Goal: Task Accomplishment & Management: Use online tool/utility

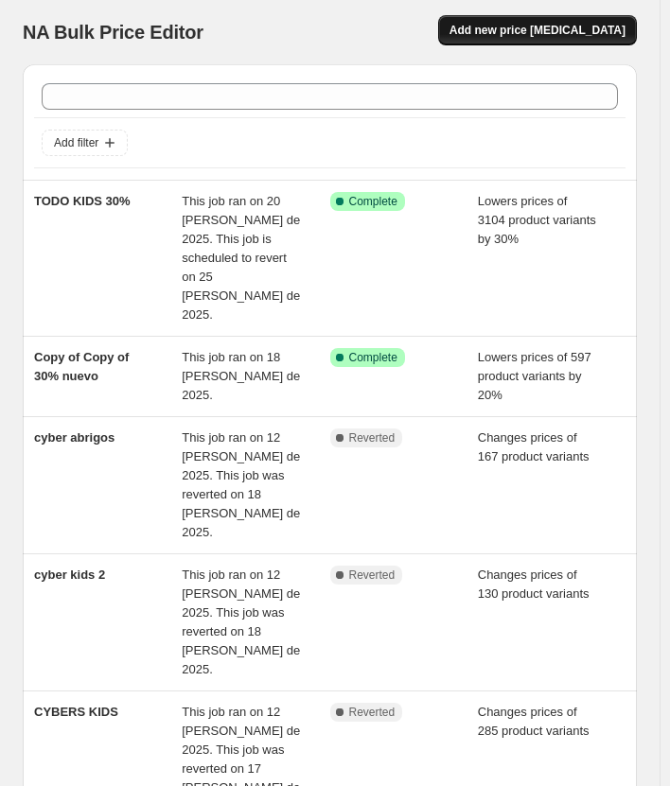
click at [552, 34] on span "Add new price [MEDICAL_DATA]" at bounding box center [537, 30] width 176 height 15
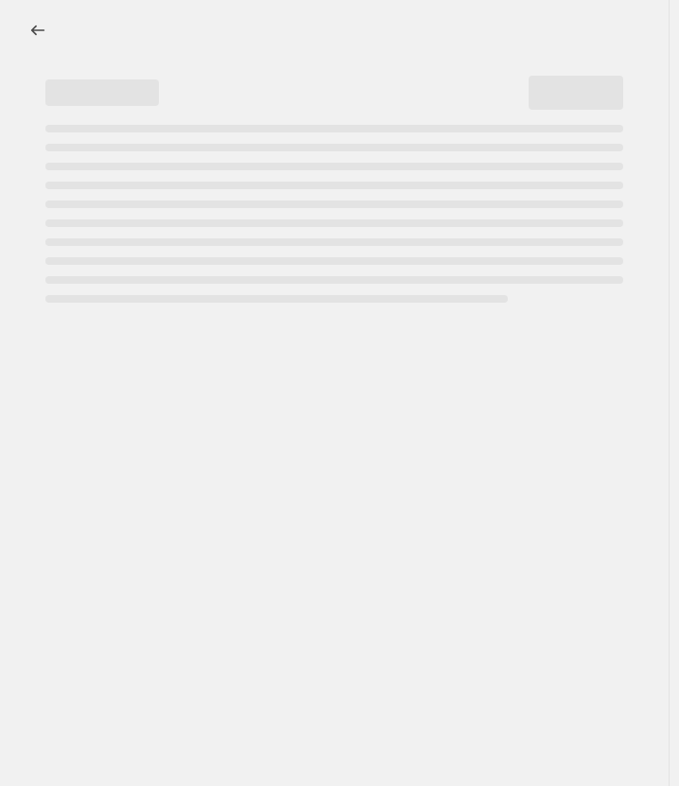
select select "percentage"
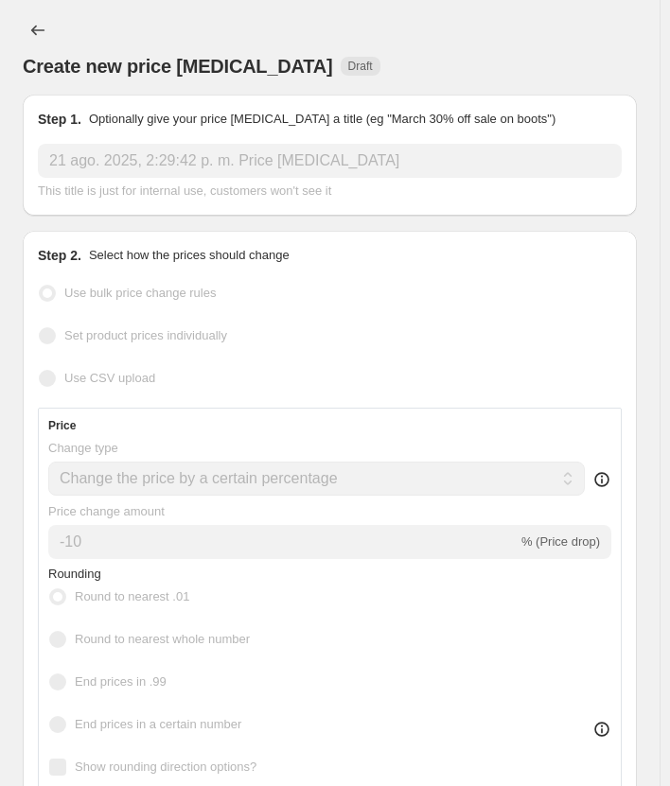
click at [379, 34] on div "Create new price [MEDICAL_DATA] Draft" at bounding box center [330, 47] width 614 height 64
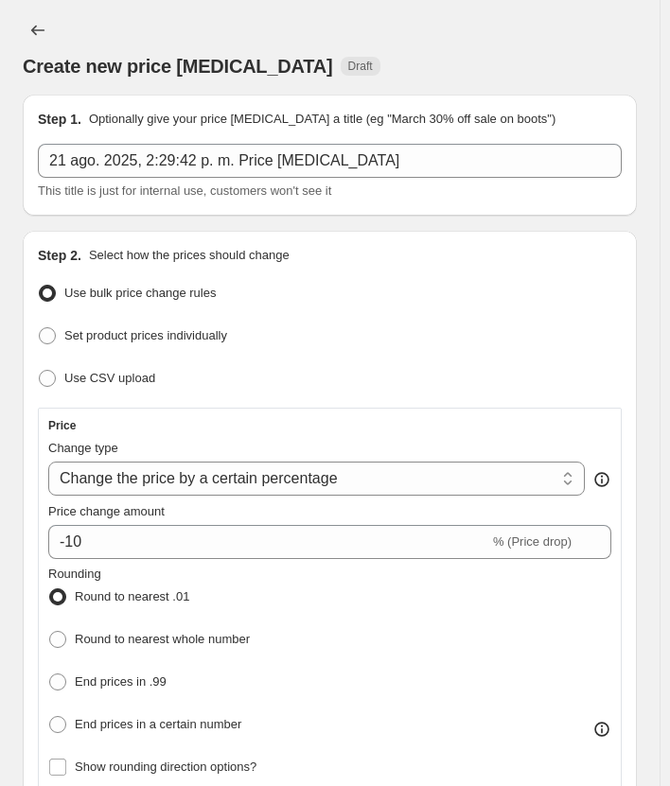
click at [277, 181] on div "21 ago. 2025, 2:29:42 p. m. Price [MEDICAL_DATA] This title is just for interna…" at bounding box center [330, 172] width 584 height 57
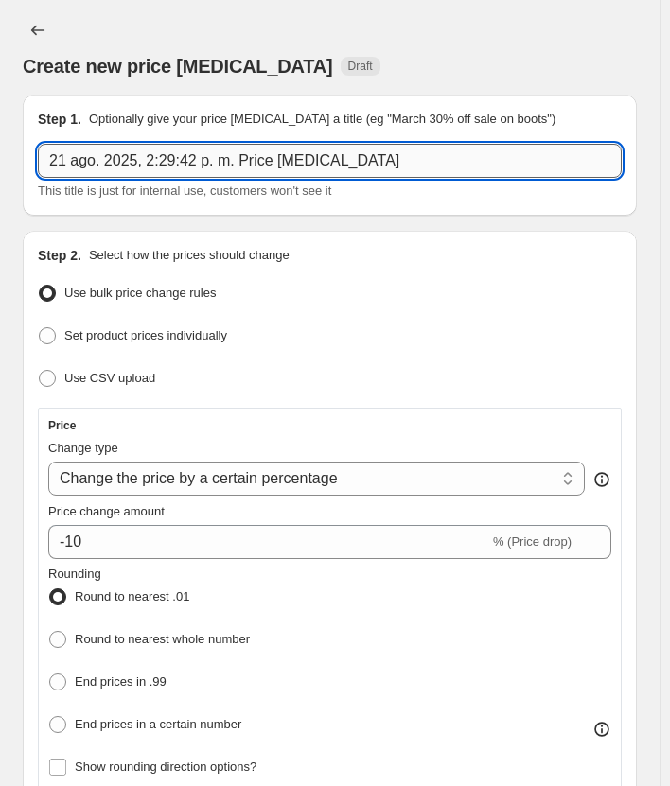
click at [286, 171] on input "21 ago. 2025, 2:29:42 p. m. Price [MEDICAL_DATA]" at bounding box center [330, 161] width 584 height 34
click at [92, 168] on input "[PERSON_NAME] 30" at bounding box center [330, 161] width 584 height 34
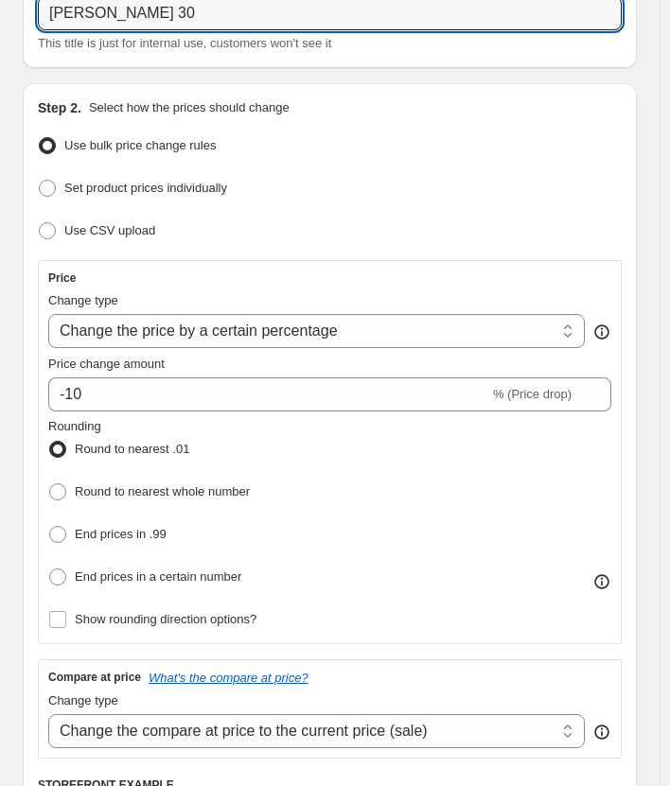
scroll to position [189, 0]
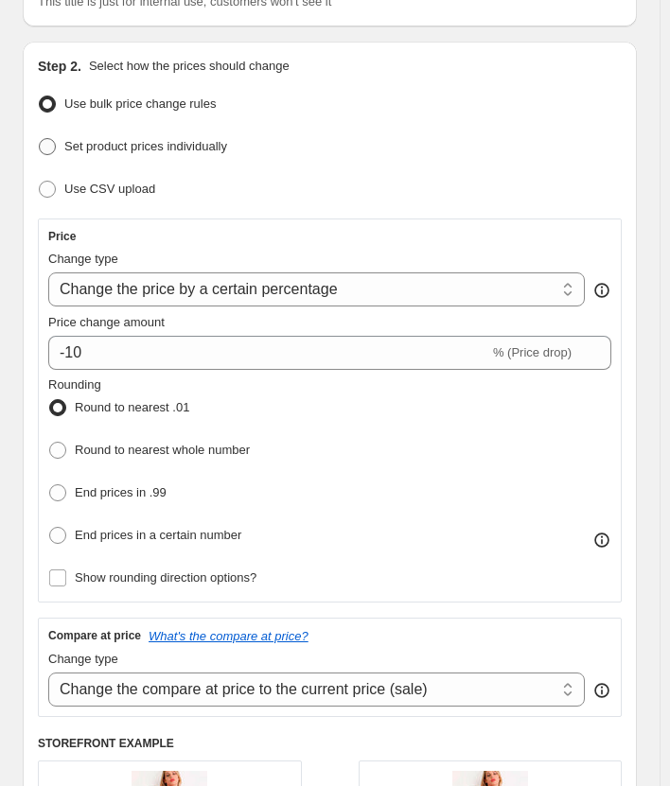
type input "[PERSON_NAME] 30"
click at [135, 133] on label "Set product prices individually" at bounding box center [132, 146] width 189 height 26
click at [40, 138] on input "Set product prices individually" at bounding box center [39, 138] width 1 height 1
radio input "true"
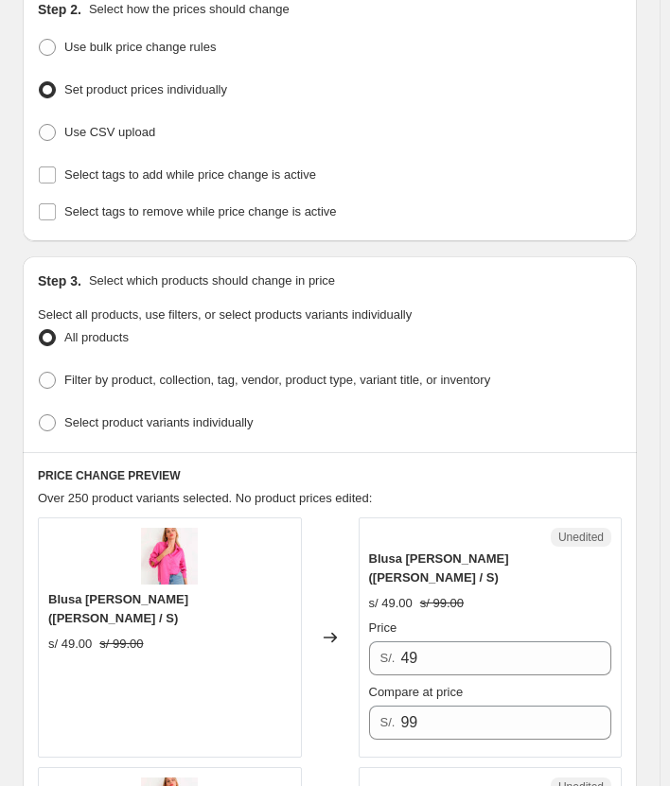
scroll to position [284, 0]
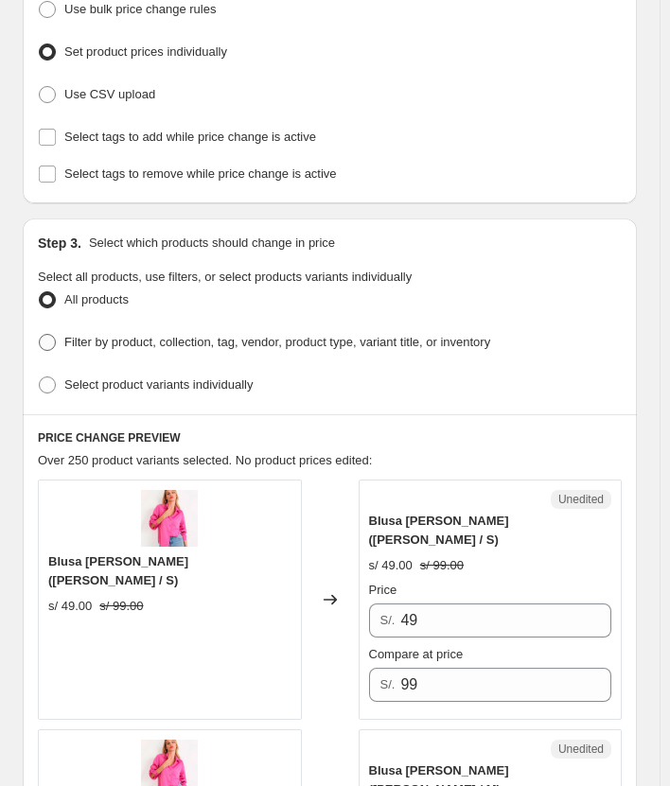
click at [155, 339] on span "Filter by product, collection, tag, vendor, product type, variant title, or inv…" at bounding box center [277, 342] width 426 height 14
click at [40, 335] on input "Filter by product, collection, tag, vendor, product type, variant title, or inv…" at bounding box center [39, 334] width 1 height 1
radio input "true"
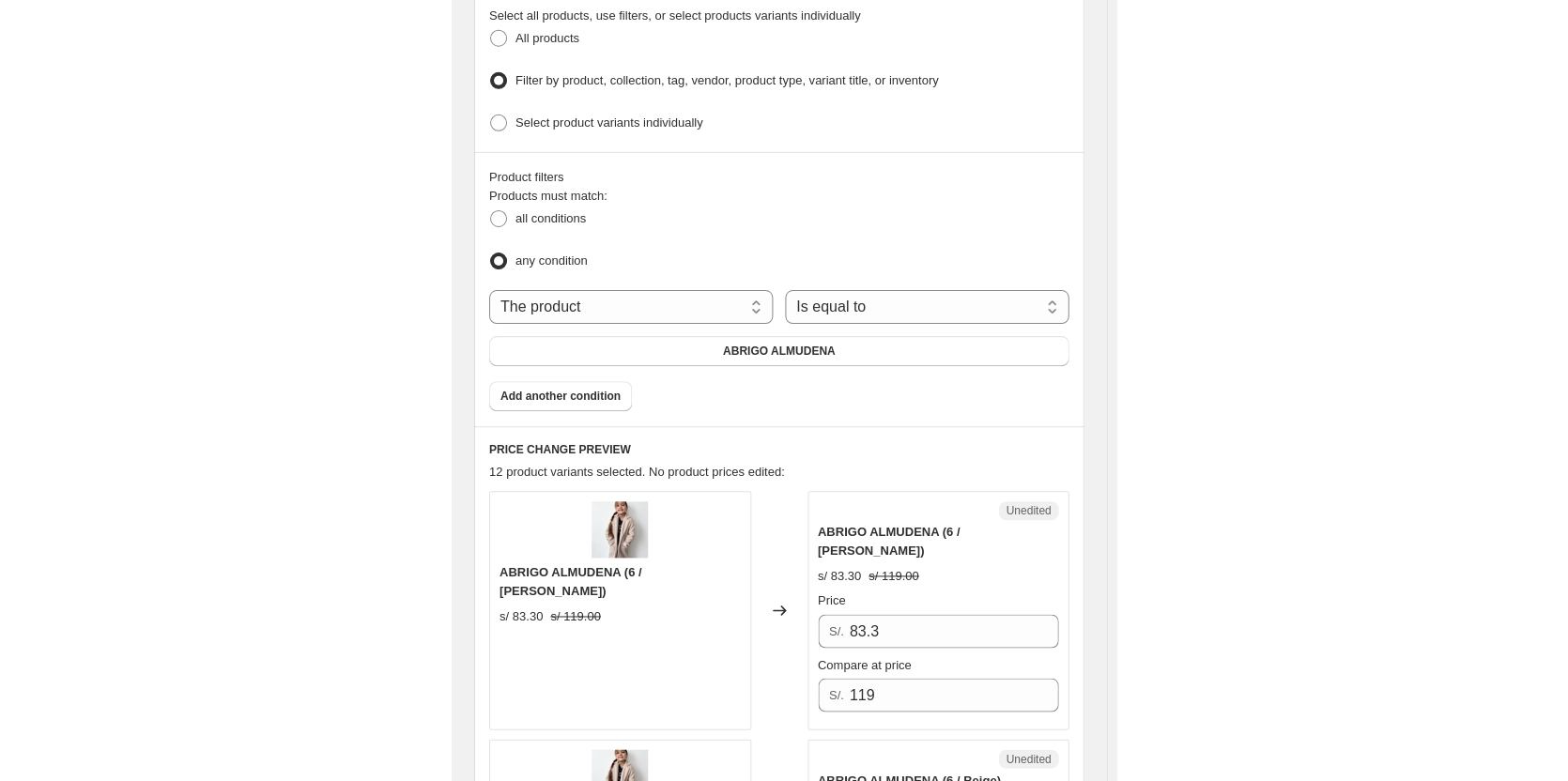
scroll to position [564, 0]
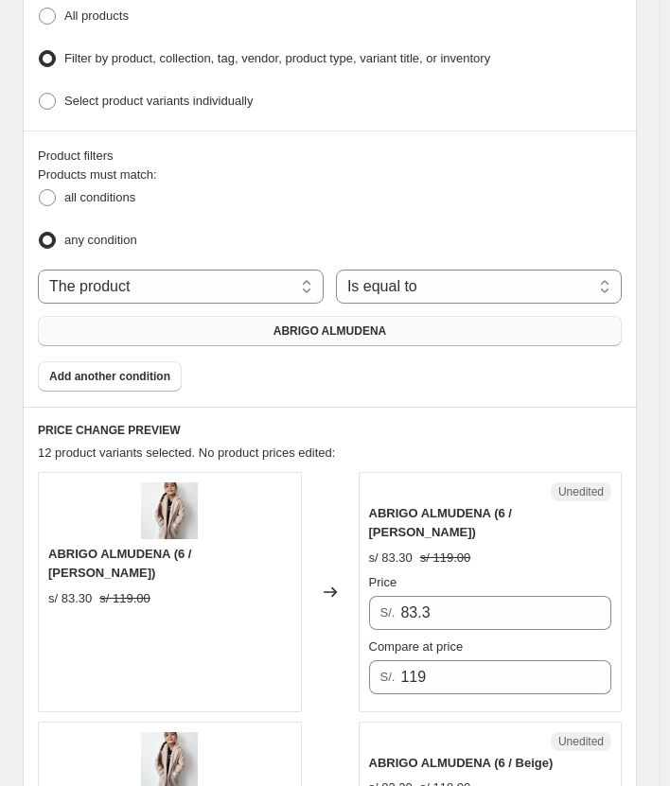
click at [371, 316] on button "ABRIGO ALMUDENA" at bounding box center [330, 331] width 584 height 30
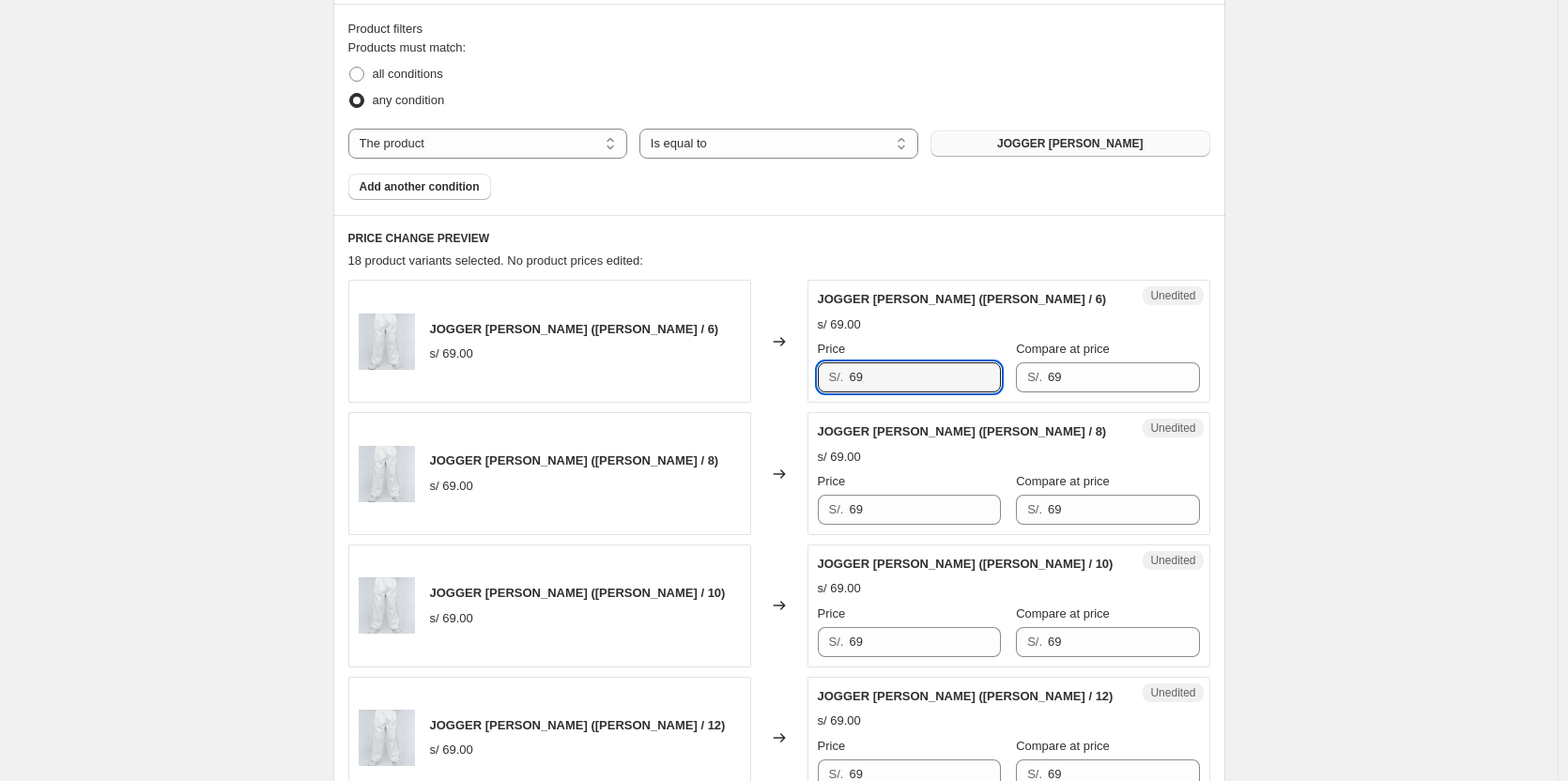
drag, startPoint x: 946, startPoint y: 382, endPoint x: 842, endPoint y: 388, distance: 104.2
click at [673, 388] on div "S/. 69" at bounding box center [909, 377] width 183 height 30
type input "76.30"
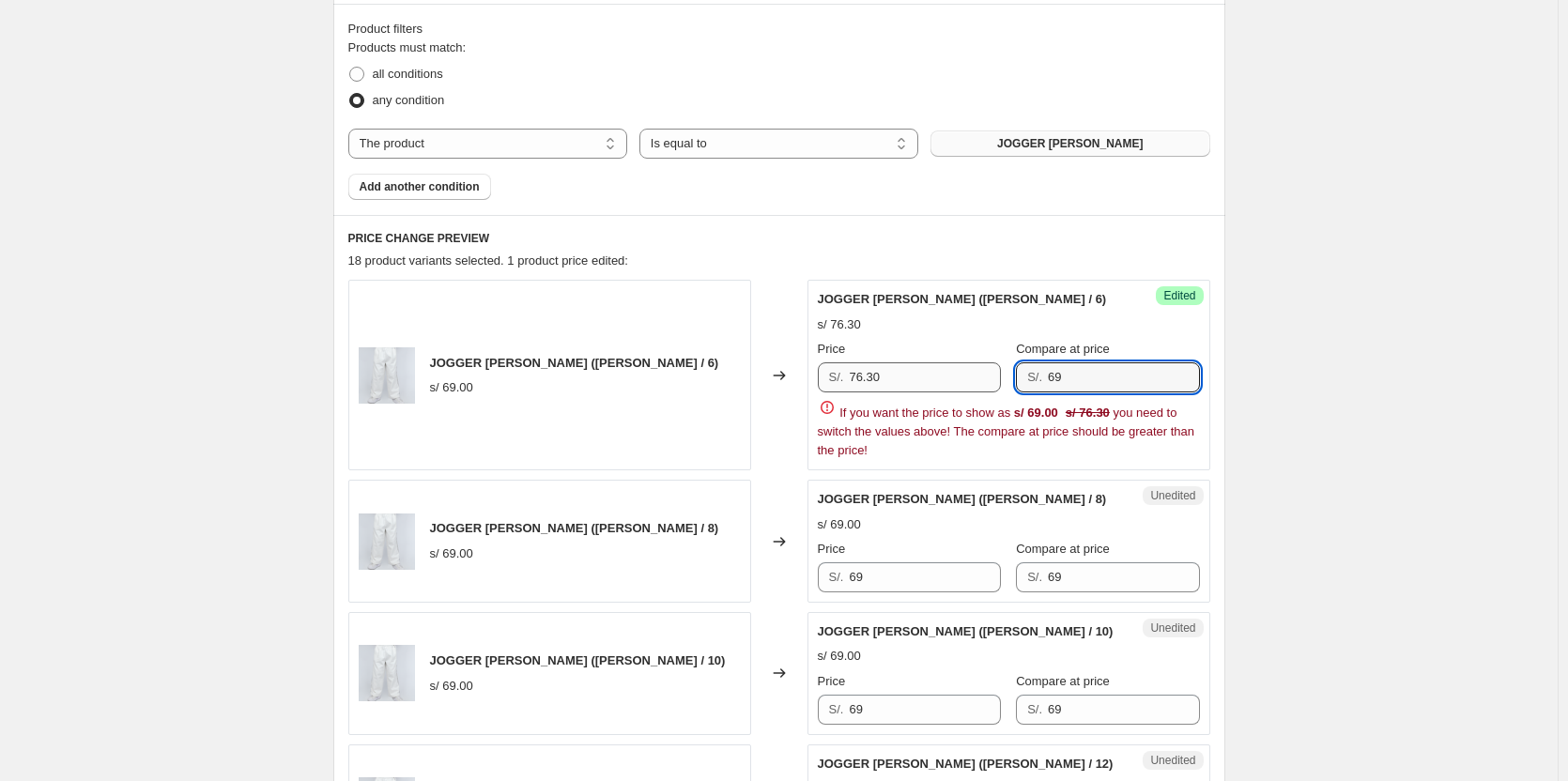
drag, startPoint x: 1090, startPoint y: 370, endPoint x: 922, endPoint y: 384, distance: 168.6
click at [673, 384] on div "Price S/. 76.30 Compare at price S/. 69" at bounding box center [1008, 365] width 382 height 53
type input "109"
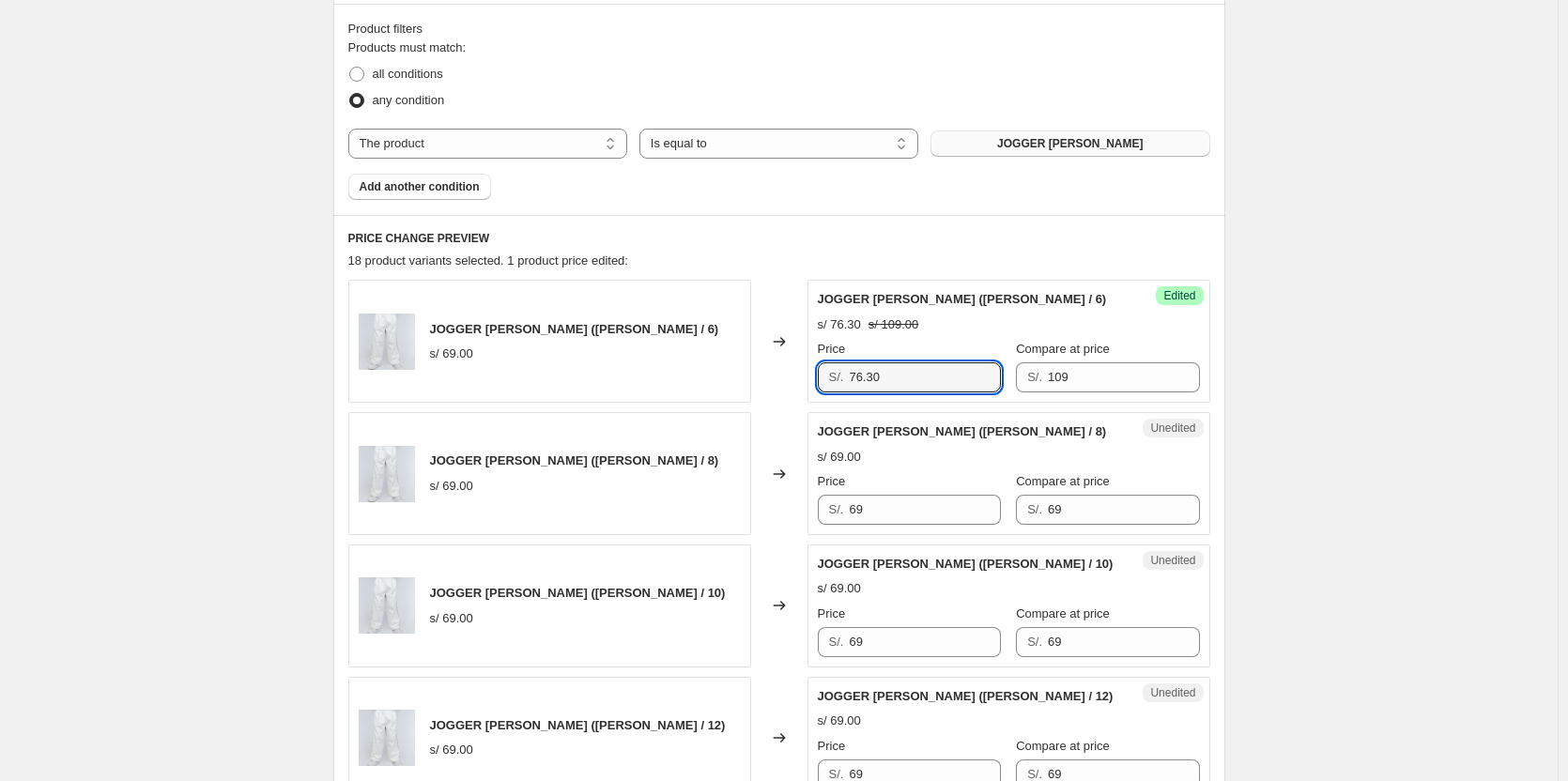
drag, startPoint x: 899, startPoint y: 371, endPoint x: 691, endPoint y: 369, distance: 208.0
click at [673, 372] on div "JOGGER [PERSON_NAME] ([PERSON_NAME] / 6) s/ 69.00 Changed to Success Edited JOG…" at bounding box center [779, 341] width 861 height 123
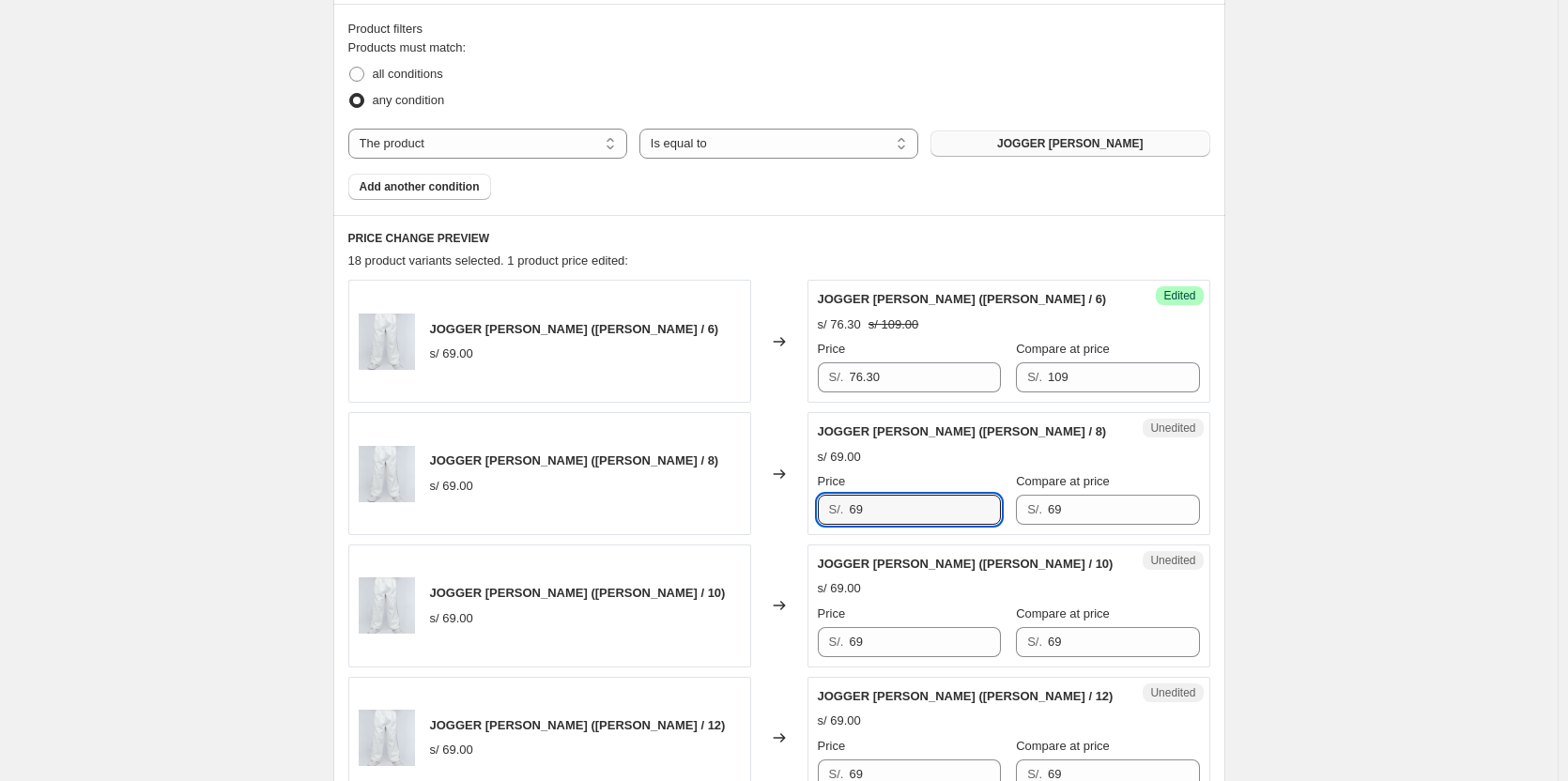
drag, startPoint x: 889, startPoint y: 505, endPoint x: 727, endPoint y: 506, distance: 162.0
click at [673, 506] on div "JOGGER [PERSON_NAME] ([PERSON_NAME] / 8) s/ 69.00 Changed to Unedited JOGGER [P…" at bounding box center [779, 473] width 861 height 123
paste input "76.30"
type input "76.30"
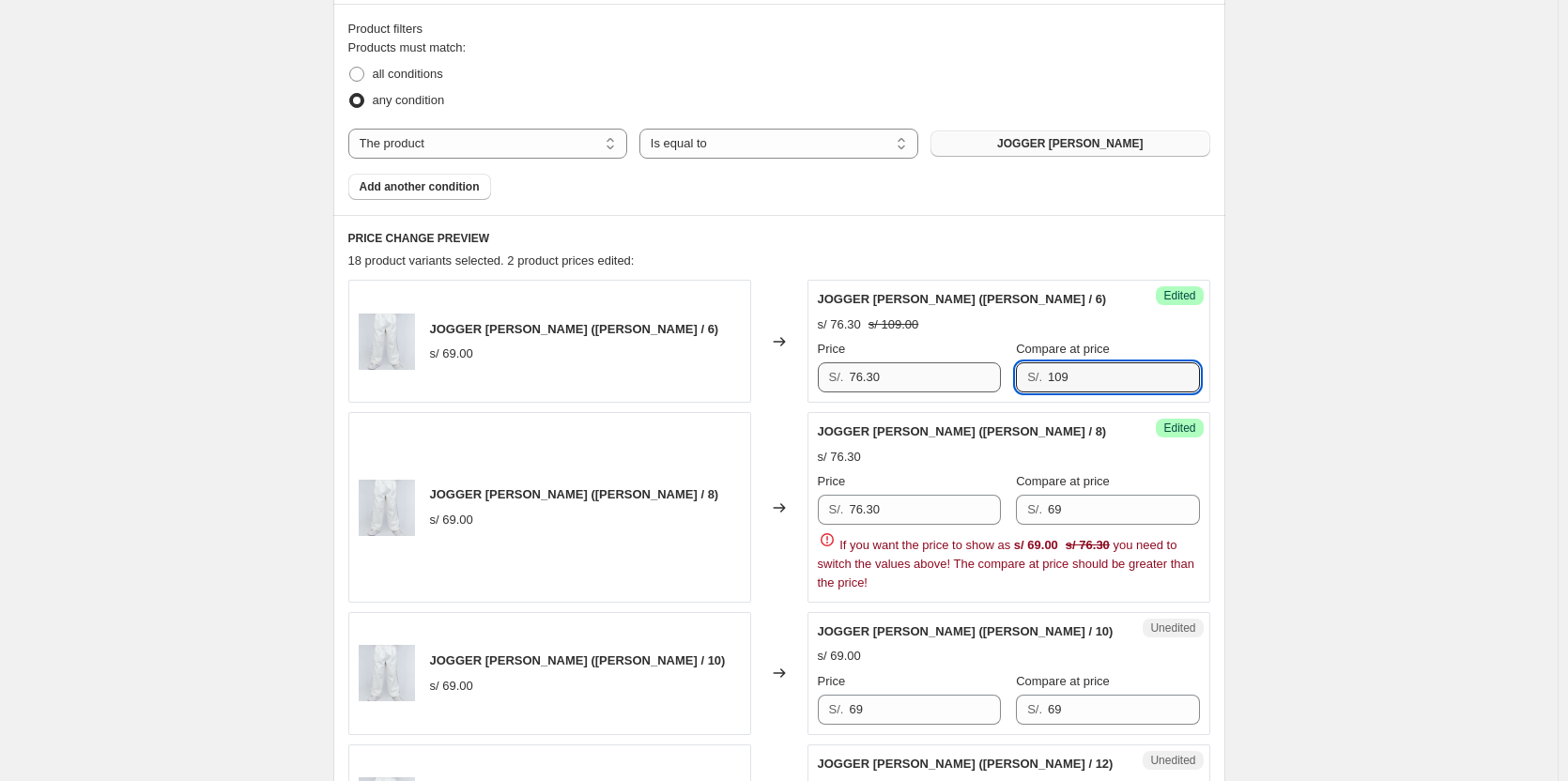
drag, startPoint x: 1142, startPoint y: 373, endPoint x: 931, endPoint y: 373, distance: 211.0
click at [673, 373] on div "Price S/. 76.30 Compare at price S/. 109" at bounding box center [1008, 365] width 382 height 53
drag, startPoint x: 1109, startPoint y: 512, endPoint x: 974, endPoint y: 528, distance: 135.9
click at [673, 529] on div "Price S/. 76.30 Compare at price S/. 69 If you want the price to show as s/ 69.…" at bounding box center [1008, 532] width 382 height 120
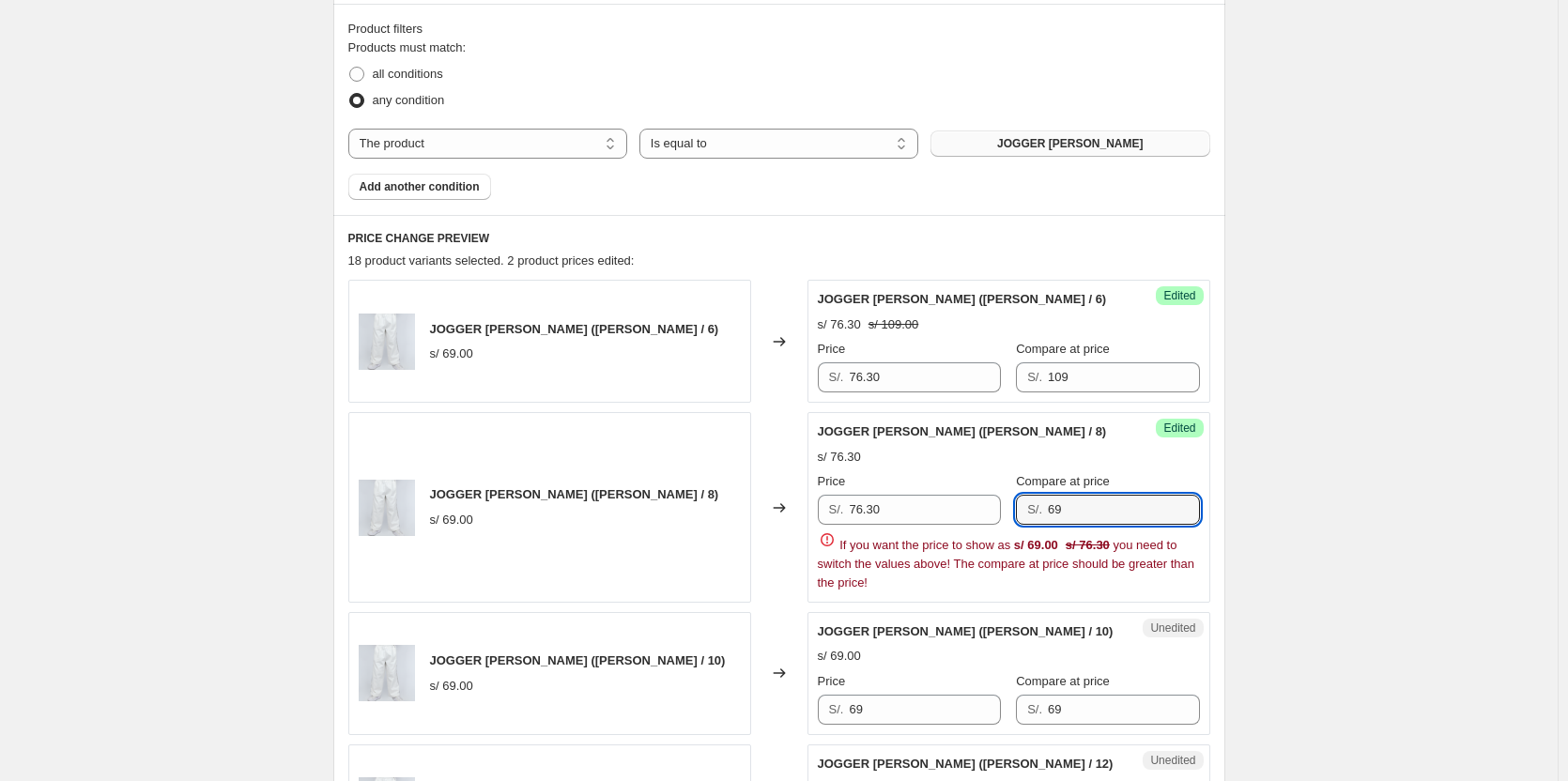
paste input "10"
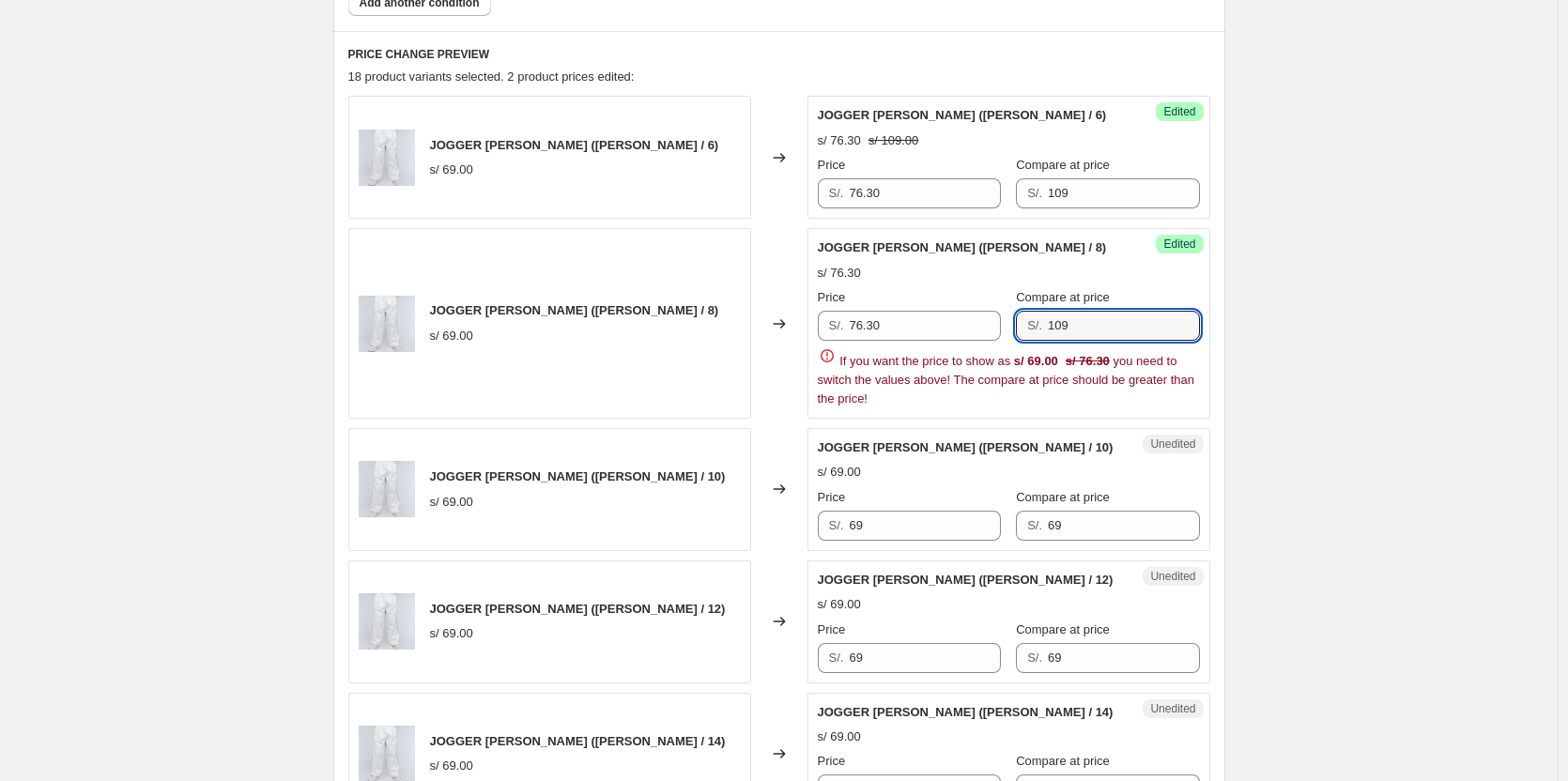
scroll to position [751, 0]
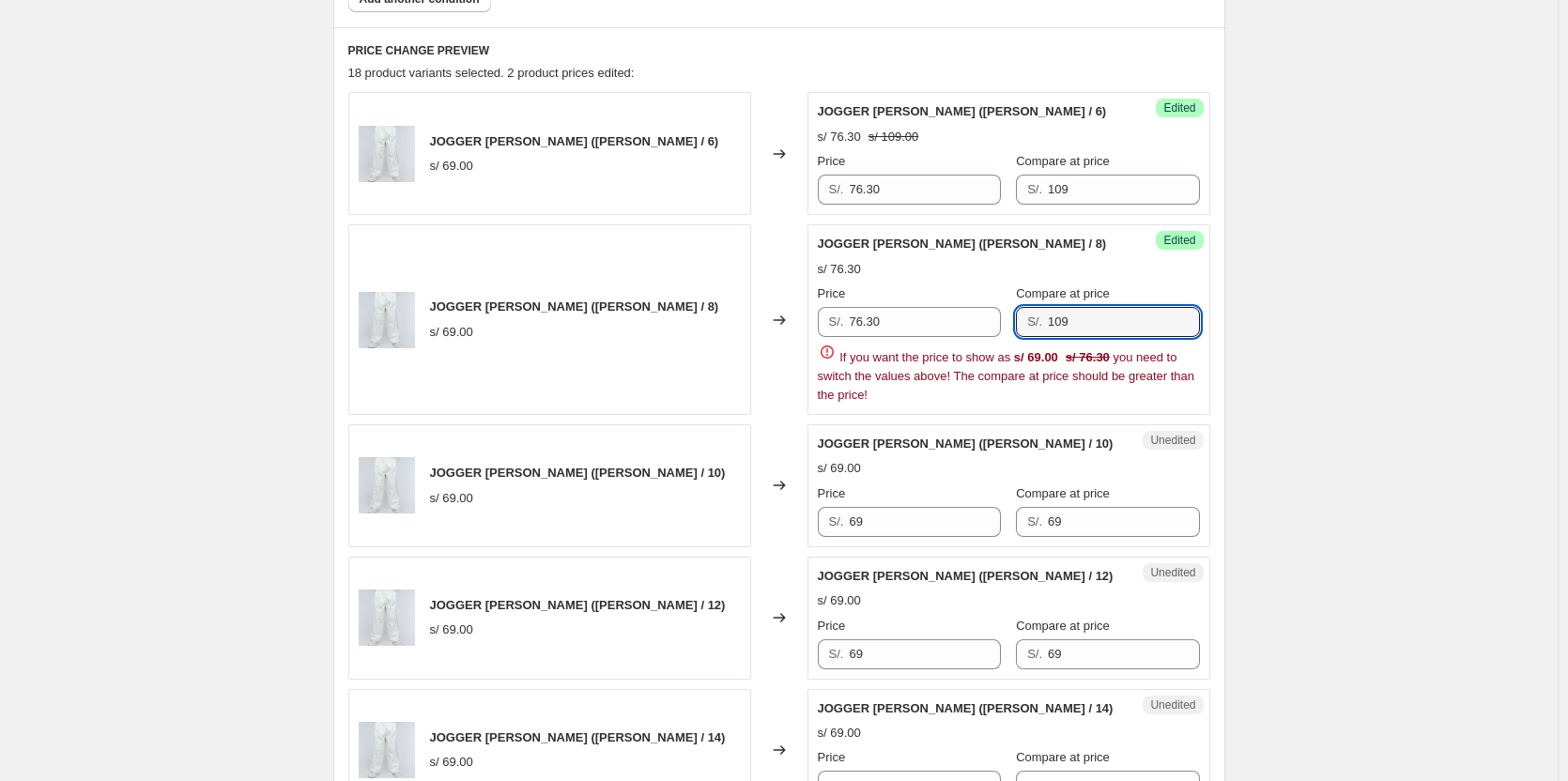
type input "109"
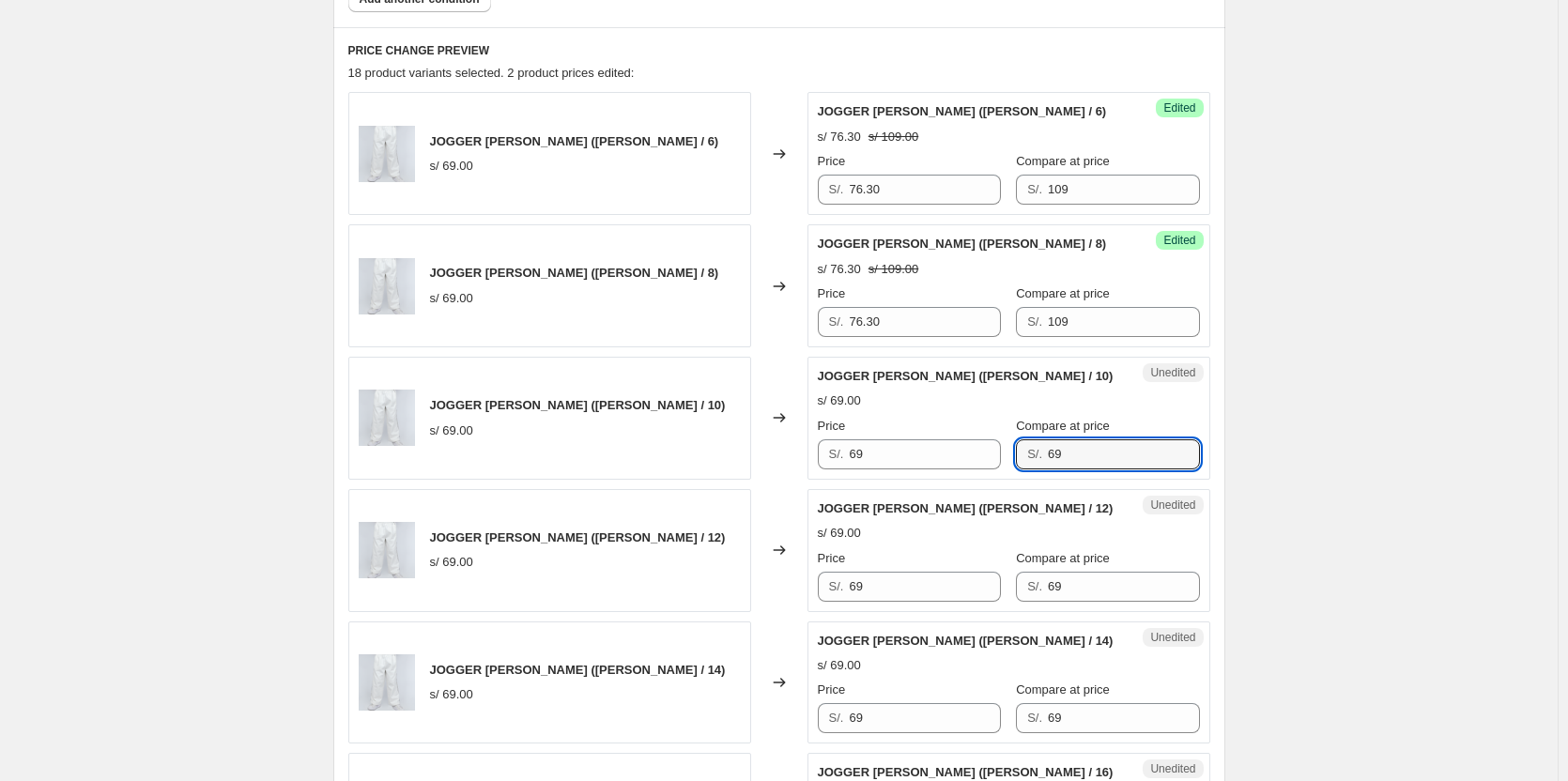
drag, startPoint x: 1081, startPoint y: 512, endPoint x: 938, endPoint y: 511, distance: 143.0
paste input "10"
type input "109"
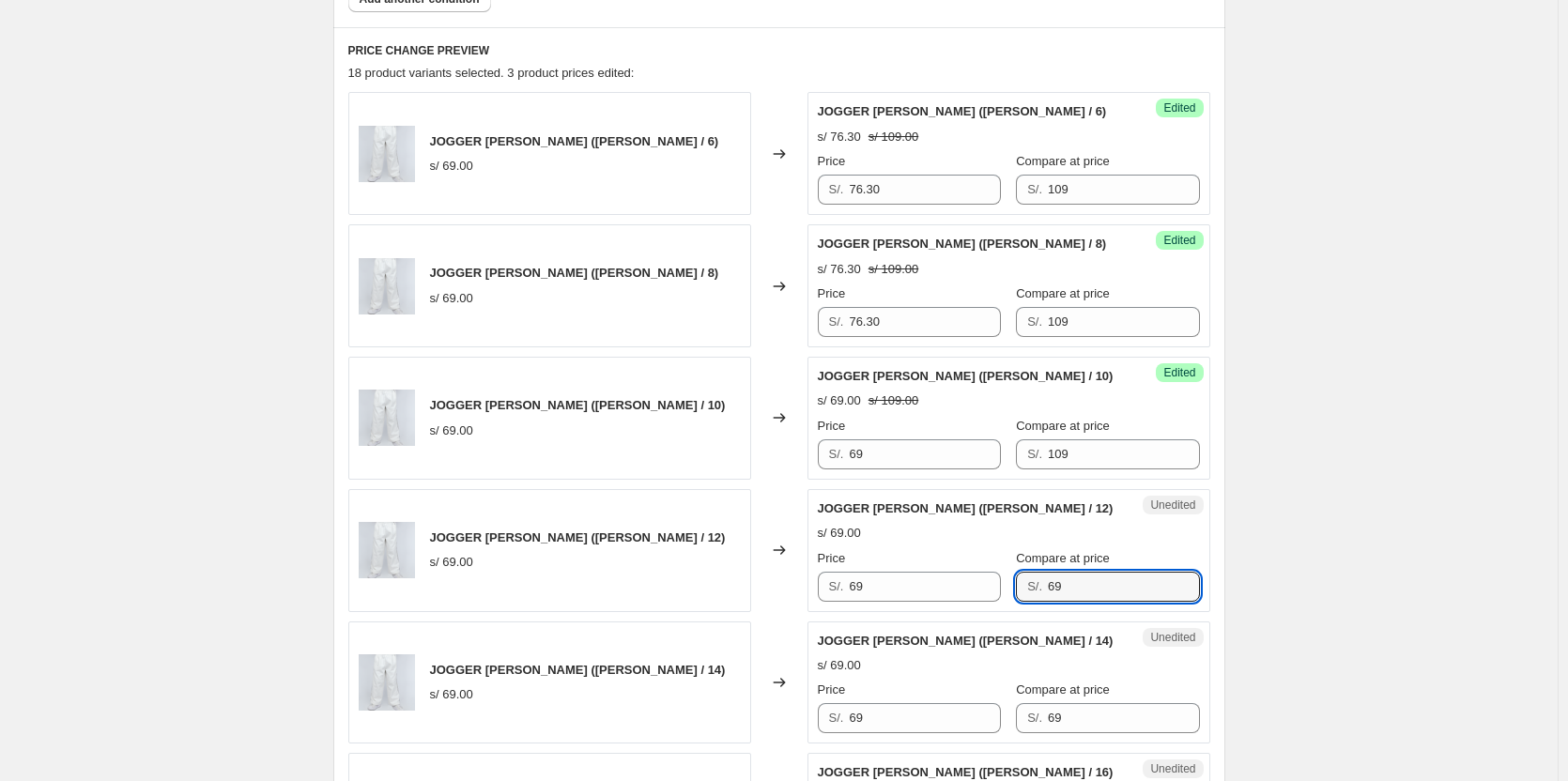
drag, startPoint x: 1118, startPoint y: 585, endPoint x: 792, endPoint y: 586, distance: 326.0
click at [673, 586] on div "JOGGER [PERSON_NAME] ([PERSON_NAME] / 12) s/ 69.00 Changed to Unedited JOGGER […" at bounding box center [779, 551] width 861 height 123
paste input "10"
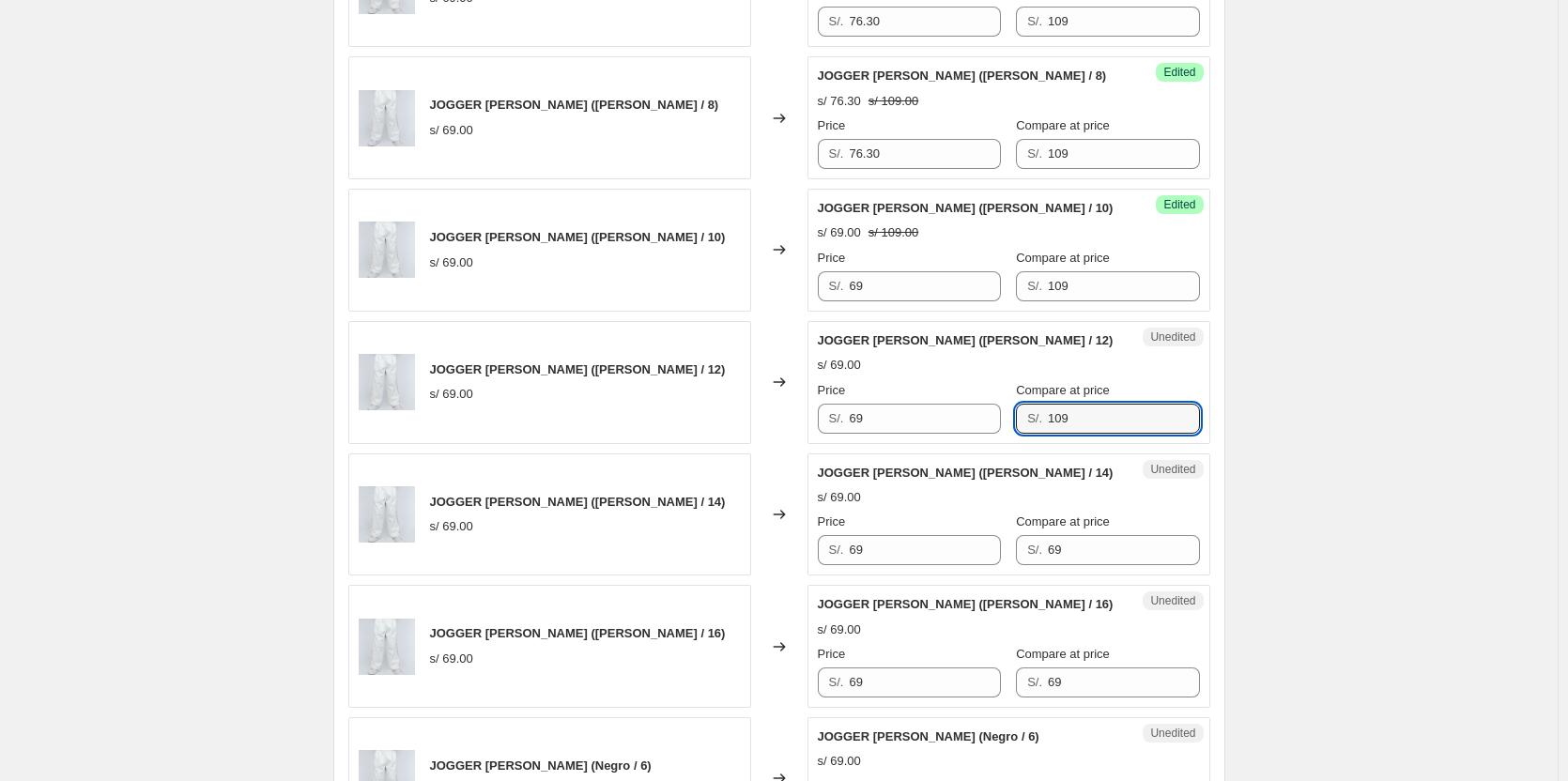
scroll to position [939, 0]
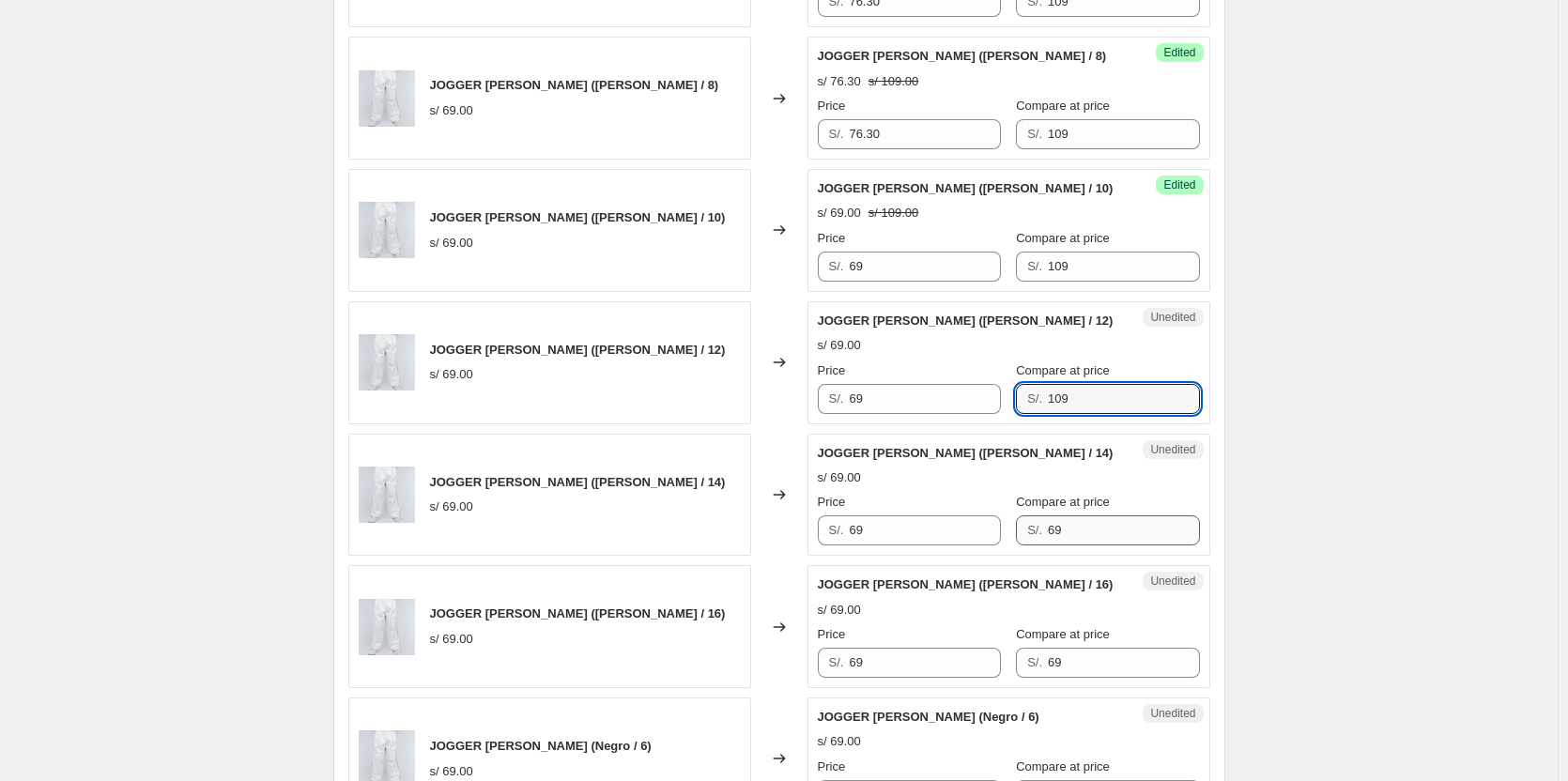
type input "109"
drag, startPoint x: 1088, startPoint y: 532, endPoint x: 842, endPoint y: 525, distance: 246.1
click at [673, 525] on div "Price S/. 69 Compare at price S/. 69" at bounding box center [1008, 519] width 382 height 53
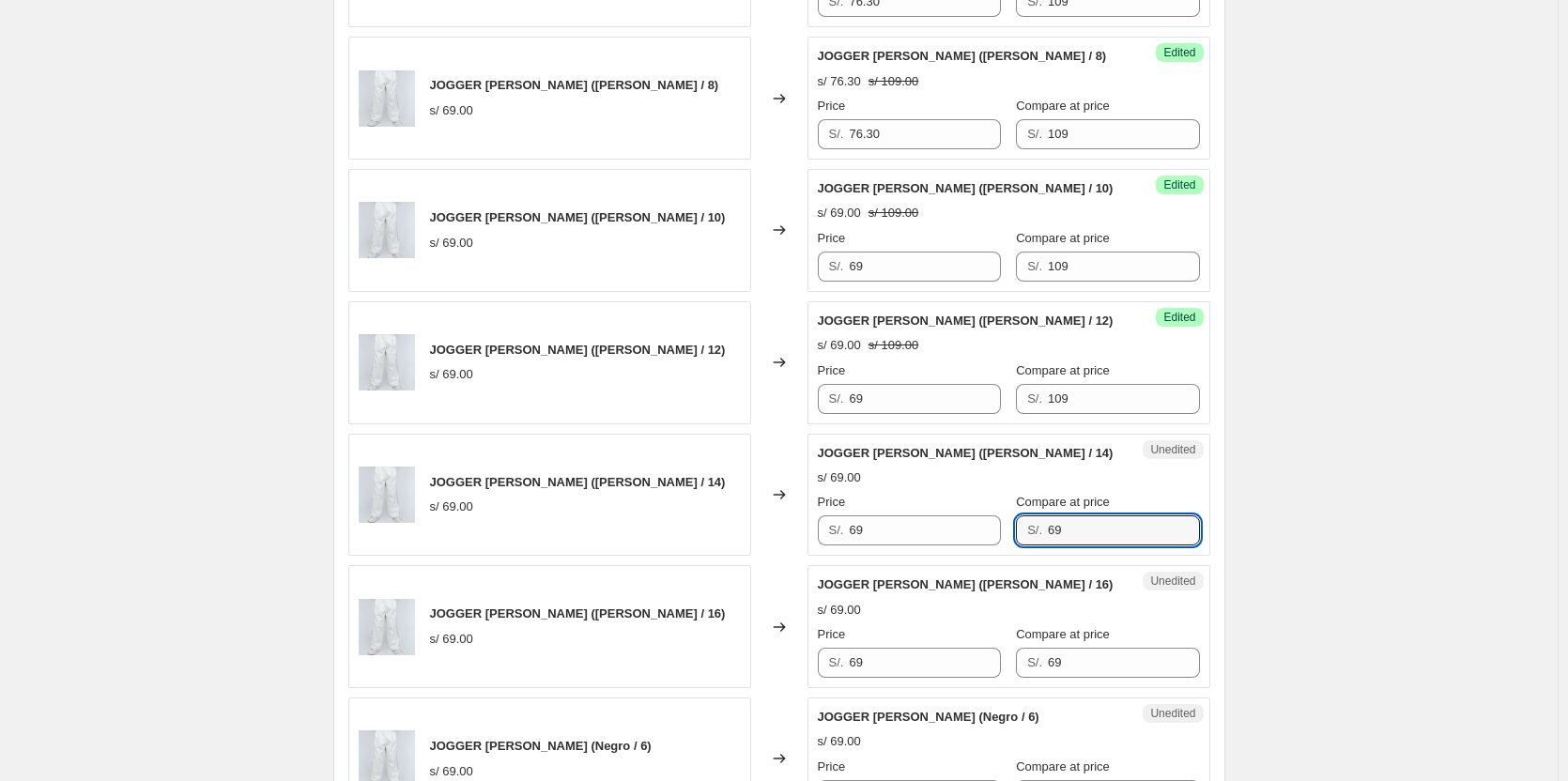
paste input "10"
type input "109"
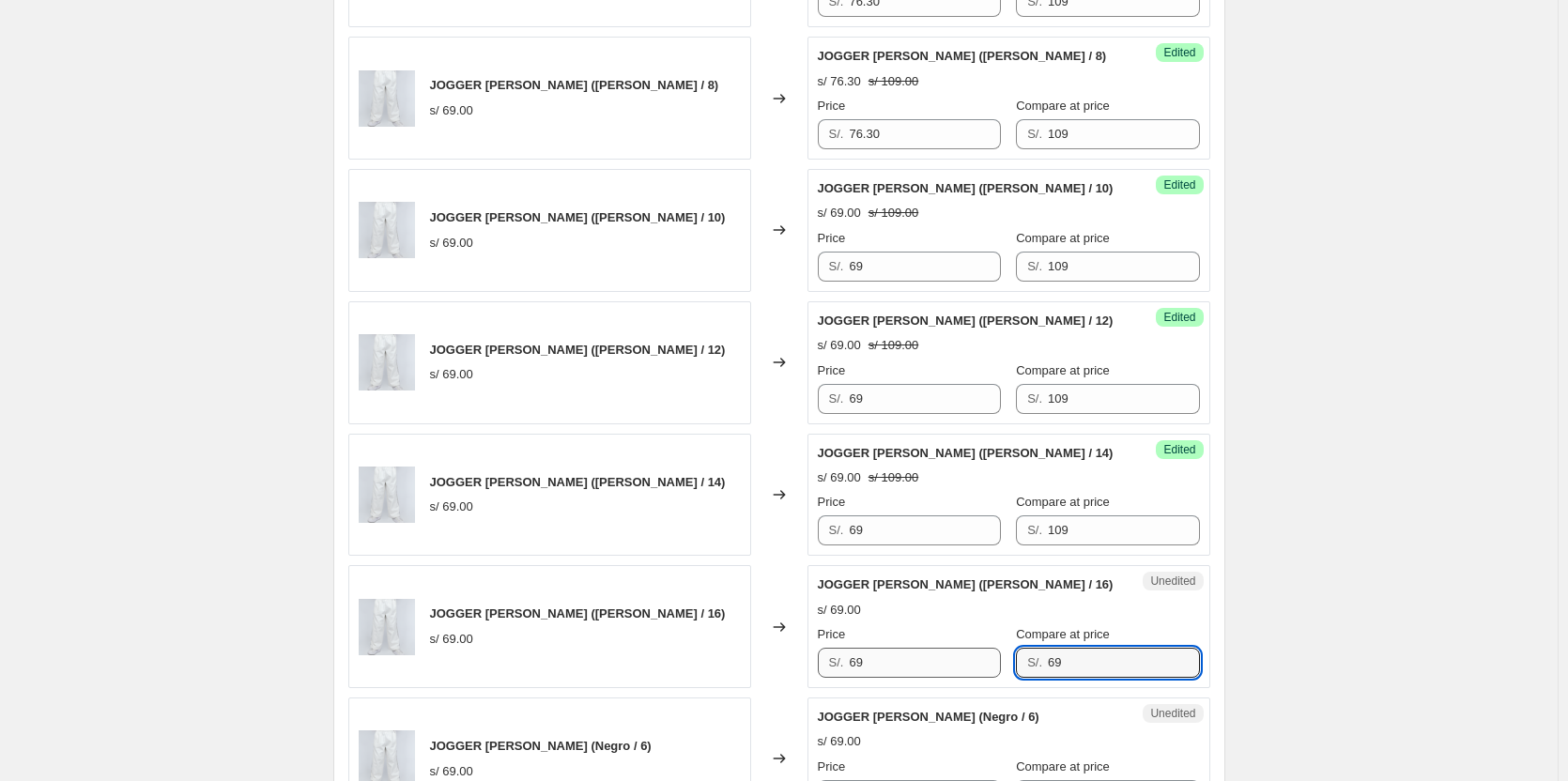
drag, startPoint x: 1096, startPoint y: 668, endPoint x: 935, endPoint y: 655, distance: 161.5
click at [673, 655] on div "Price S/. 69 Compare at price S/. 69" at bounding box center [1008, 651] width 382 height 53
paste input "10"
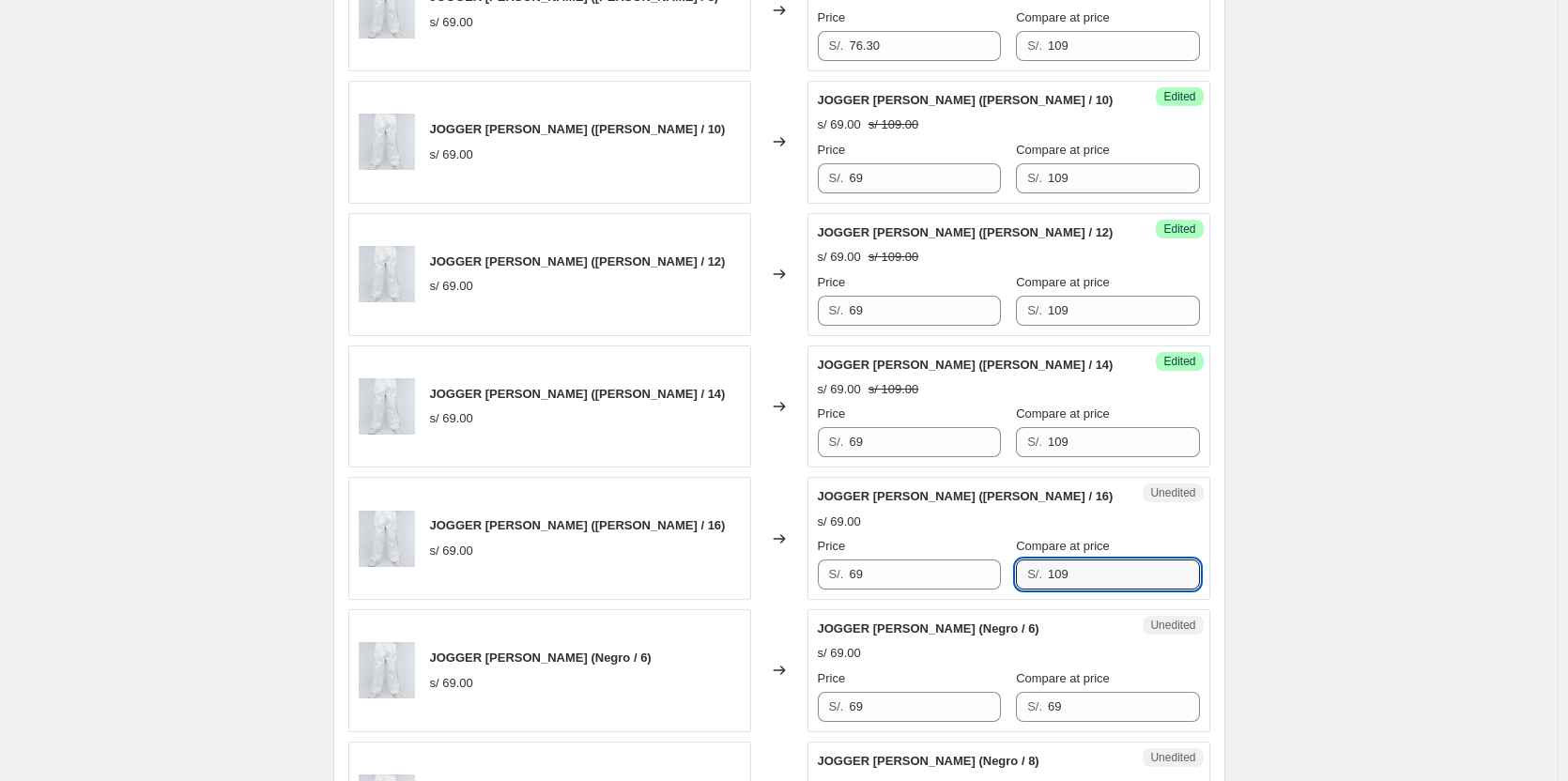
scroll to position [1221, 0]
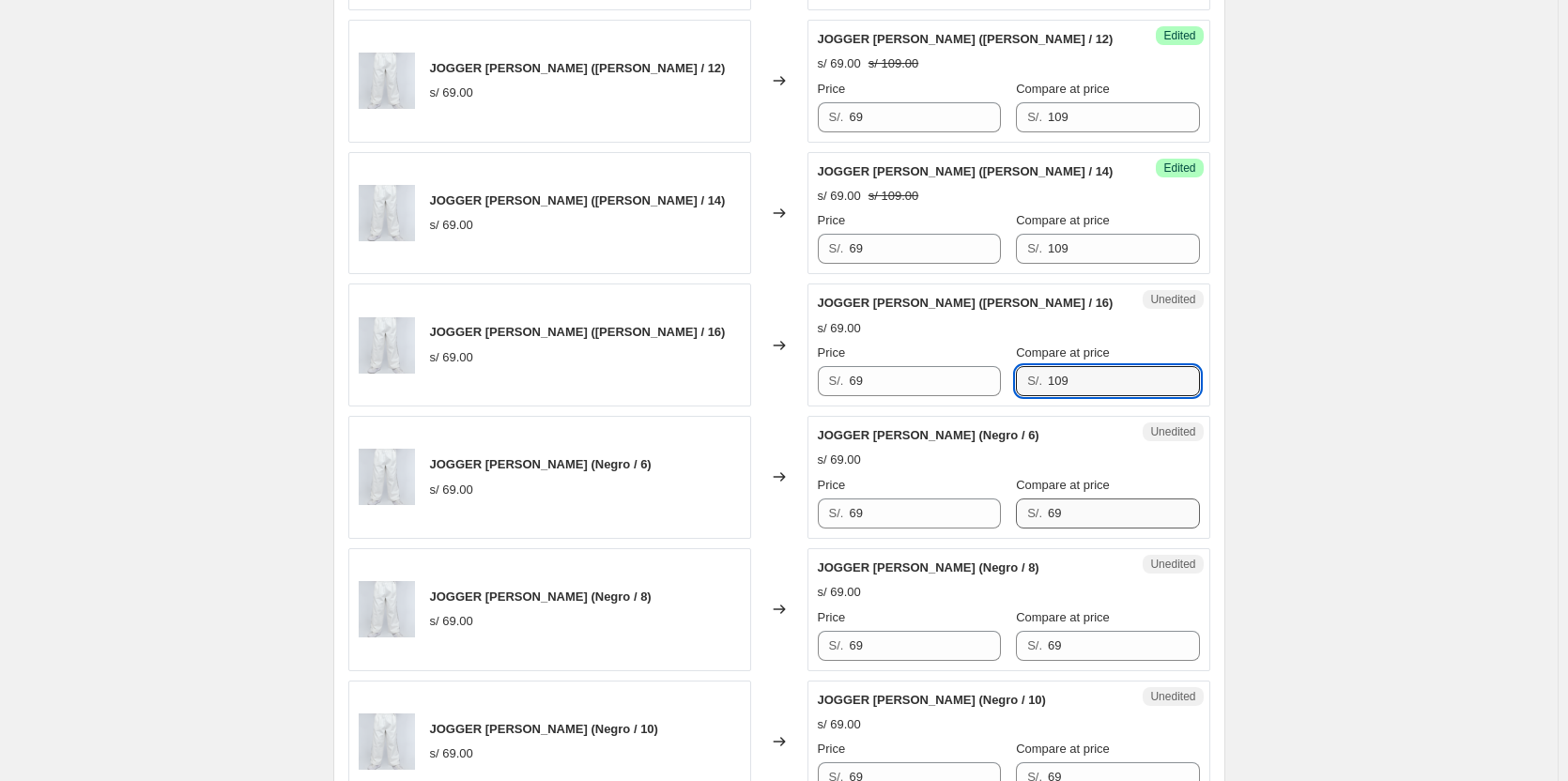
type input "109"
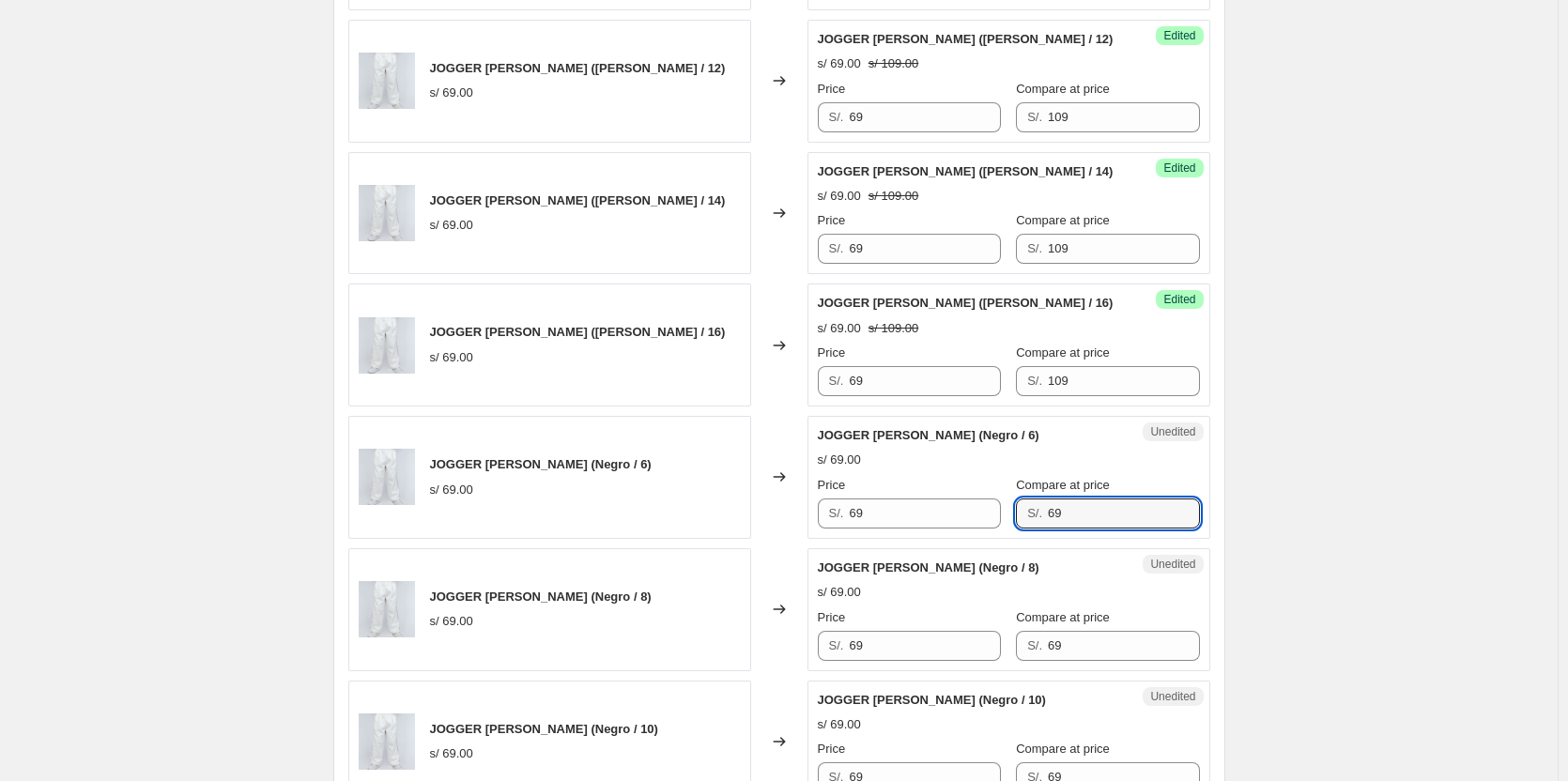
drag, startPoint x: 1082, startPoint y: 511, endPoint x: 845, endPoint y: 527, distance: 237.5
click at [673, 527] on div "Price S/. 69 Compare at price S/. 69" at bounding box center [1008, 502] width 382 height 53
paste input "10"
type input "109"
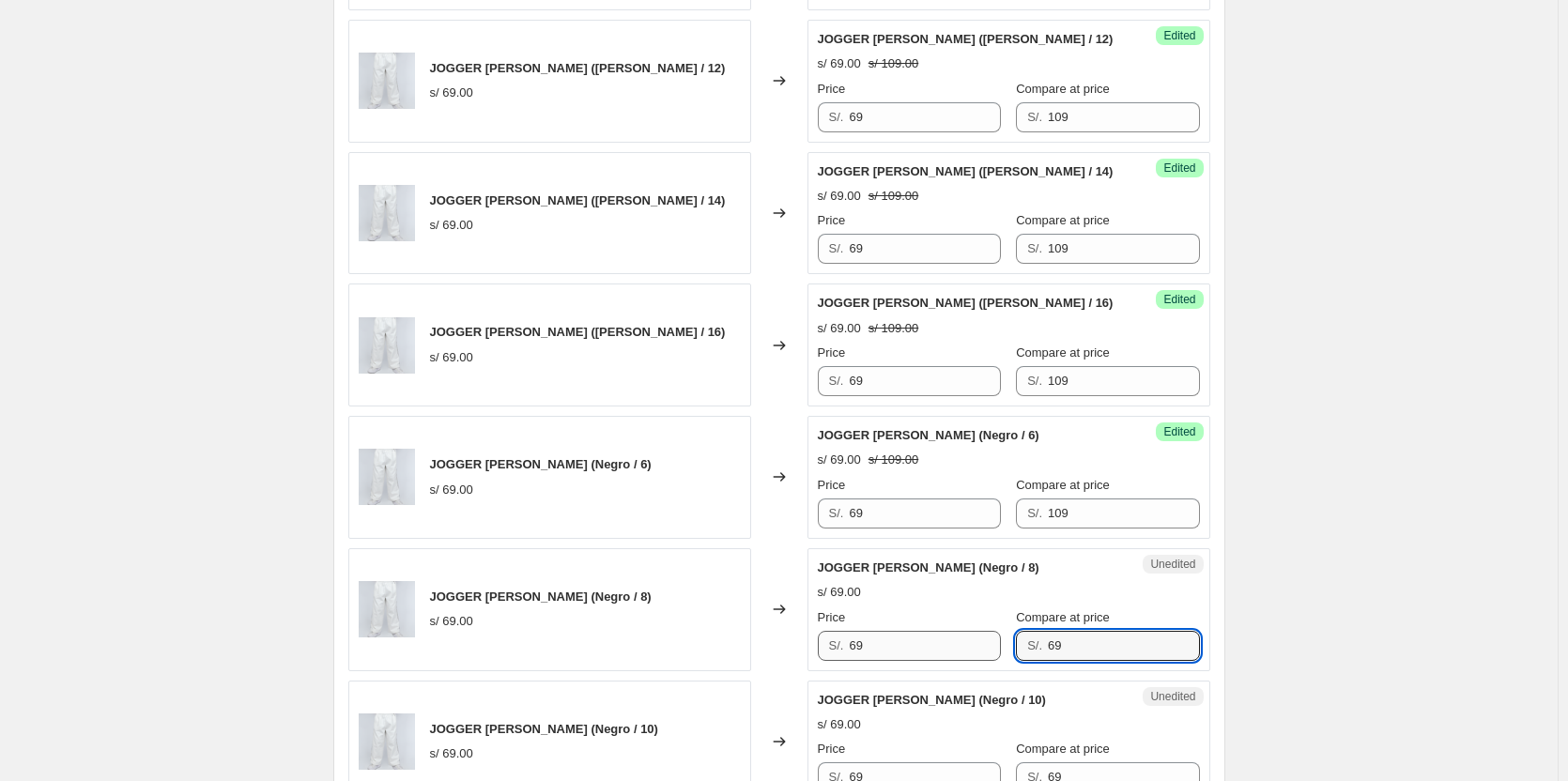
drag, startPoint x: 1107, startPoint y: 630, endPoint x: 874, endPoint y: 641, distance: 233.3
click at [673, 641] on div "Price S/. 69 Compare at price S/. 69" at bounding box center [1008, 634] width 382 height 53
paste input "10"
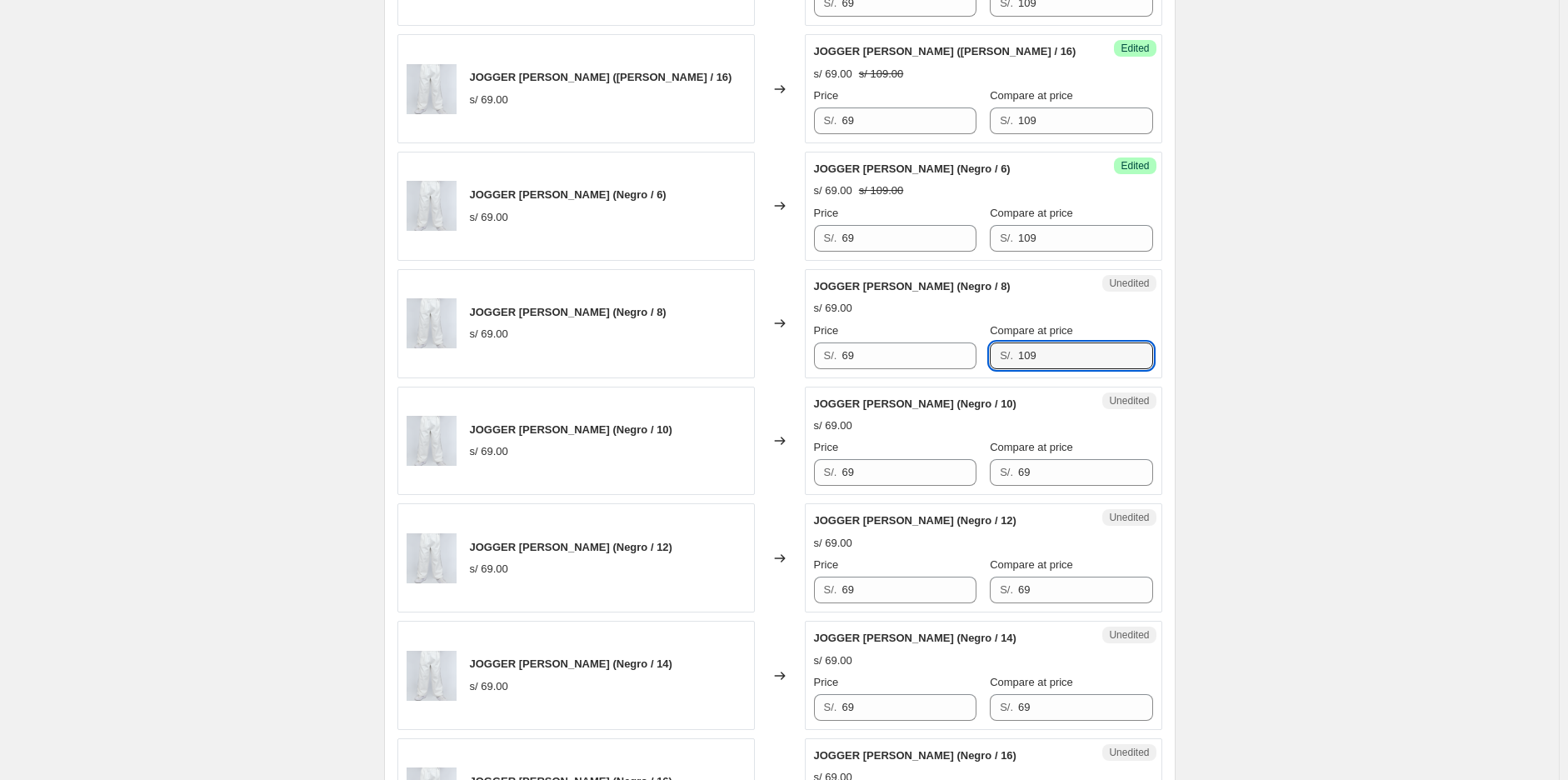
scroll to position [1389, 0]
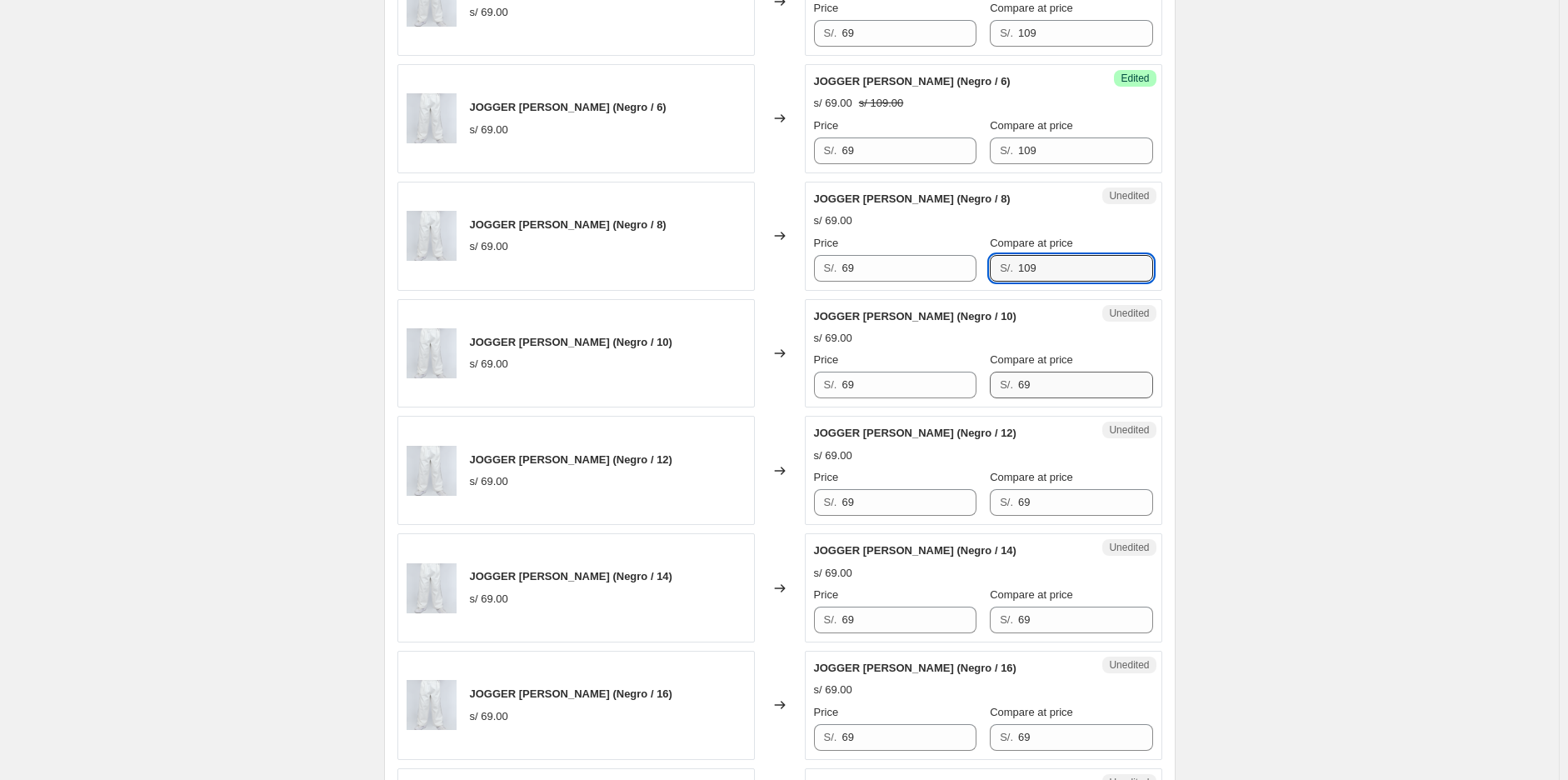
type input "109"
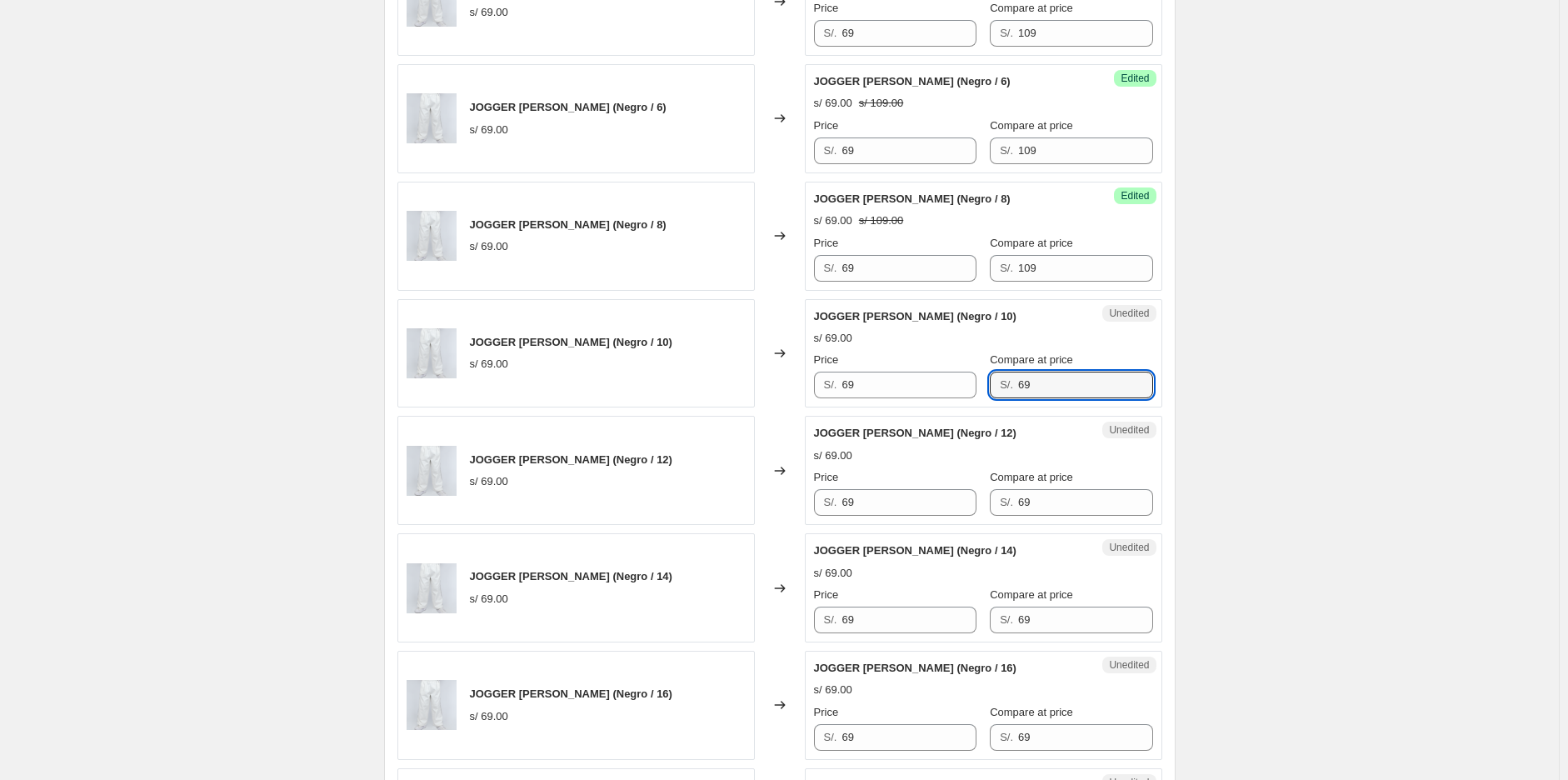
drag, startPoint x: 1054, startPoint y: 378, endPoint x: 943, endPoint y: 422, distance: 119.4
click at [597, 421] on div "JOGGER [PERSON_NAME] ([PERSON_NAME] / 6) s/ 69.00 Changed to Success Edited JOG…" at bounding box center [780, 412] width 765 height 2104
paste input "10"
type input "109"
drag, startPoint x: 1050, startPoint y: 495, endPoint x: 802, endPoint y: 498, distance: 248.0
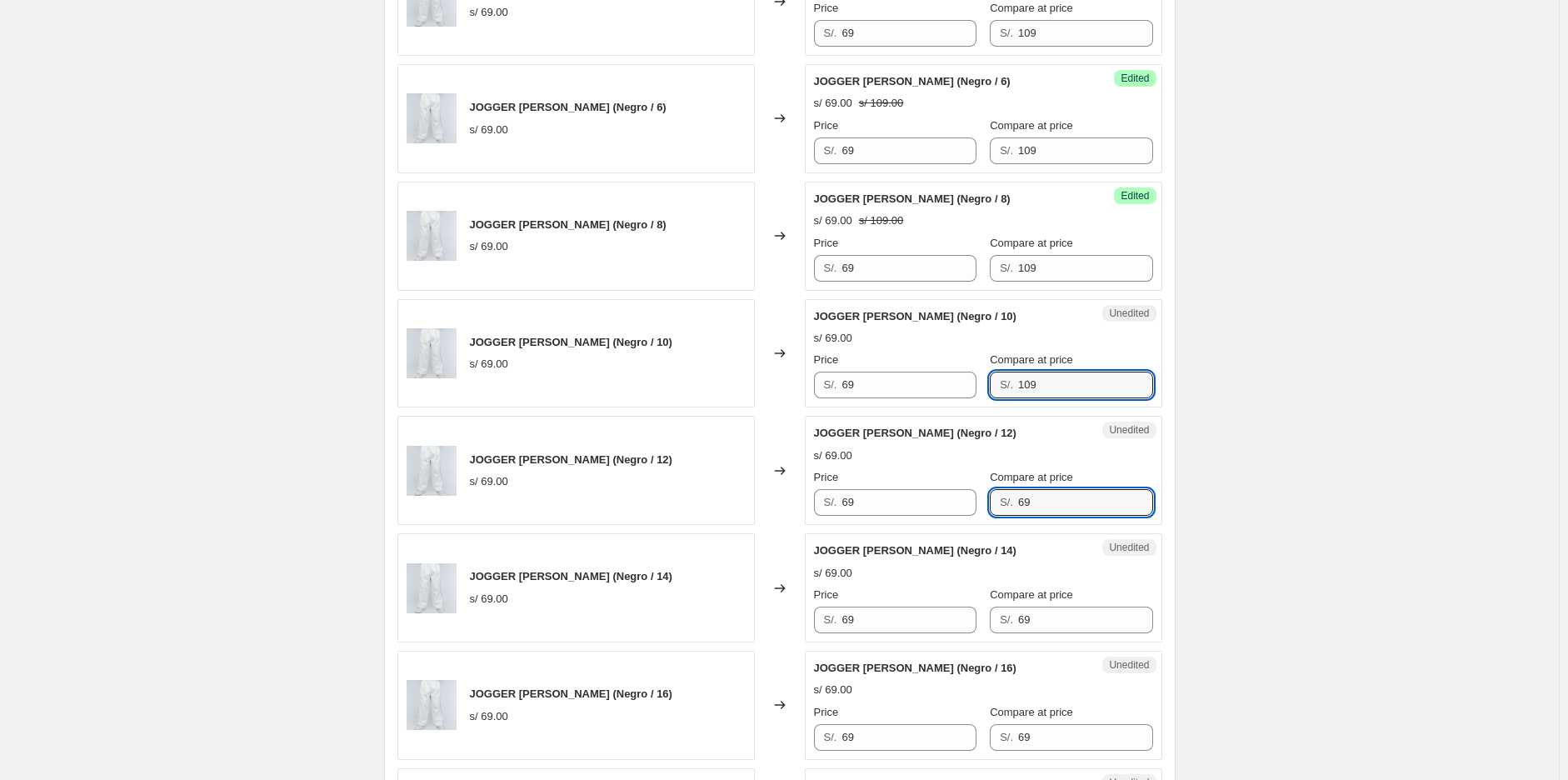
click at [597, 498] on div "JOGGER [PERSON_NAME] (Negro / 12) s/ 69.00 Changed to Unedited JOGGER [PERSON_N…" at bounding box center [780, 471] width 765 height 109
paste input "10"
type input "109"
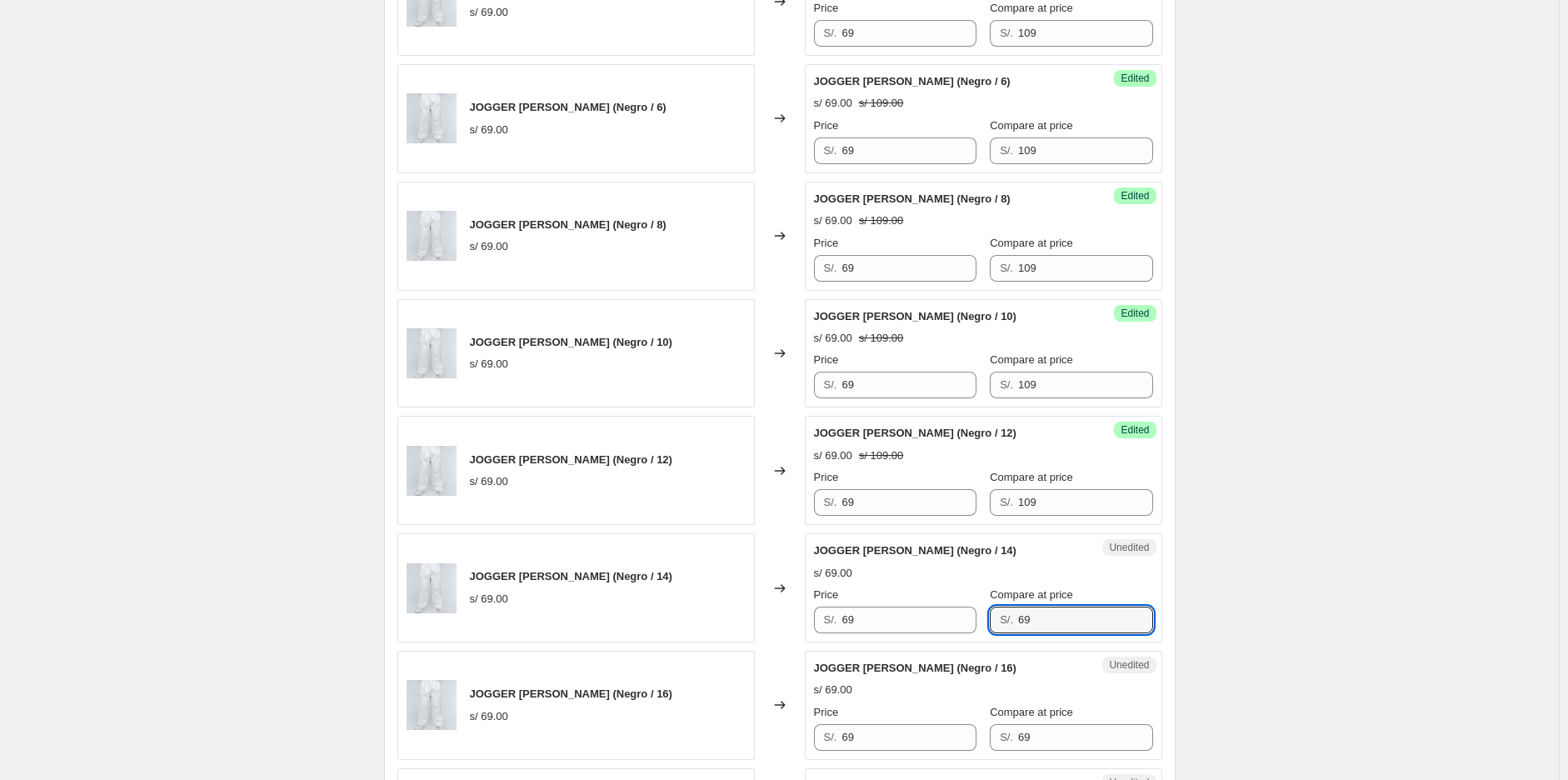
drag, startPoint x: 954, startPoint y: 608, endPoint x: 815, endPoint y: 586, distance: 140.7
click at [597, 597] on div "Unedited JOGGER [PERSON_NAME] (Negro / 14) s/ 69.00 Price S/. 69 Compare at pri…" at bounding box center [984, 588] width 358 height 109
paste input "10"
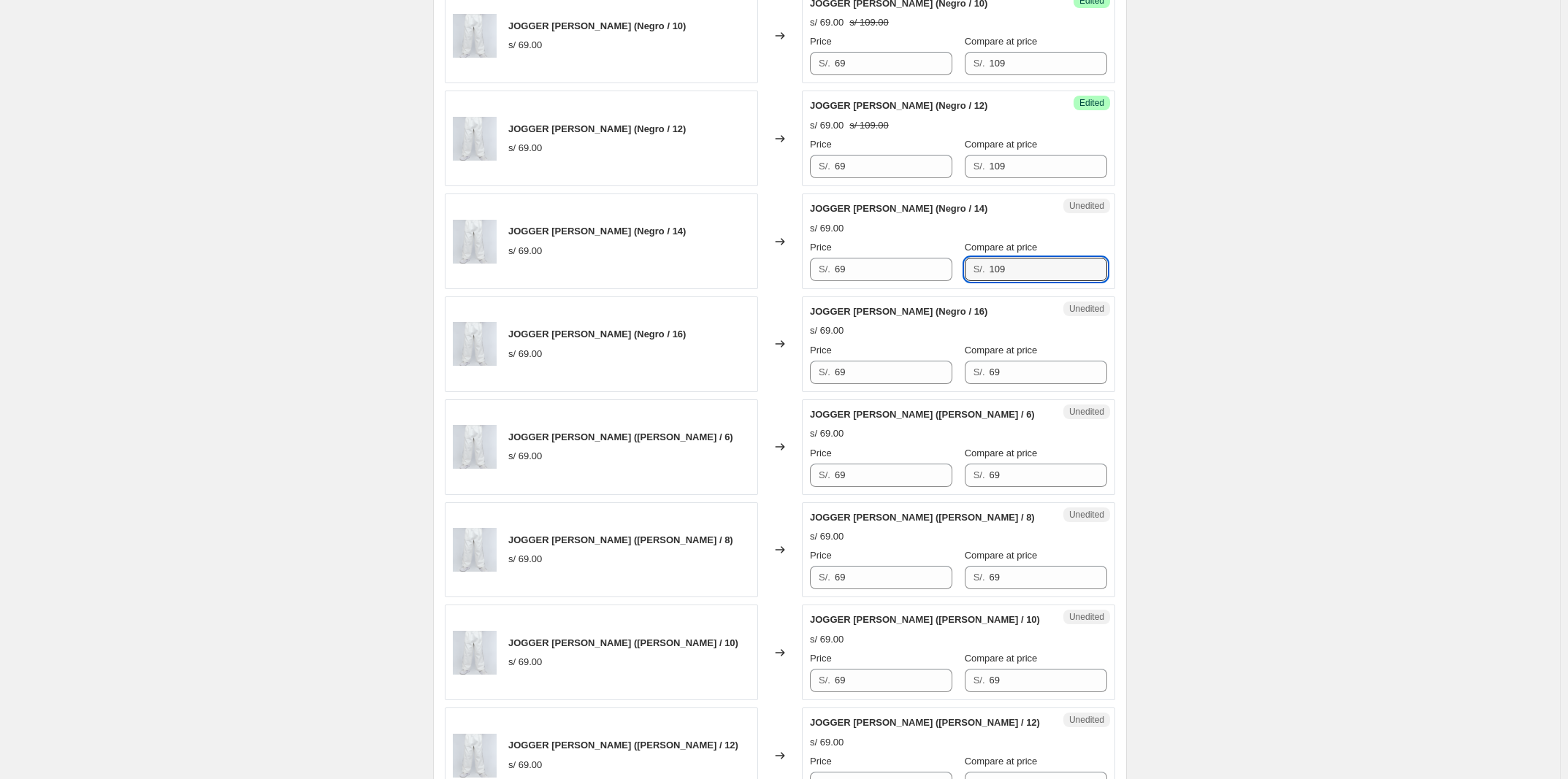
scroll to position [1643, 0]
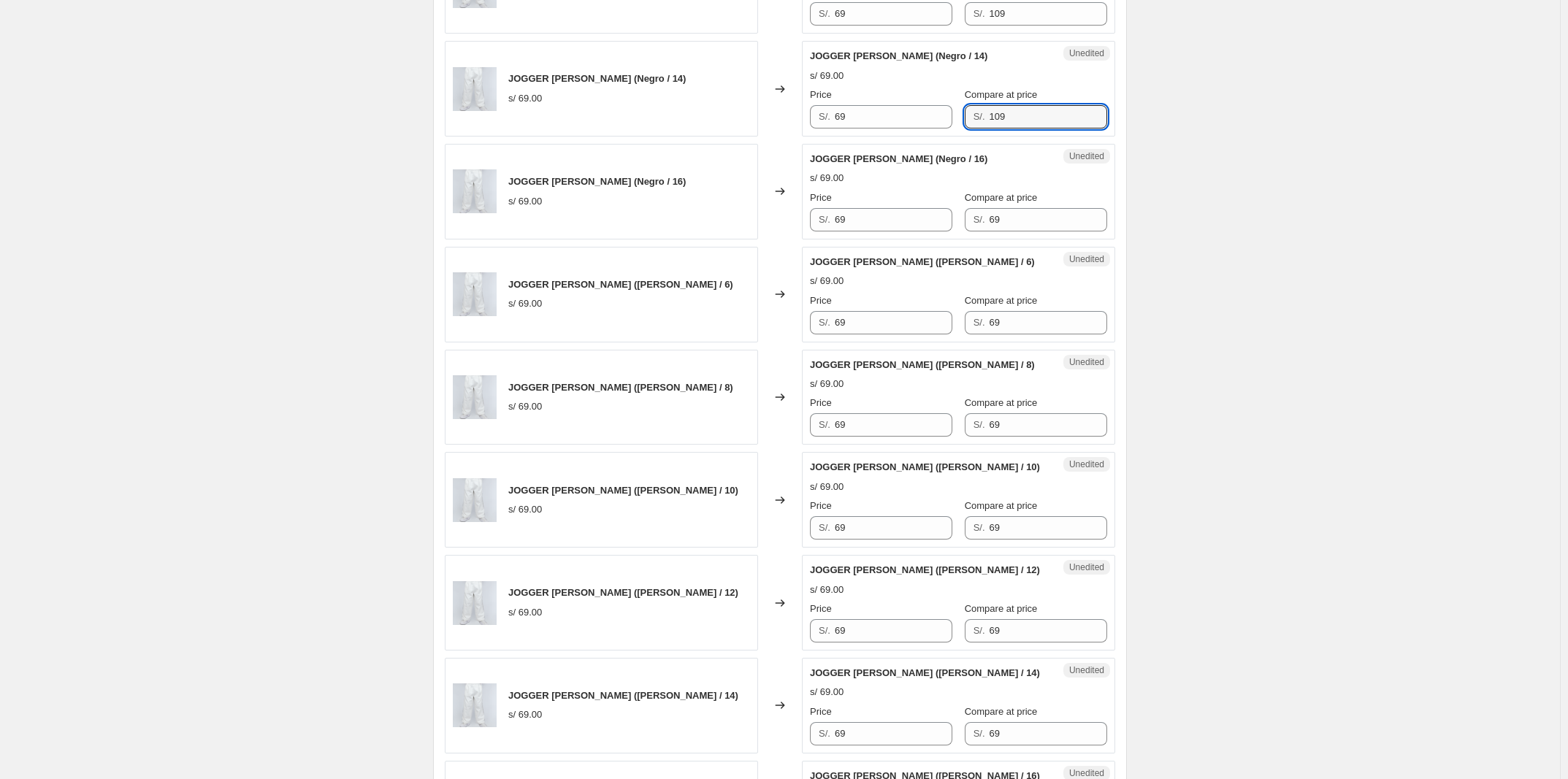
type input "109"
drag, startPoint x: 1028, startPoint y: 207, endPoint x: 1008, endPoint y: 230, distance: 30.5
click at [523, 212] on div "Price S/. 69 Compare at price S/. 69" at bounding box center [958, 211] width 297 height 41
drag, startPoint x: 1019, startPoint y: 232, endPoint x: 909, endPoint y: 231, distance: 110.0
click at [523, 231] on div "Price S/. 69 Compare at price S/. 69" at bounding box center [958, 211] width 297 height 41
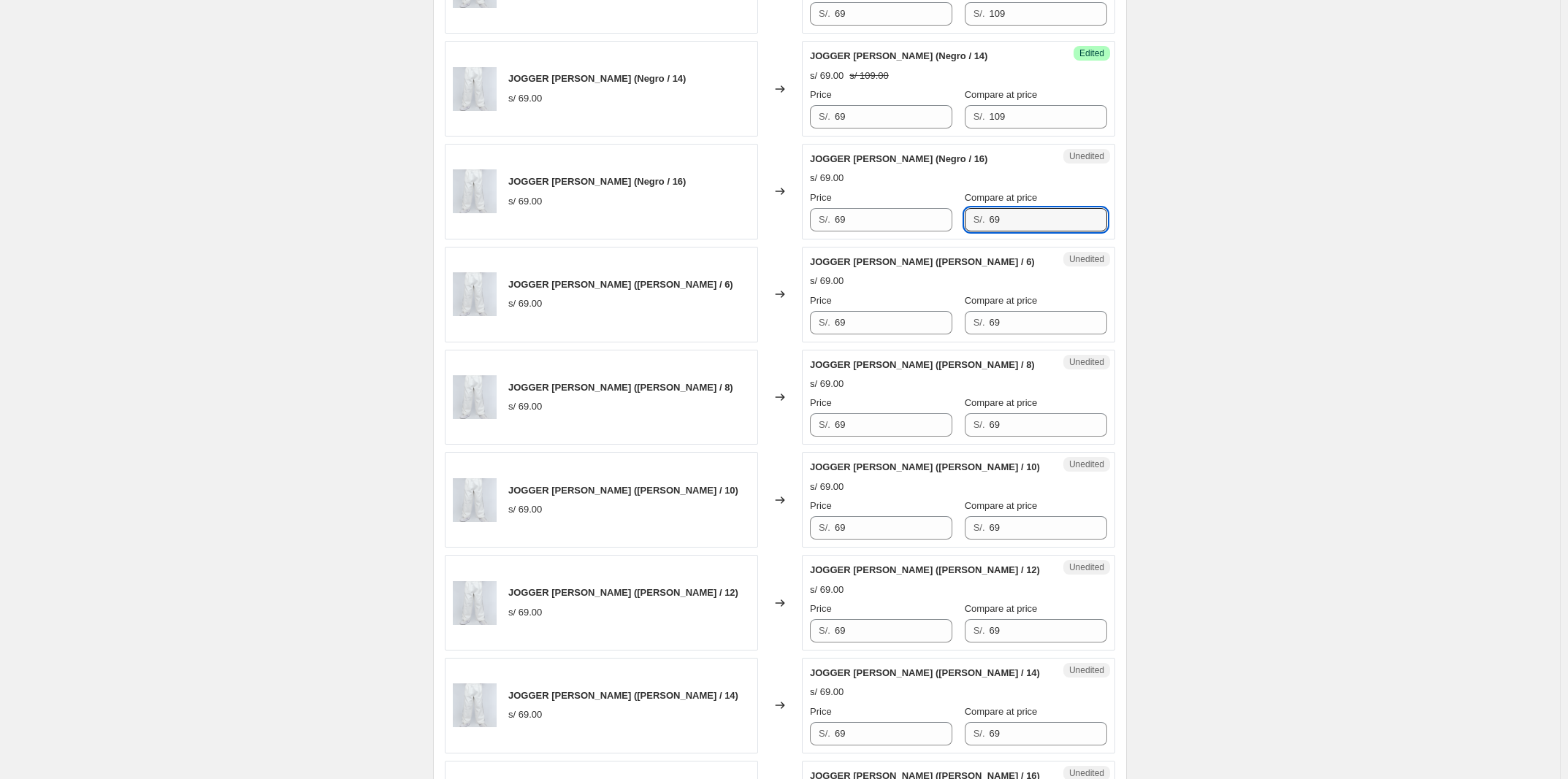
paste input "10"
type input "109"
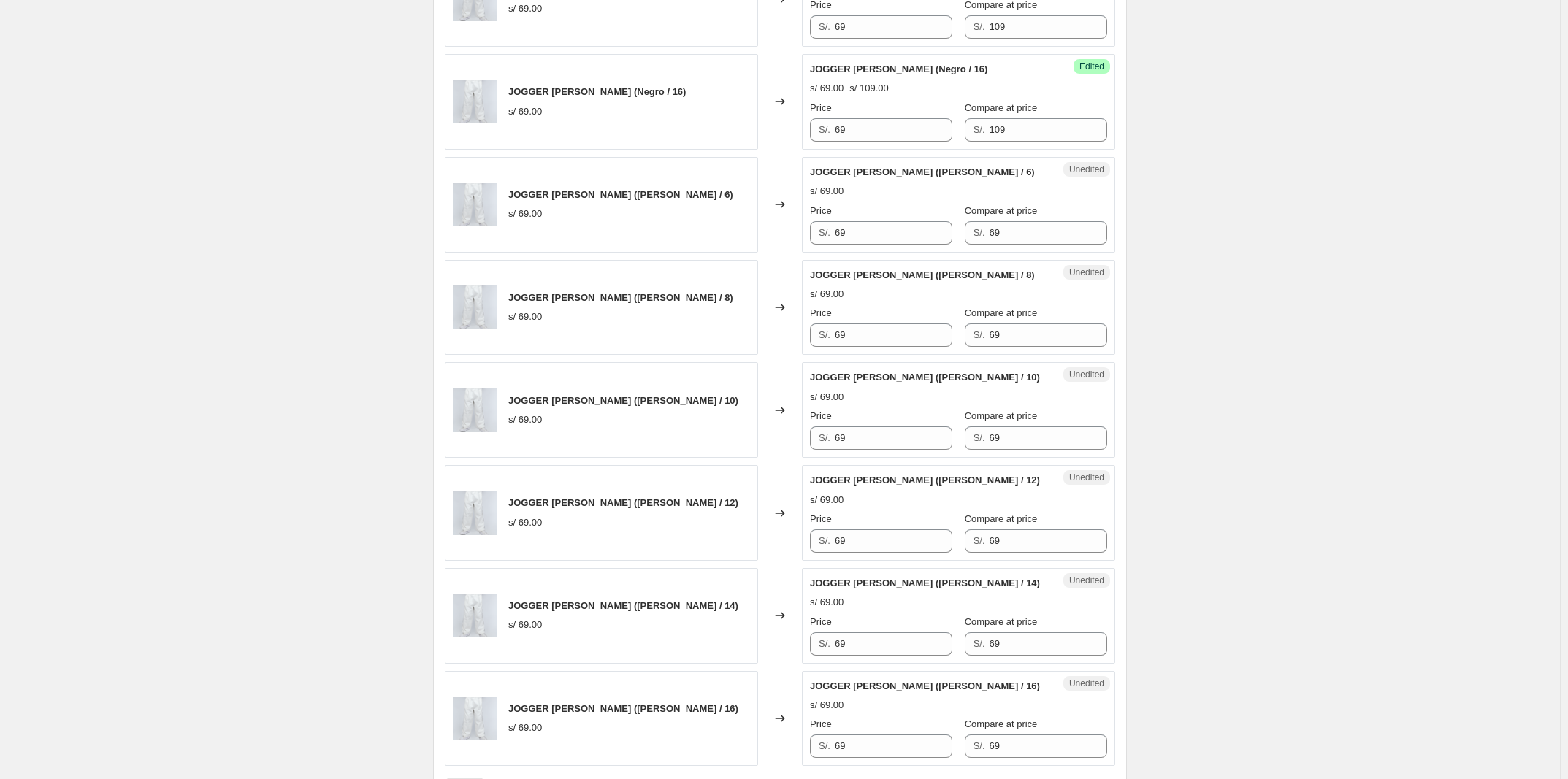
scroll to position [1734, 0]
drag, startPoint x: 959, startPoint y: 249, endPoint x: 863, endPoint y: 263, distance: 97.0
paste input "10"
type input "109"
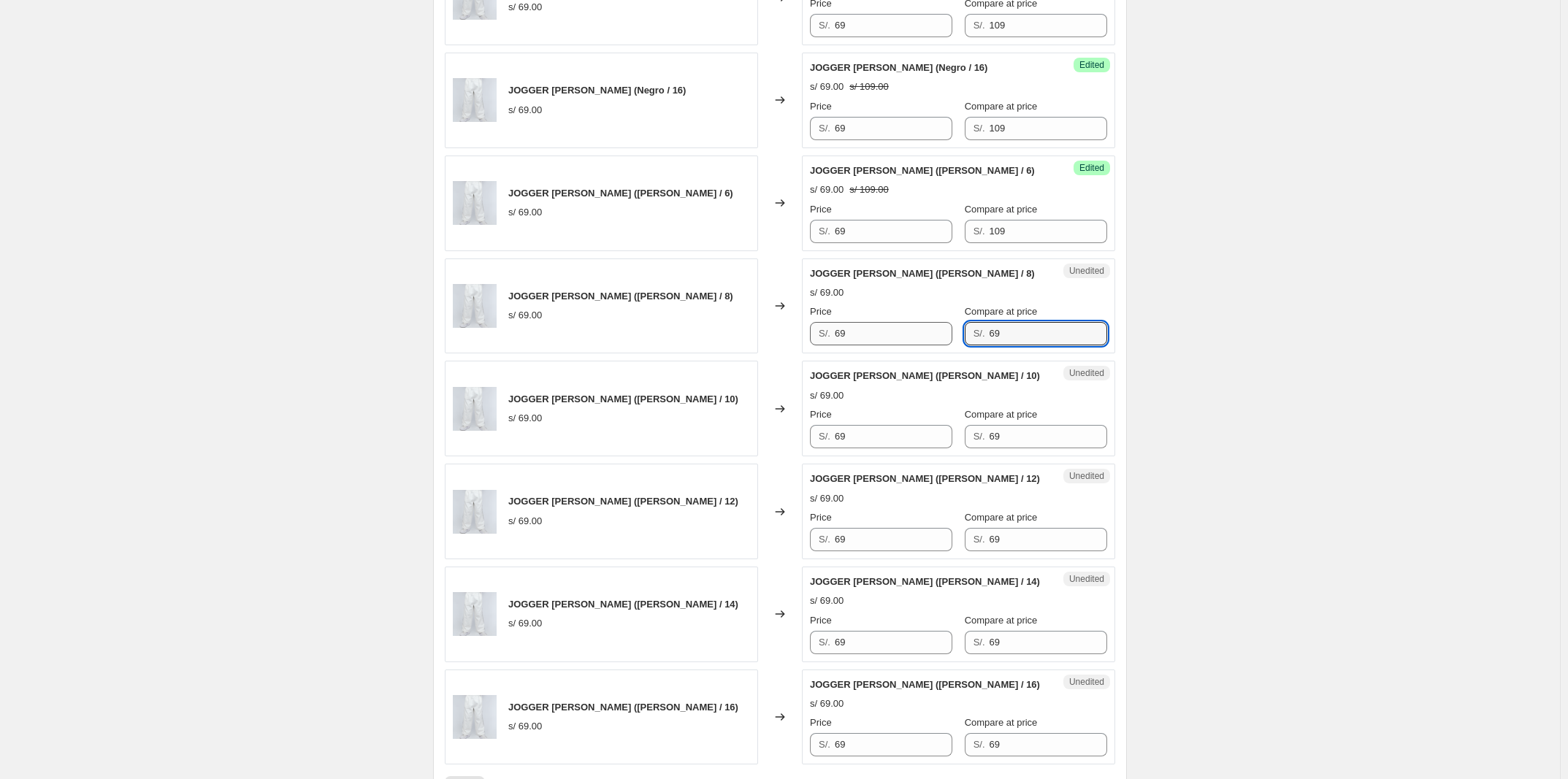
drag, startPoint x: 1021, startPoint y: 340, endPoint x: 863, endPoint y: 348, distance: 158.2
click at [523, 345] on div "Price S/. 69 Compare at price S/. 69" at bounding box center [958, 324] width 297 height 41
paste input "10"
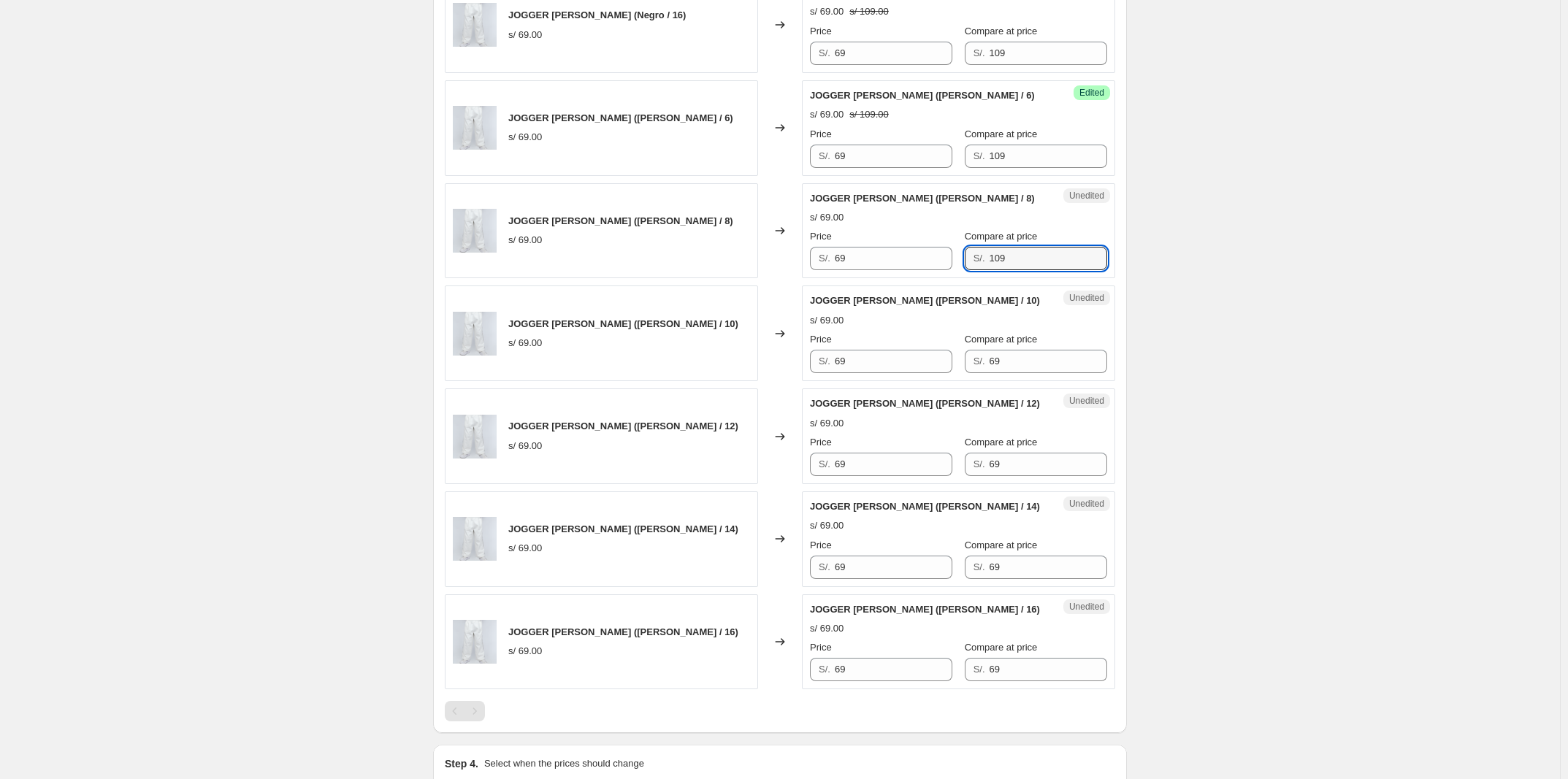
scroll to position [1917, 0]
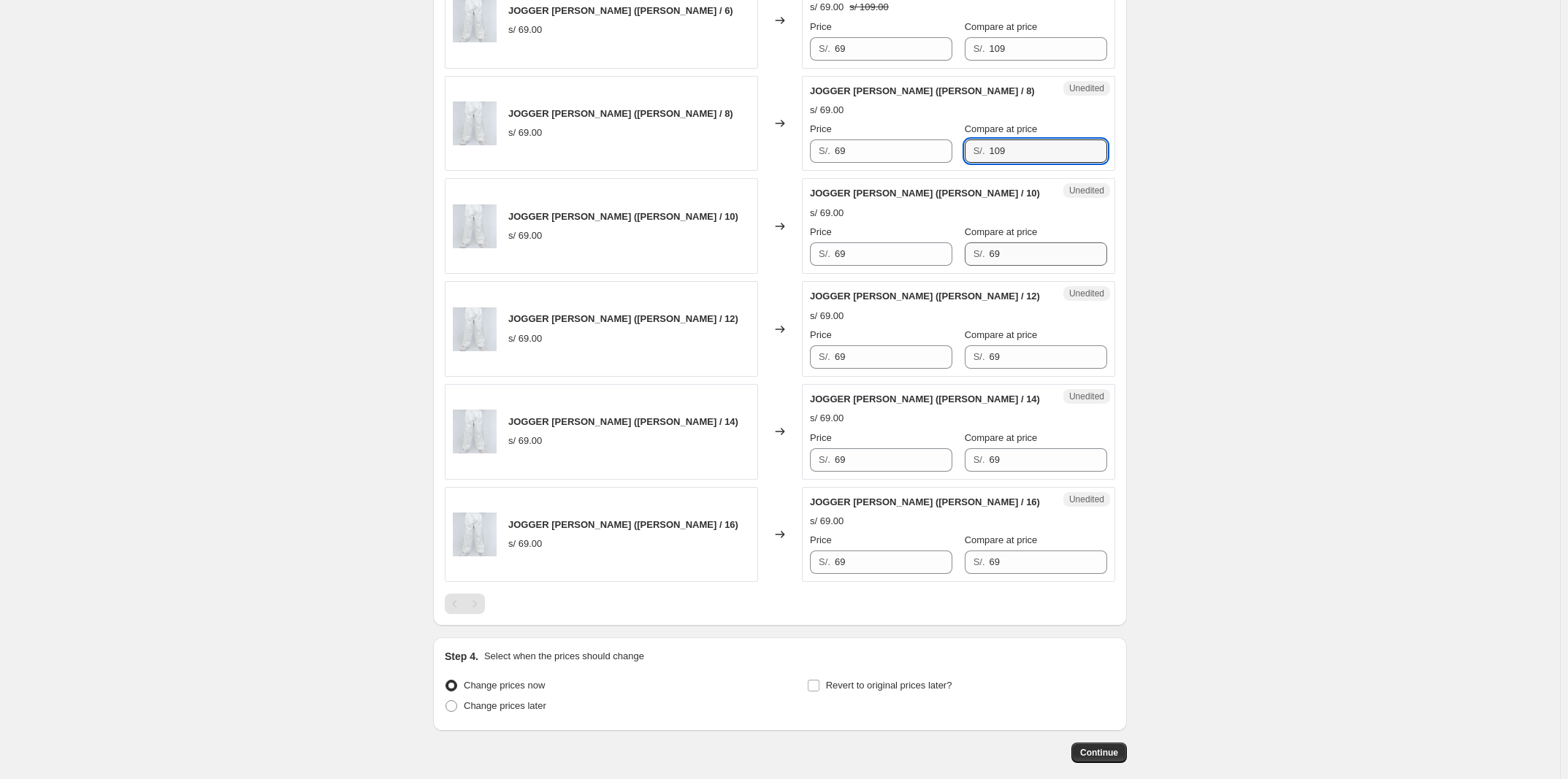
type input "109"
drag, startPoint x: 1008, startPoint y: 254, endPoint x: 898, endPoint y: 272, distance: 111.5
click at [523, 272] on div "Unedited JOGGER [PERSON_NAME] ([PERSON_NAME] / 10) s/ 69.00 Price S/. 69 Compar…" at bounding box center [959, 226] width 313 height 96
paste input "10"
type input "109"
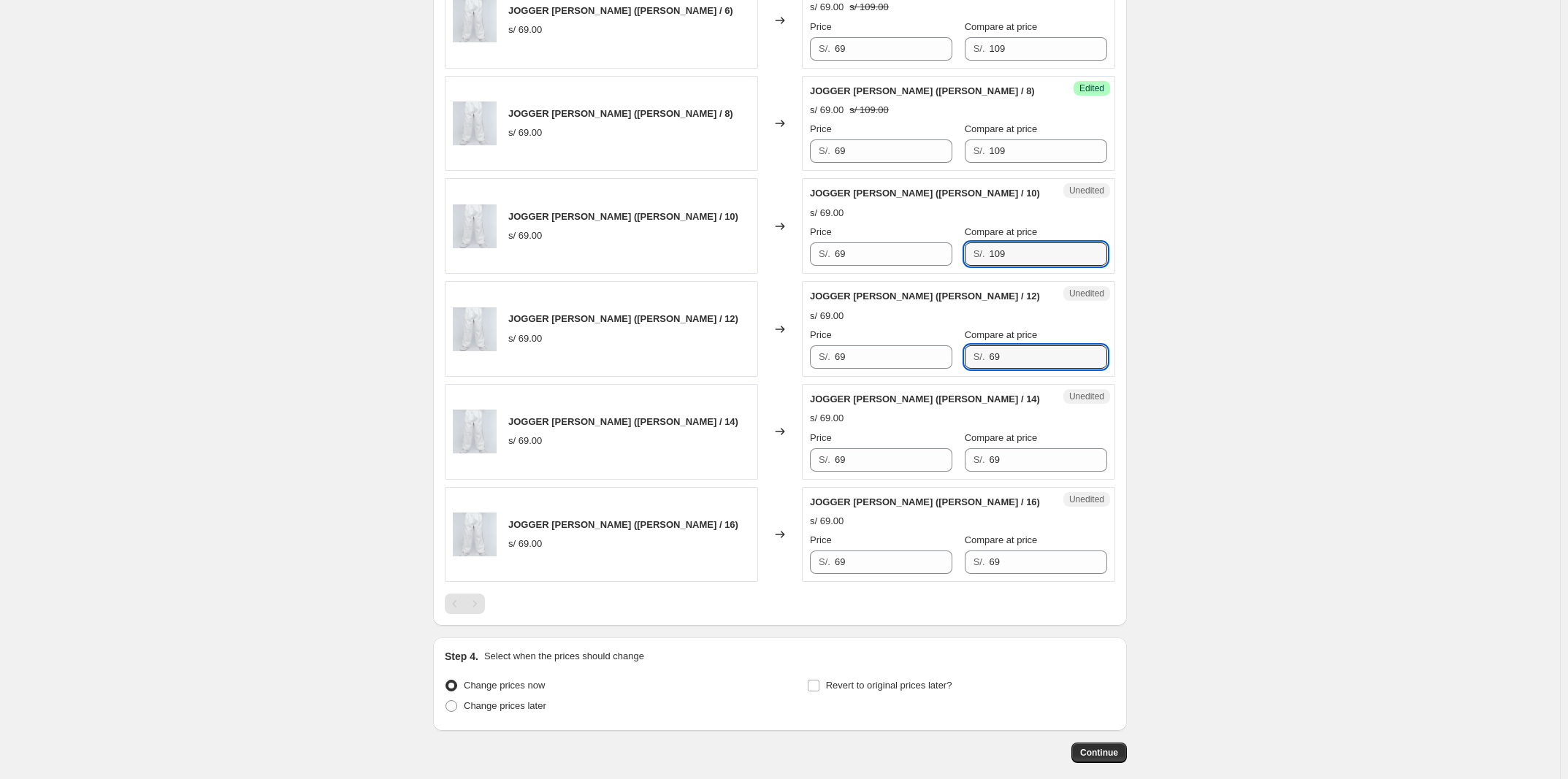
drag, startPoint x: 1021, startPoint y: 361, endPoint x: 955, endPoint y: 359, distance: 66.0
click at [523, 359] on div "Price S/. 69 Compare at price S/. 69" at bounding box center [958, 348] width 297 height 41
paste input "10"
type input "109"
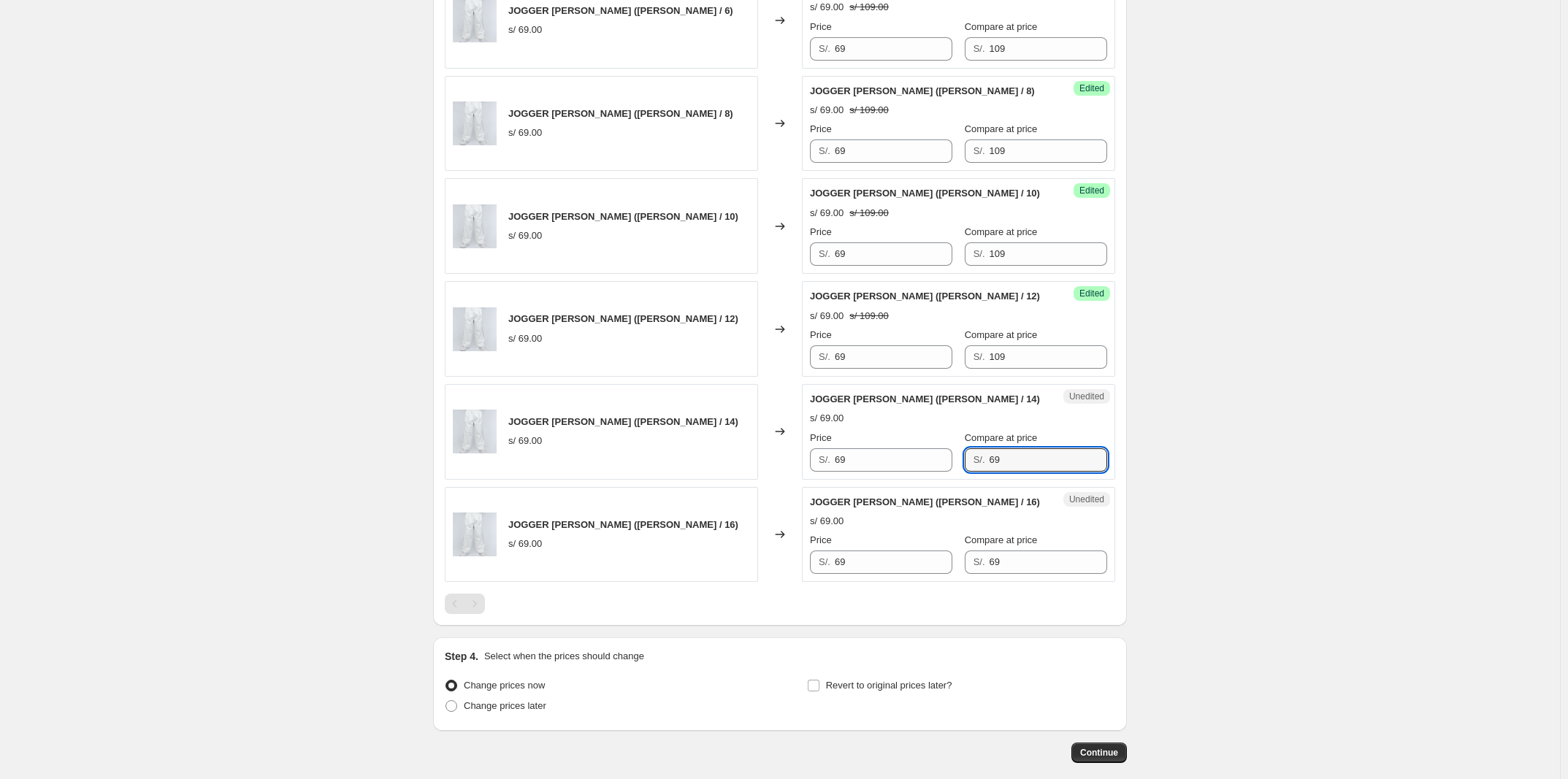
drag, startPoint x: 1024, startPoint y: 469, endPoint x: 957, endPoint y: 469, distance: 67.0
click at [523, 468] on div "Price S/. 69 Compare at price S/. 69" at bounding box center [958, 451] width 297 height 41
paste input "10"
type input "109"
drag, startPoint x: 1021, startPoint y: 570, endPoint x: 930, endPoint y: 567, distance: 91.0
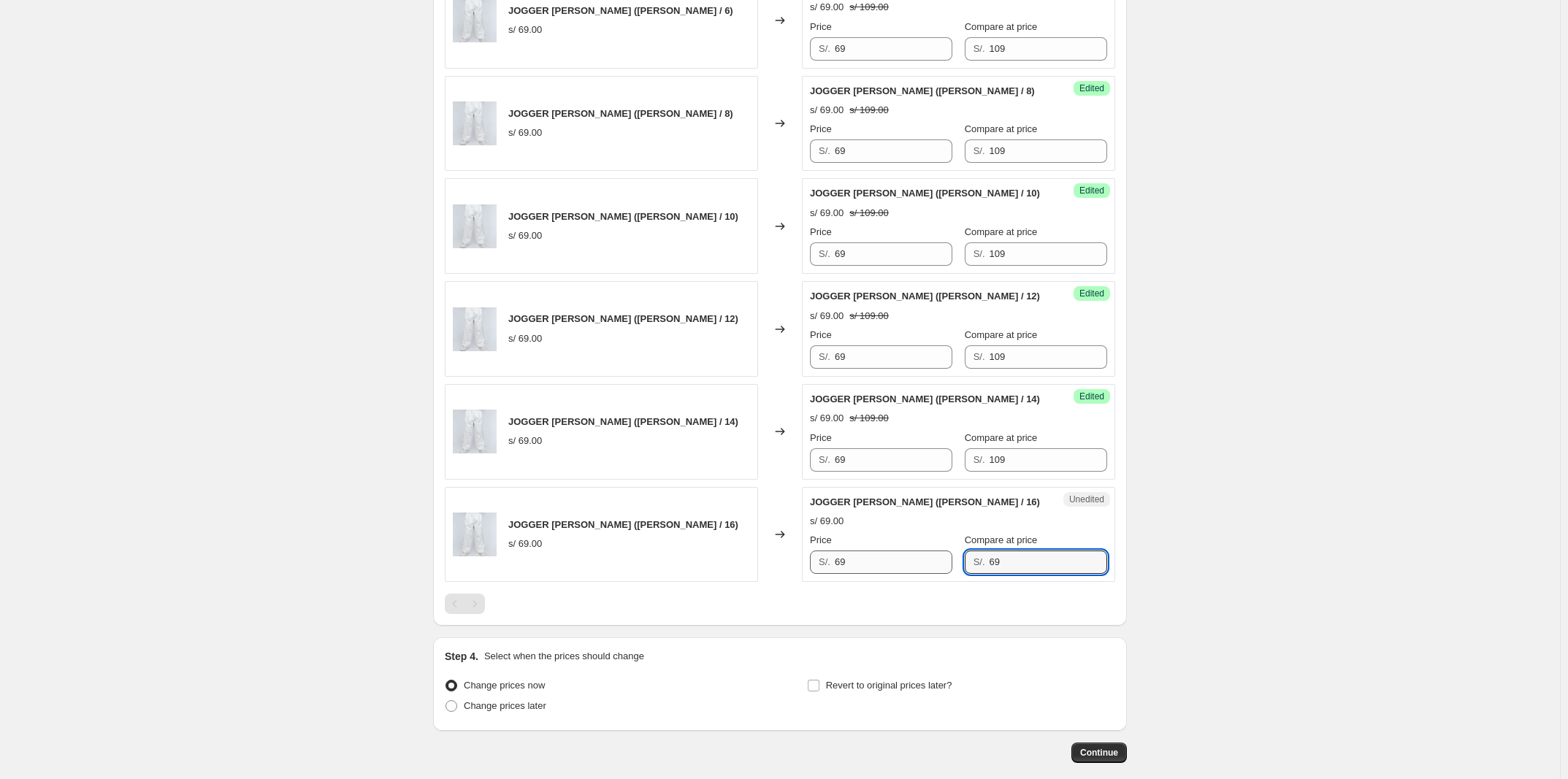
click at [523, 567] on div "Price S/. 69 Compare at price S/. 69" at bounding box center [958, 553] width 297 height 41
paste input "10"
type input "109"
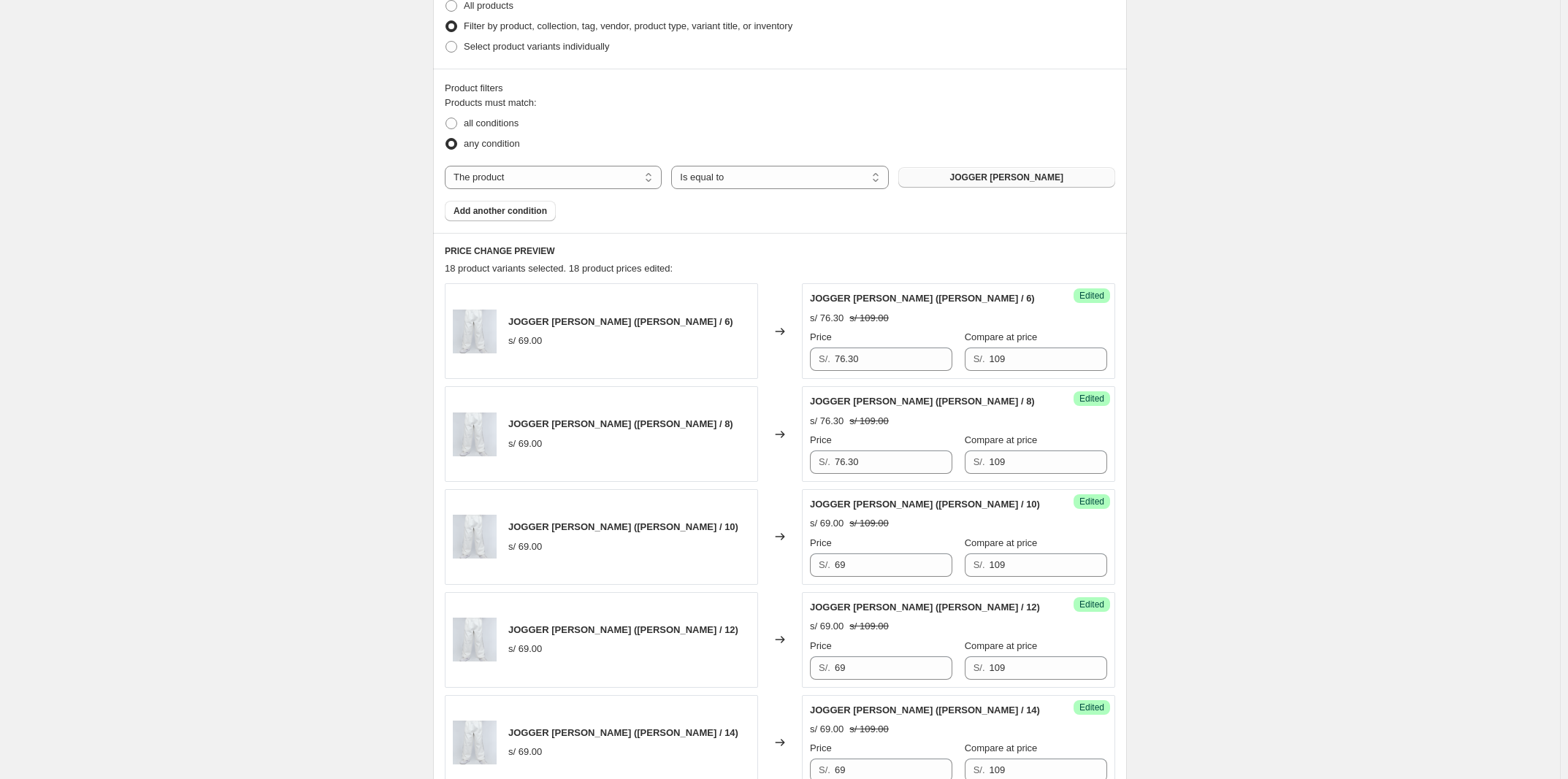
scroll to position [365, 0]
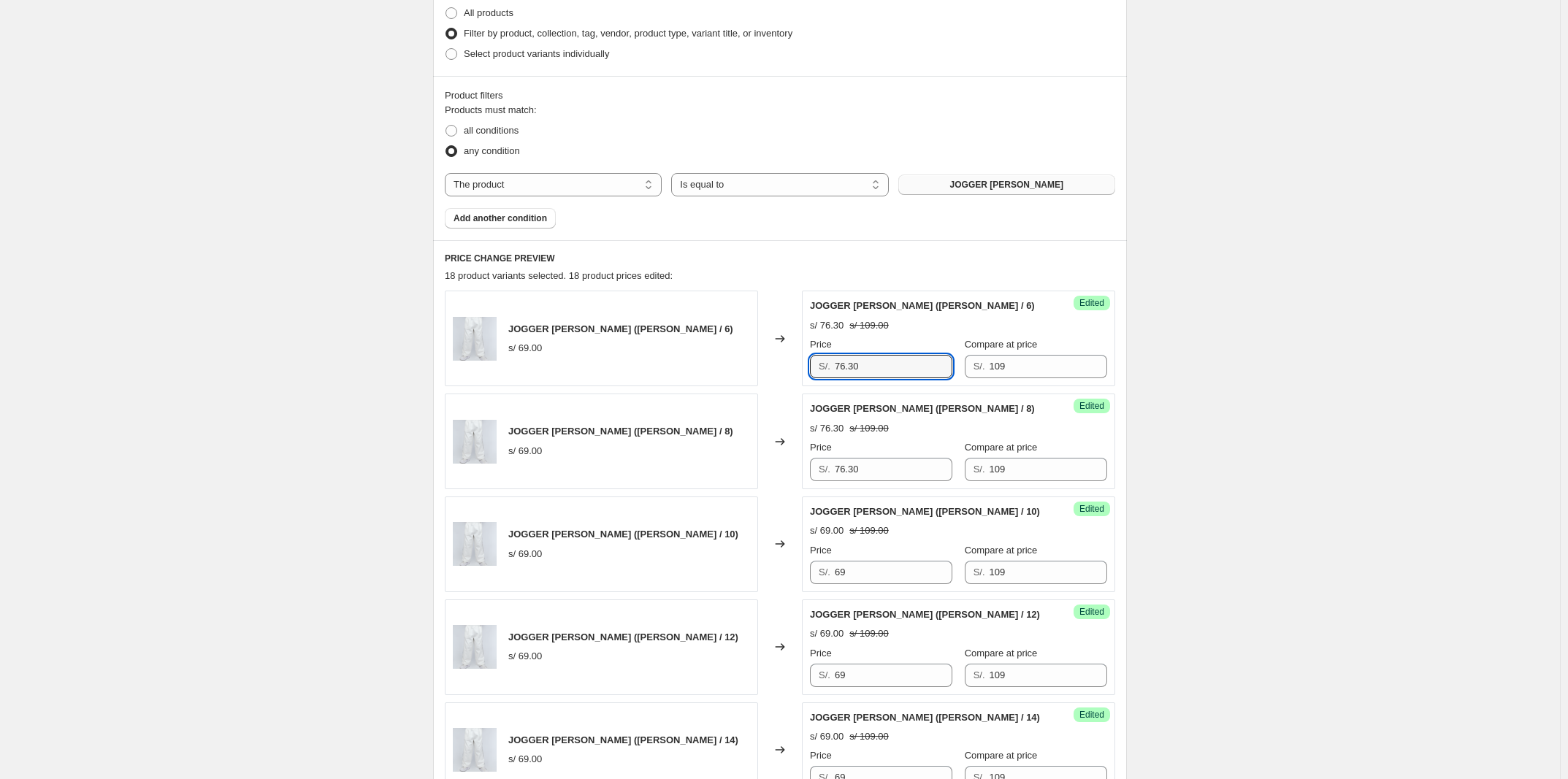
drag, startPoint x: 885, startPoint y: 372, endPoint x: 800, endPoint y: 378, distance: 85.2
click at [523, 378] on div "JOGGER [PERSON_NAME] ([PERSON_NAME] / 6) s/ 69.00 Changed to Success Edited JOG…" at bounding box center [780, 338] width 670 height 96
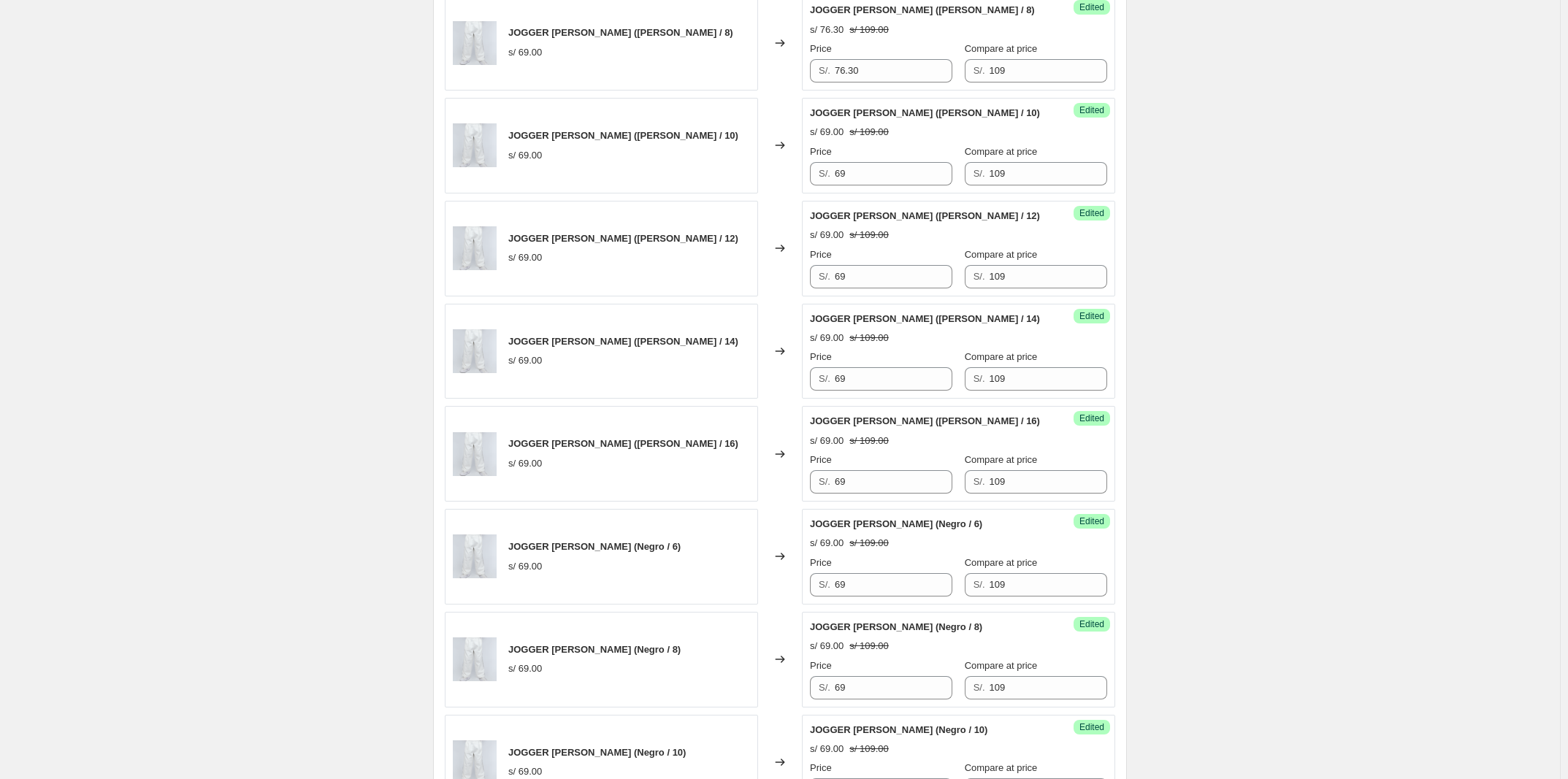
scroll to position [730, 0]
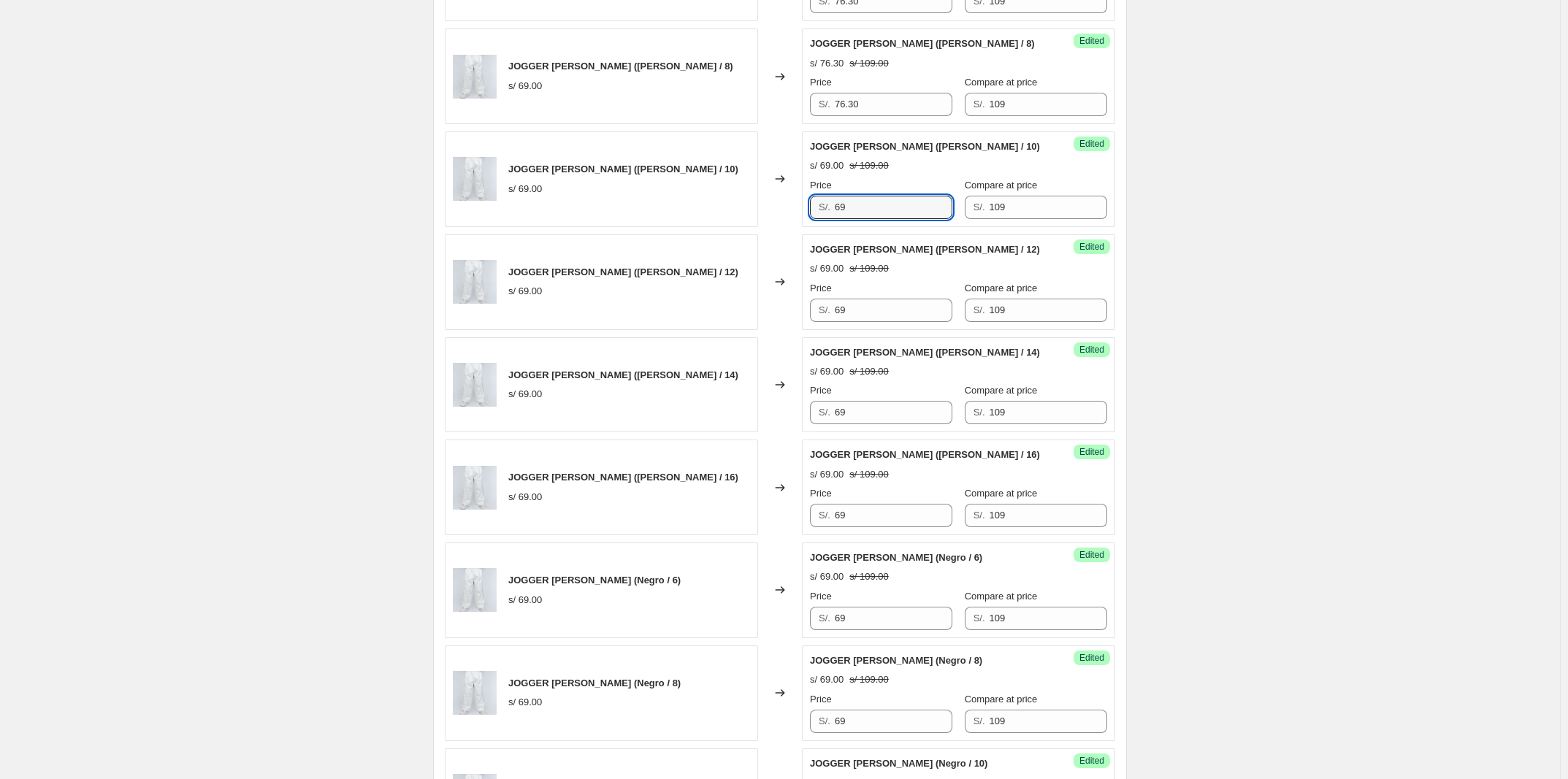
drag, startPoint x: 872, startPoint y: 216, endPoint x: 735, endPoint y: 216, distance: 137.0
click at [523, 216] on div "JOGGER [PERSON_NAME] ([PERSON_NAME] / 10) s/ 69.00 Changed to Success Edited JO…" at bounding box center [780, 179] width 670 height 96
paste input "76.30"
type input "76.30"
drag, startPoint x: 859, startPoint y: 320, endPoint x: 594, endPoint y: 278, distance: 268.3
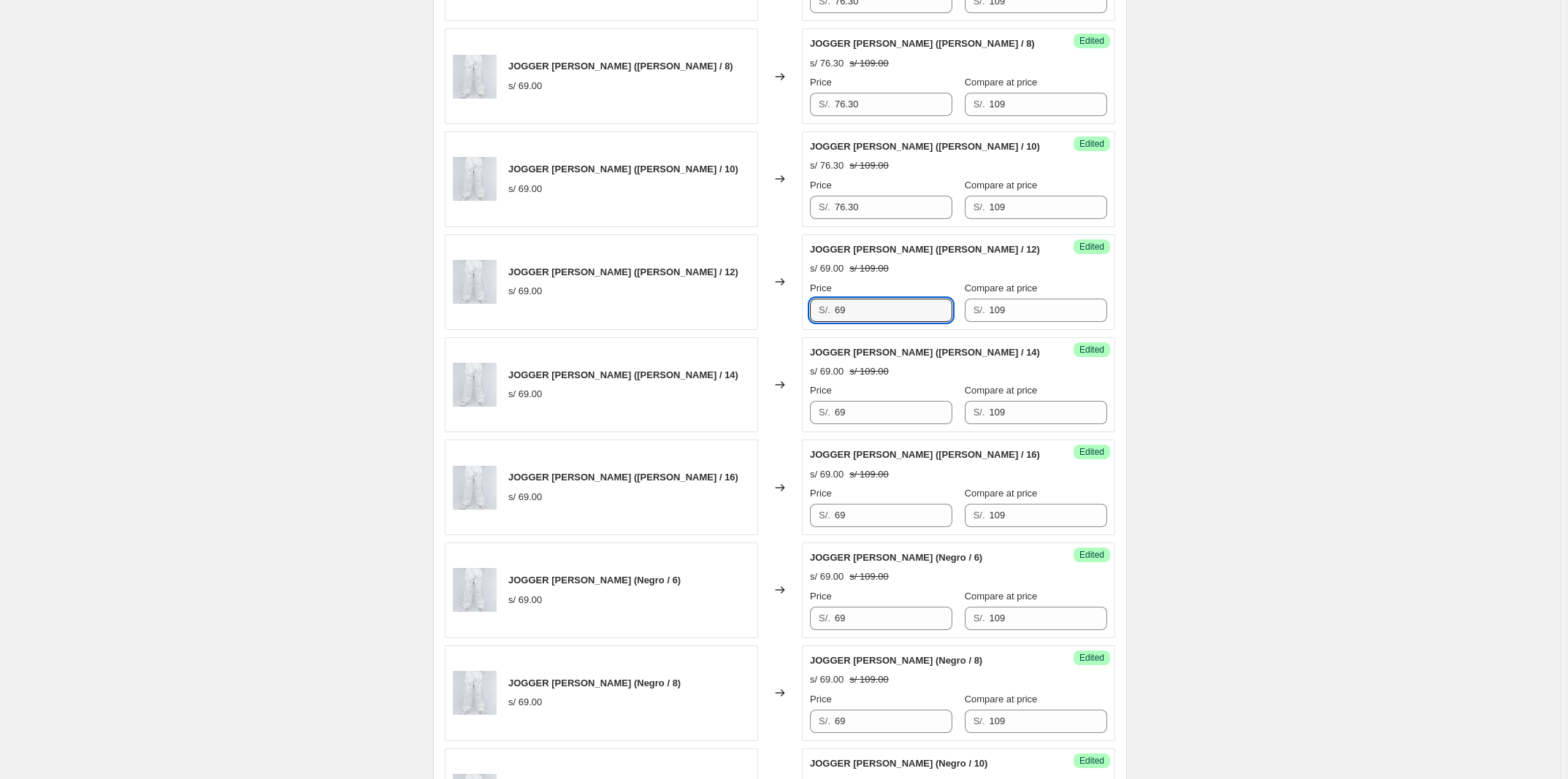
click at [523, 278] on div "JOGGER [PERSON_NAME] ([PERSON_NAME] / 12) s/ 69.00 Changed to Success Edited JO…" at bounding box center [780, 283] width 670 height 96
paste input "76.30"
type input "76.30"
drag, startPoint x: 857, startPoint y: 412, endPoint x: 773, endPoint y: 413, distance: 84.0
click at [523, 414] on div "JOGGER [PERSON_NAME] ([PERSON_NAME] / 14) s/ 69.00 Changed to Success Edited JO…" at bounding box center [780, 385] width 670 height 96
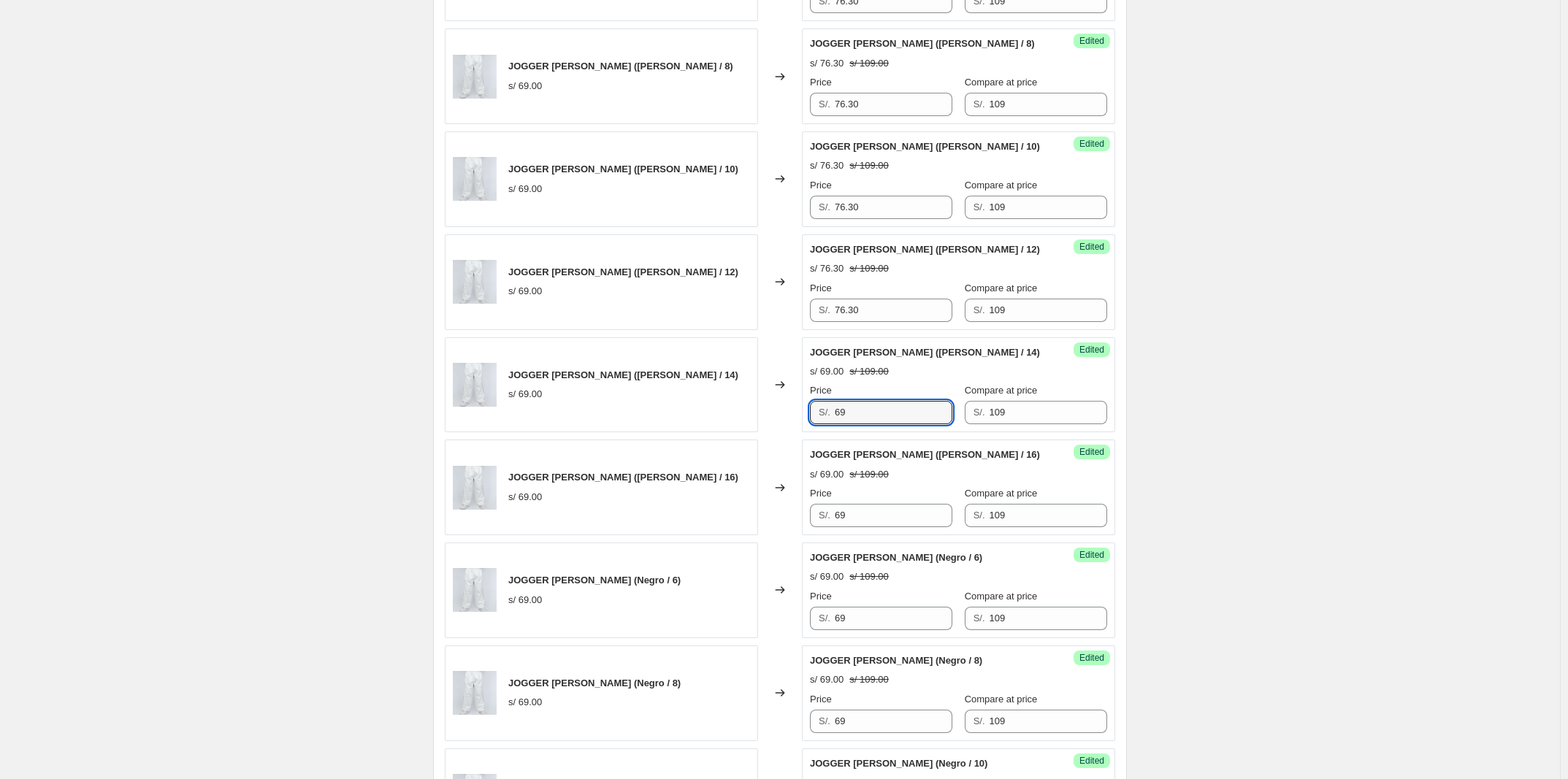
paste input "76.30"
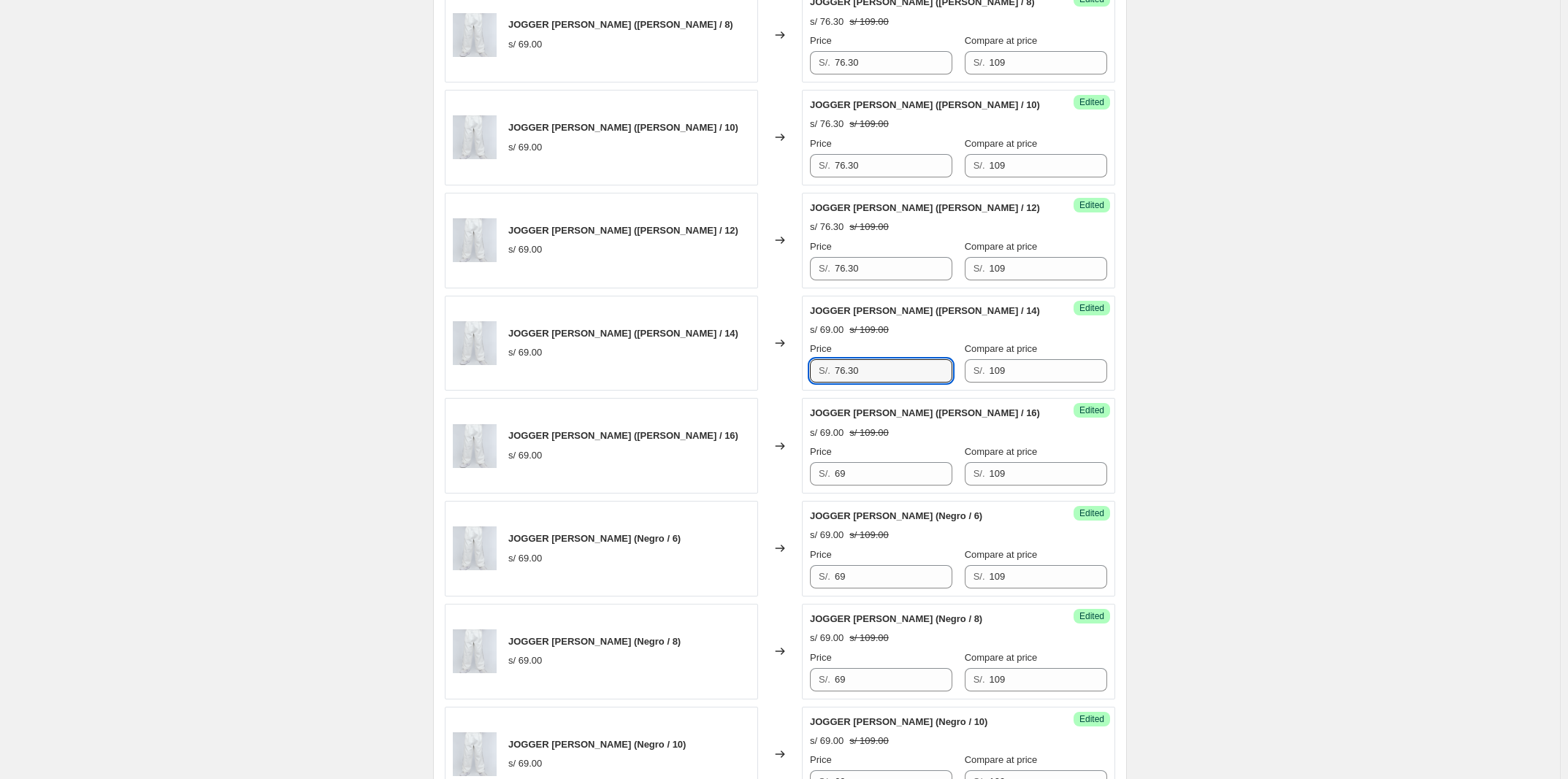
scroll to position [821, 0]
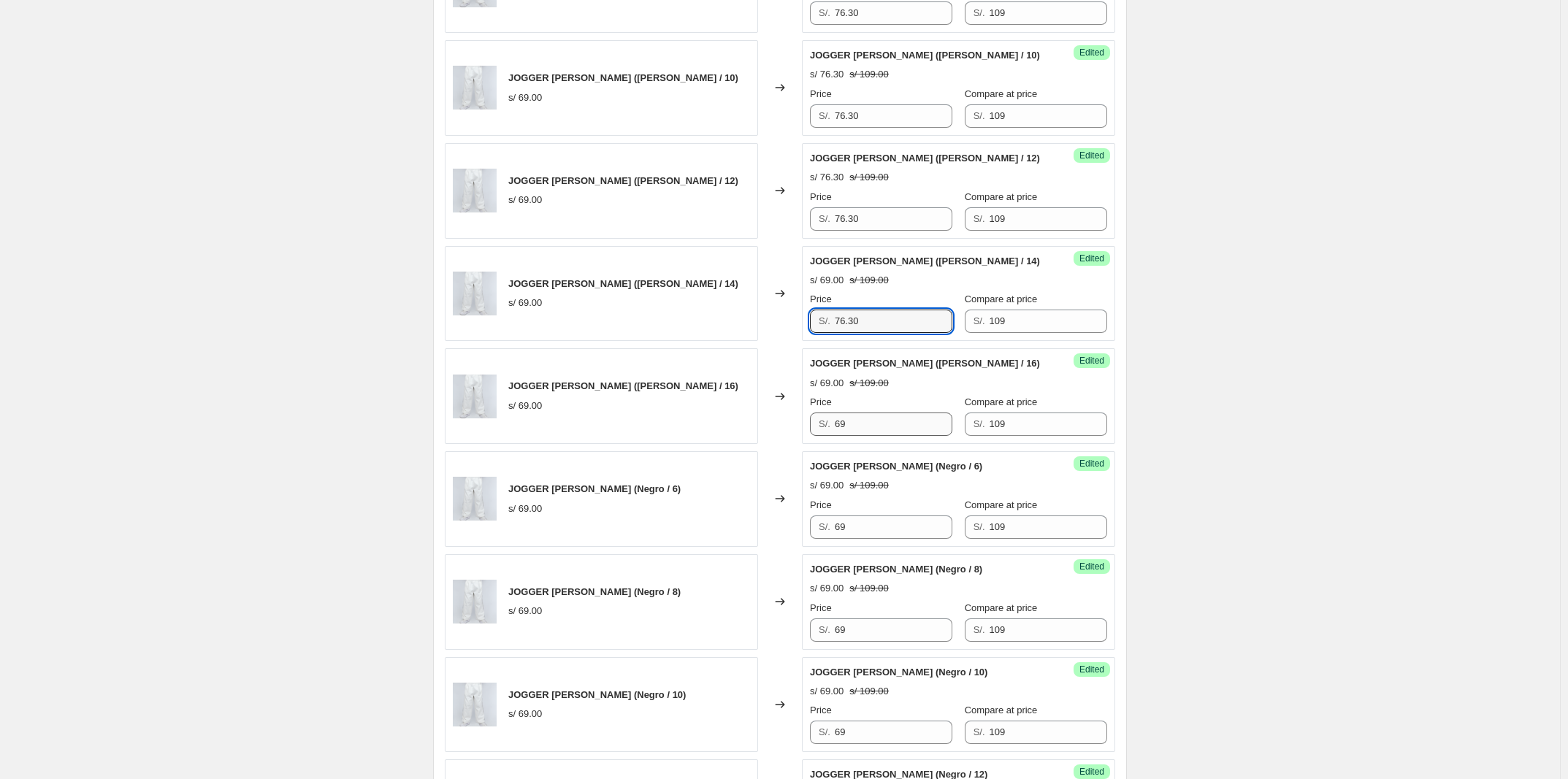
type input "76.30"
drag, startPoint x: 845, startPoint y: 422, endPoint x: 752, endPoint y: 420, distance: 93.0
click at [523, 421] on div "JOGGER [PERSON_NAME] ([PERSON_NAME] / 16) s/ 69.00 Changed to Success Edited JO…" at bounding box center [780, 396] width 670 height 96
paste input "76.30"
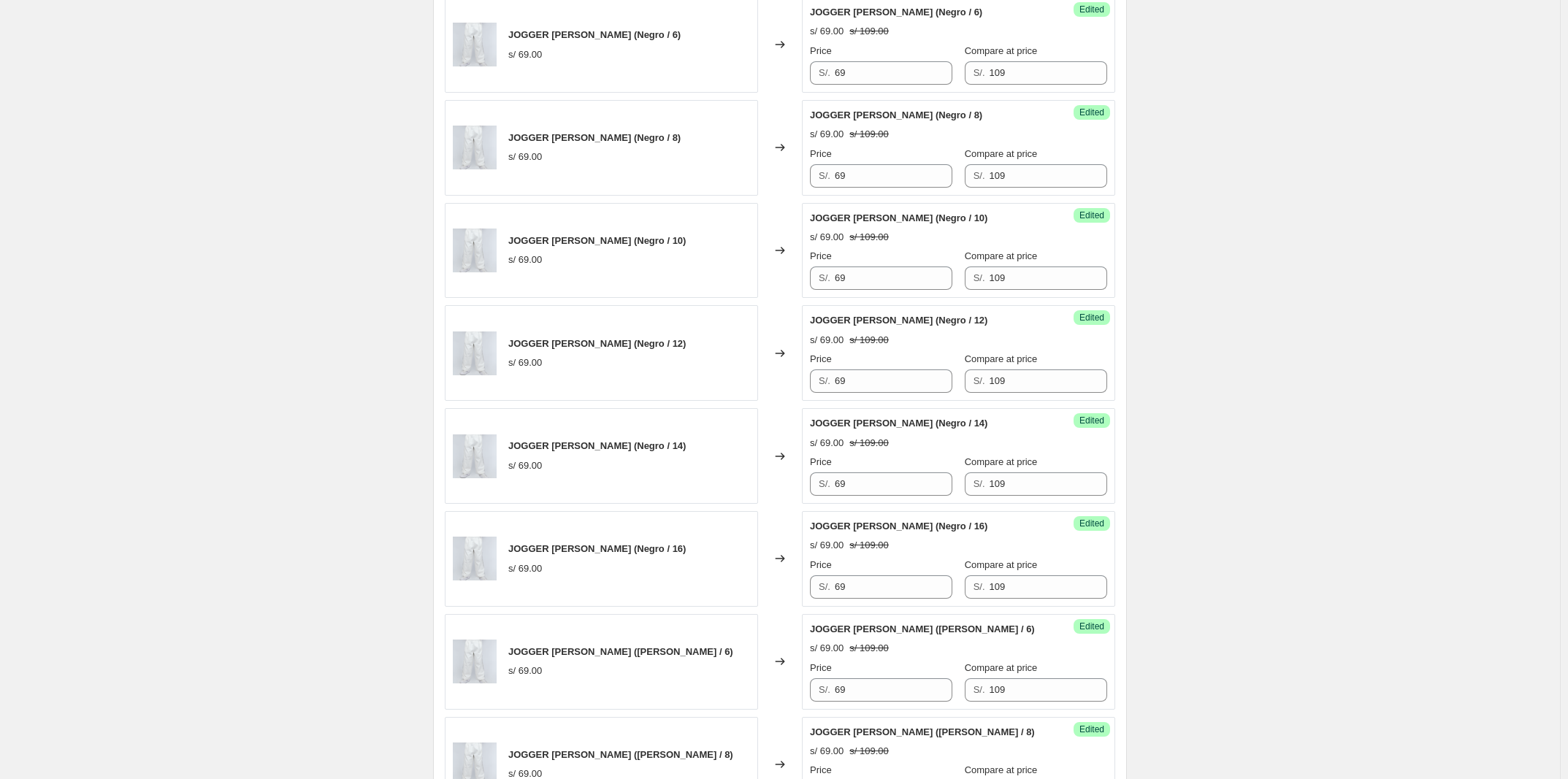
scroll to position [1278, 0]
type input "76.30"
drag, startPoint x: 888, startPoint y: 76, endPoint x: 615, endPoint y: 81, distance: 273.0
click at [523, 81] on div "JOGGER [PERSON_NAME] (Negro / 6) s/ 69.00 Changed to Success Edited JOGGER [PER…" at bounding box center [780, 42] width 670 height 96
paste input "76.30"
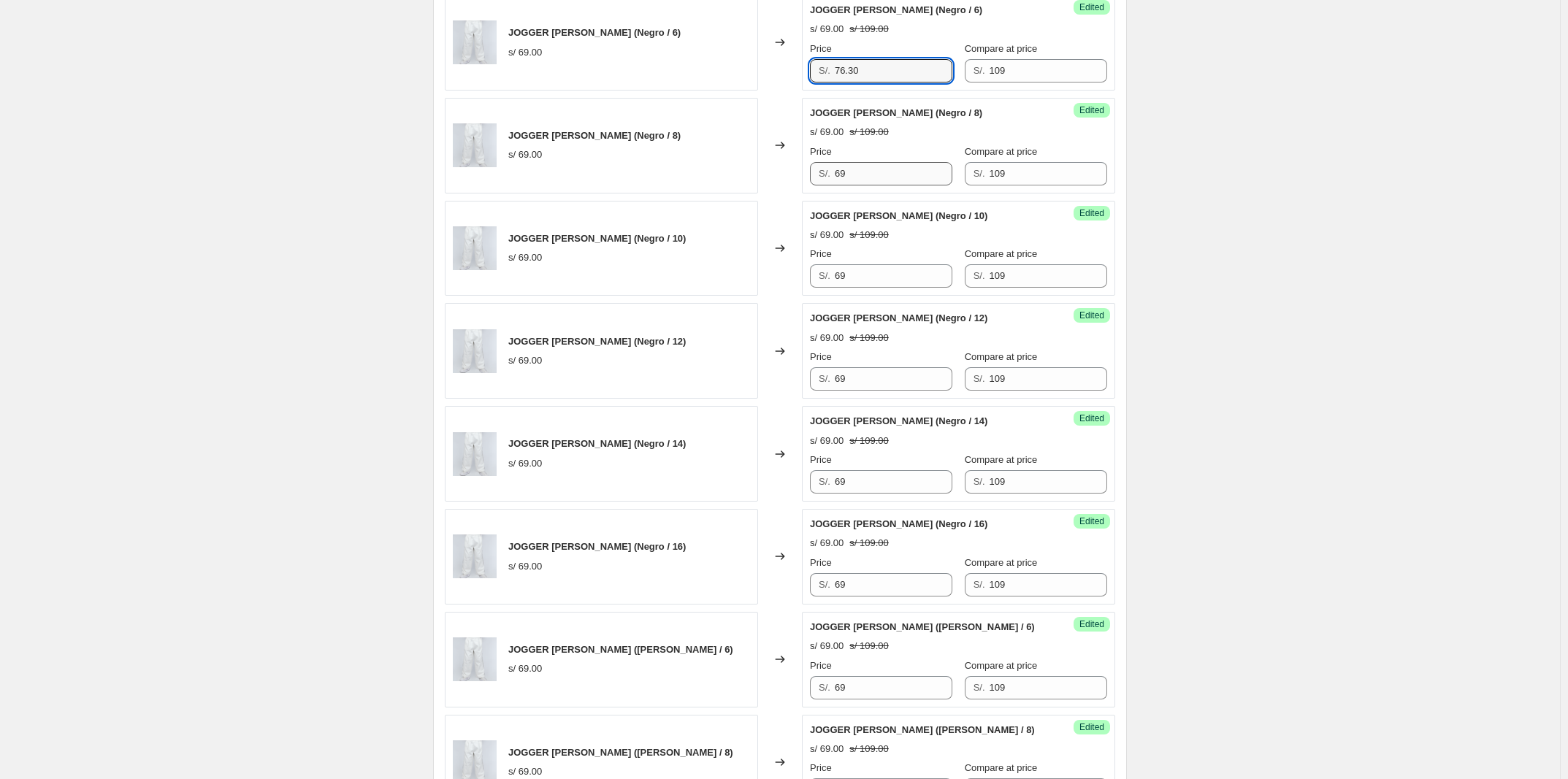
type input "76.30"
drag, startPoint x: 889, startPoint y: 171, endPoint x: 665, endPoint y: 181, distance: 224.2
click at [523, 181] on div "JOGGER [PERSON_NAME] (Negro / 8) s/ 69.00 Changed to Success Edited JOGGER [PER…" at bounding box center [780, 146] width 670 height 96
paste input "76.30"
type input "76.30"
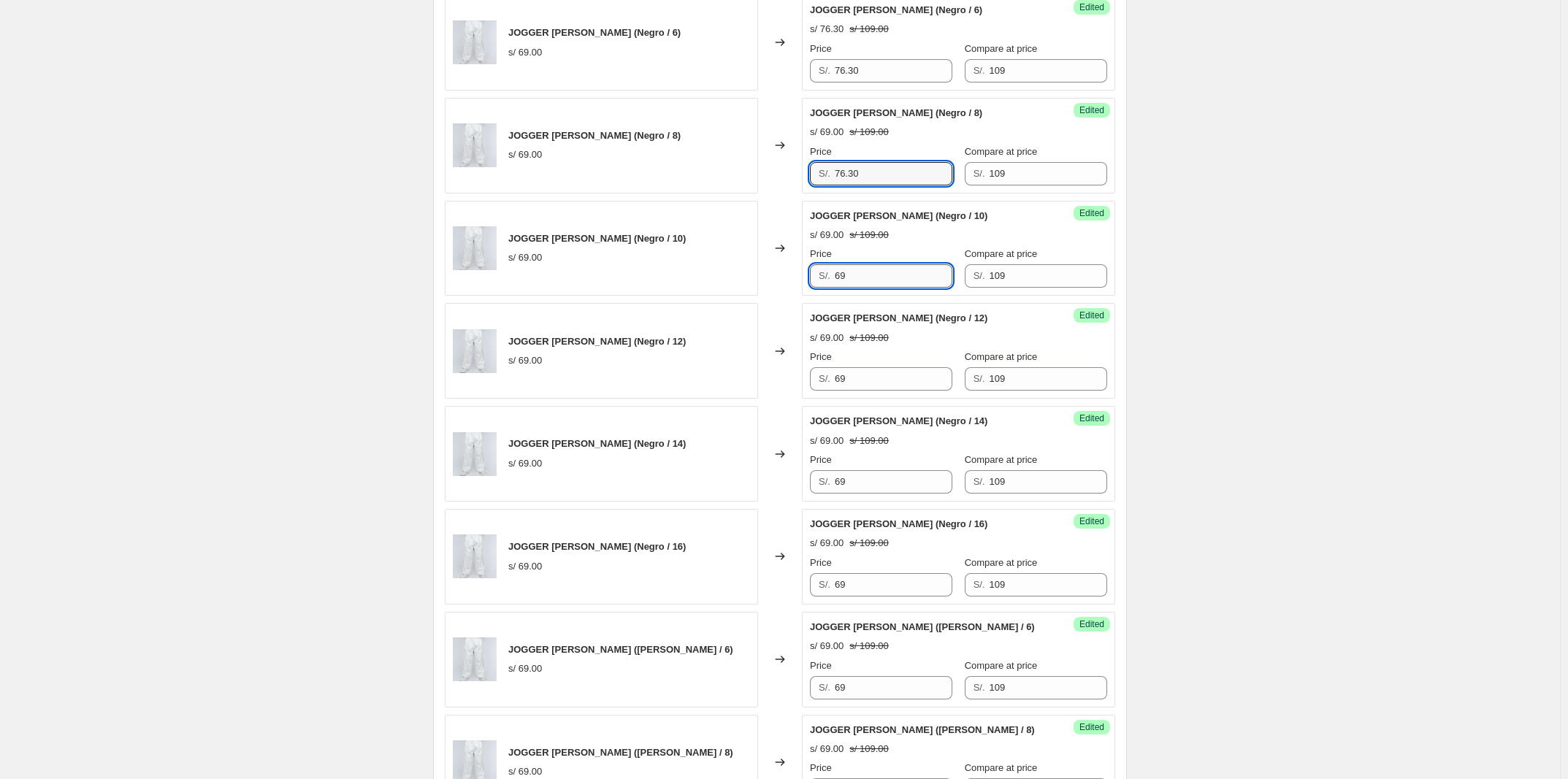
click at [523, 267] on input "69" at bounding box center [893, 276] width 117 height 23
drag
click at [523, 286] on div "JOGGER [PERSON_NAME] (Negro / 10) s/ 69.00 Changed to Success Edited JOGGER [PE…" at bounding box center [780, 249] width 670 height 96
paste input "76.30"
type input "76.30"
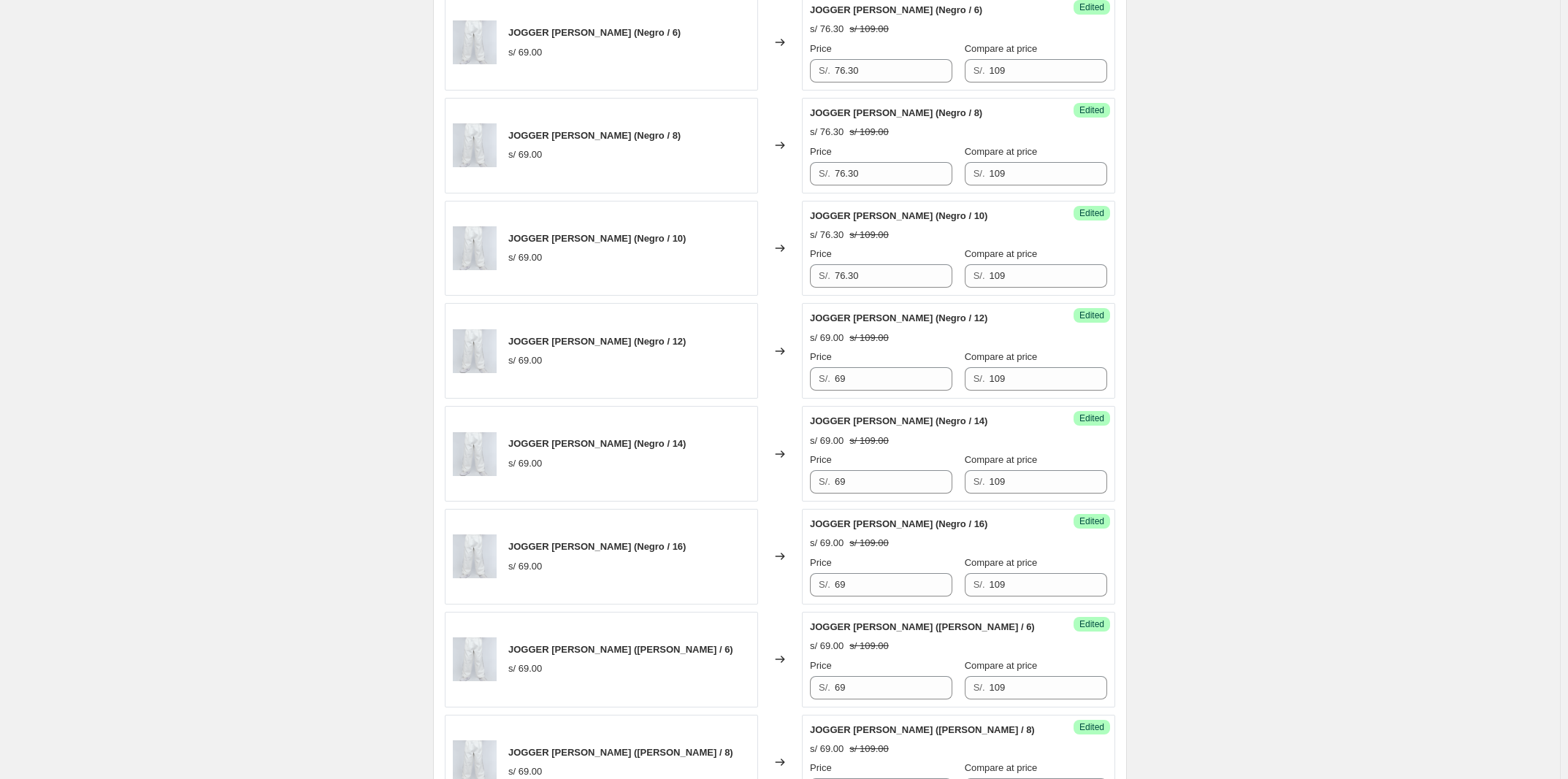
click at [523, 323] on div "Create new price [MEDICAL_DATA]. This page is ready Create new price [MEDICAL_D…" at bounding box center [780, 107] width 1560 height 2769
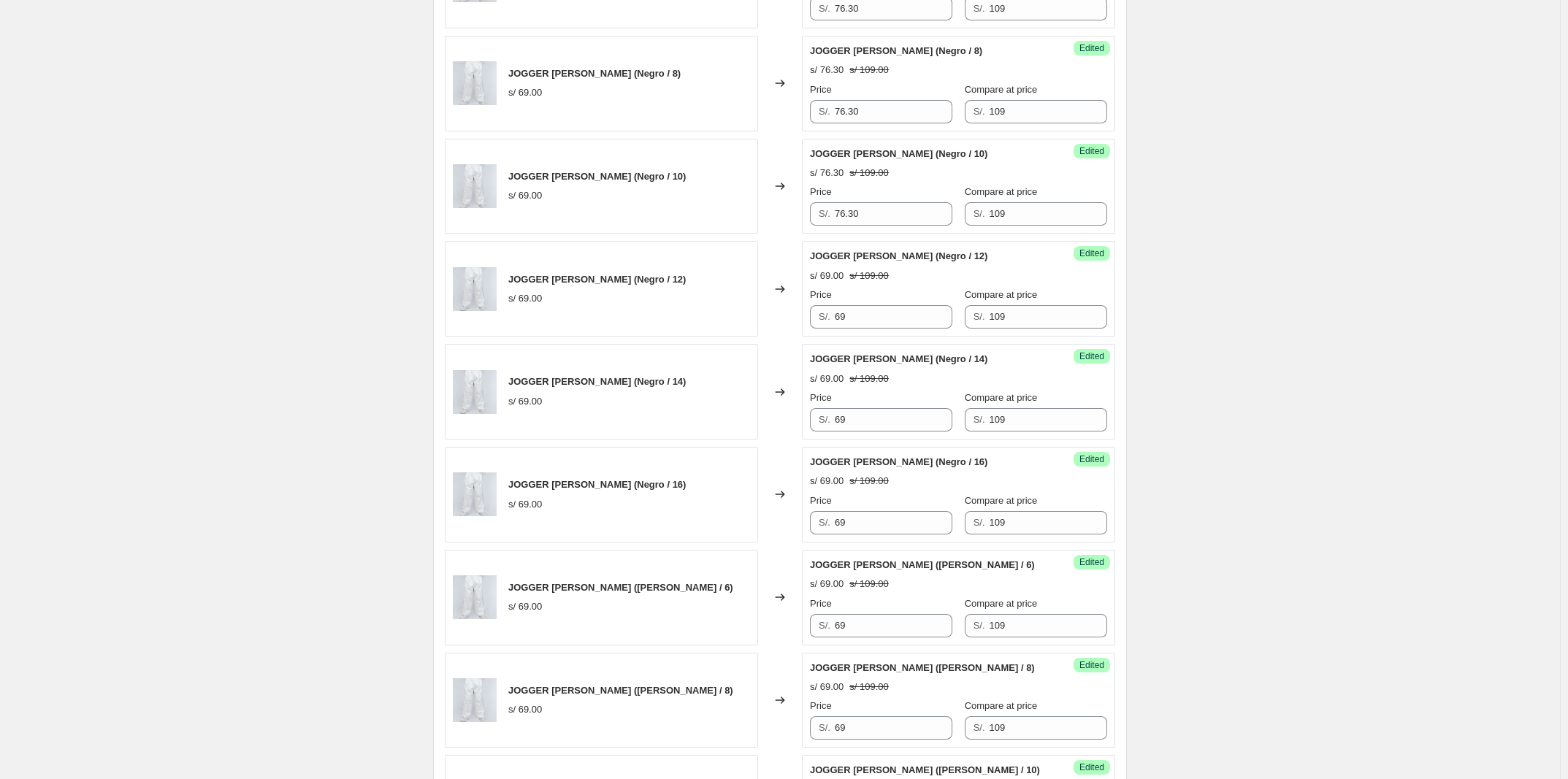
scroll to position [1461, 0]
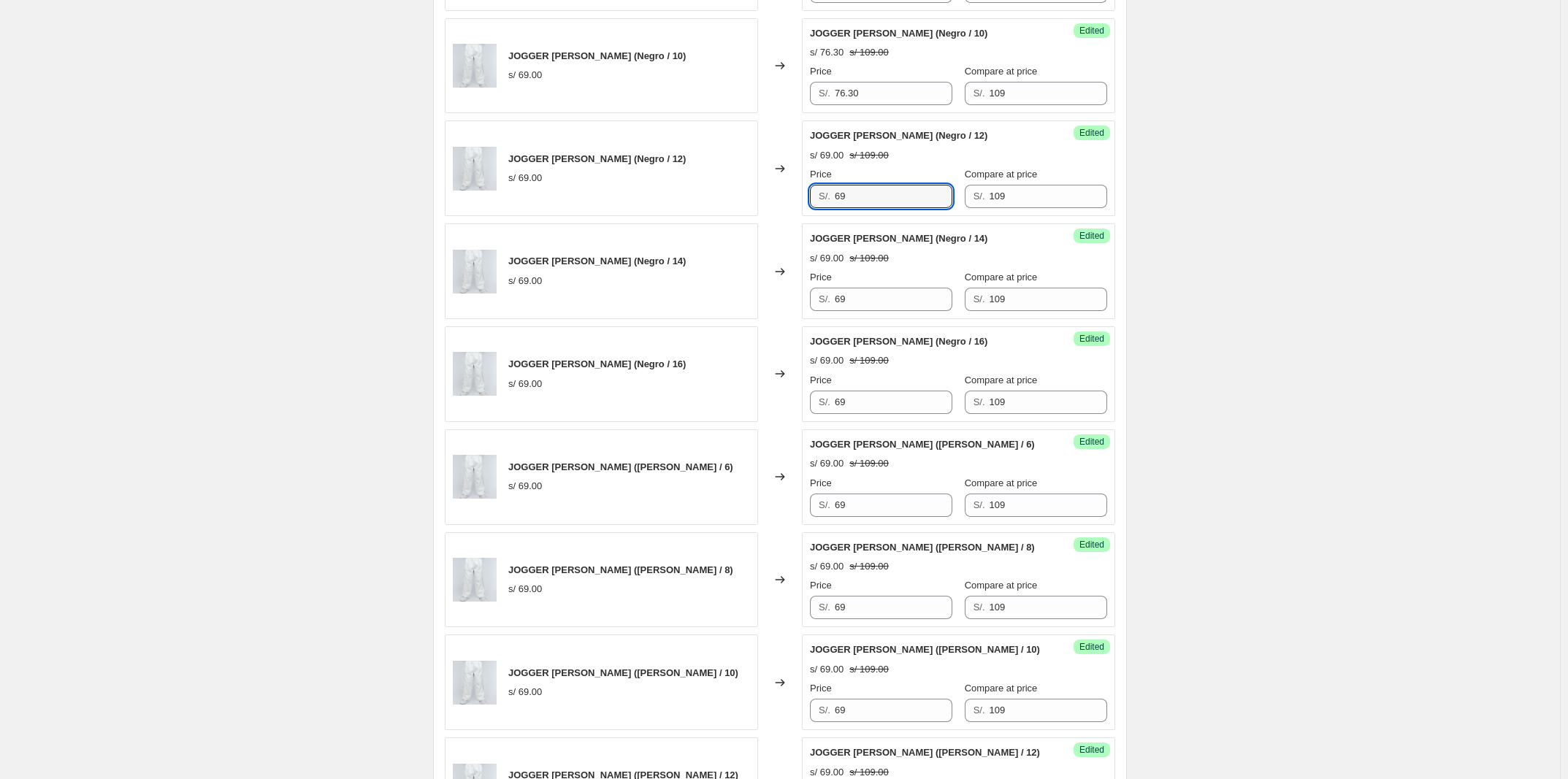
click at [523, 221] on div "JOGGER [PERSON_NAME] ([PERSON_NAME] / 6) s/ 69.00 Changed to Success Edited JOG…" at bounding box center [780, 117] width 670 height 1843
paste input "76.30"
type input "76.30"
click at [523, 319] on div "JOGGER [PERSON_NAME] (Negro / 14) s/ 69.00 Changed to Success Edited JOGGER [PE…" at bounding box center [780, 271] width 670 height 96
paste input "76.30"
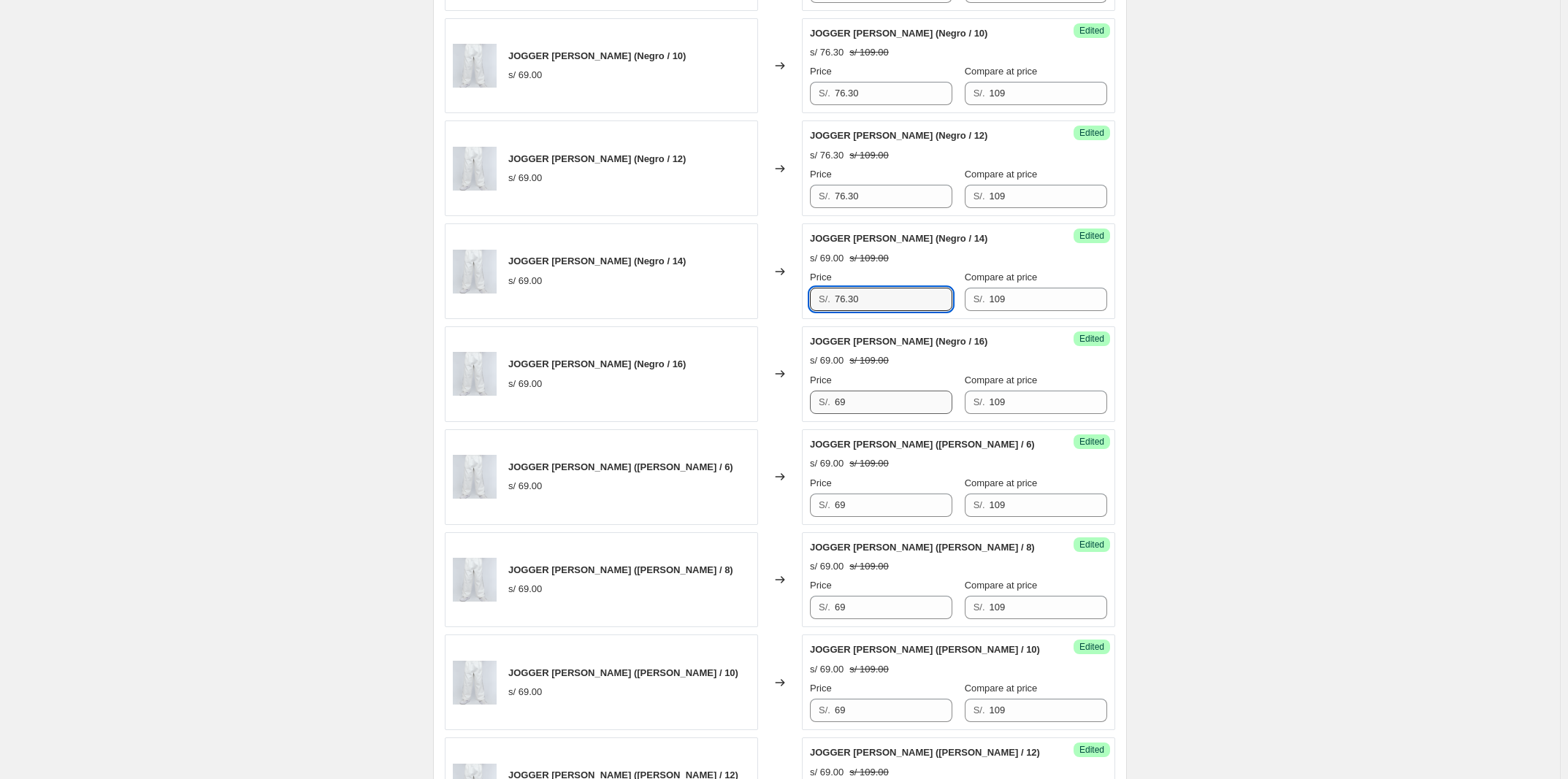
type input "76.30"
click at [523, 418] on div "JOGGER [PERSON_NAME] (Negro / 16) s/ 69.00 Changed to Success Edited JOGGER [PE…" at bounding box center [780, 374] width 670 height 96
paste input "76.30"
type input "76.30"
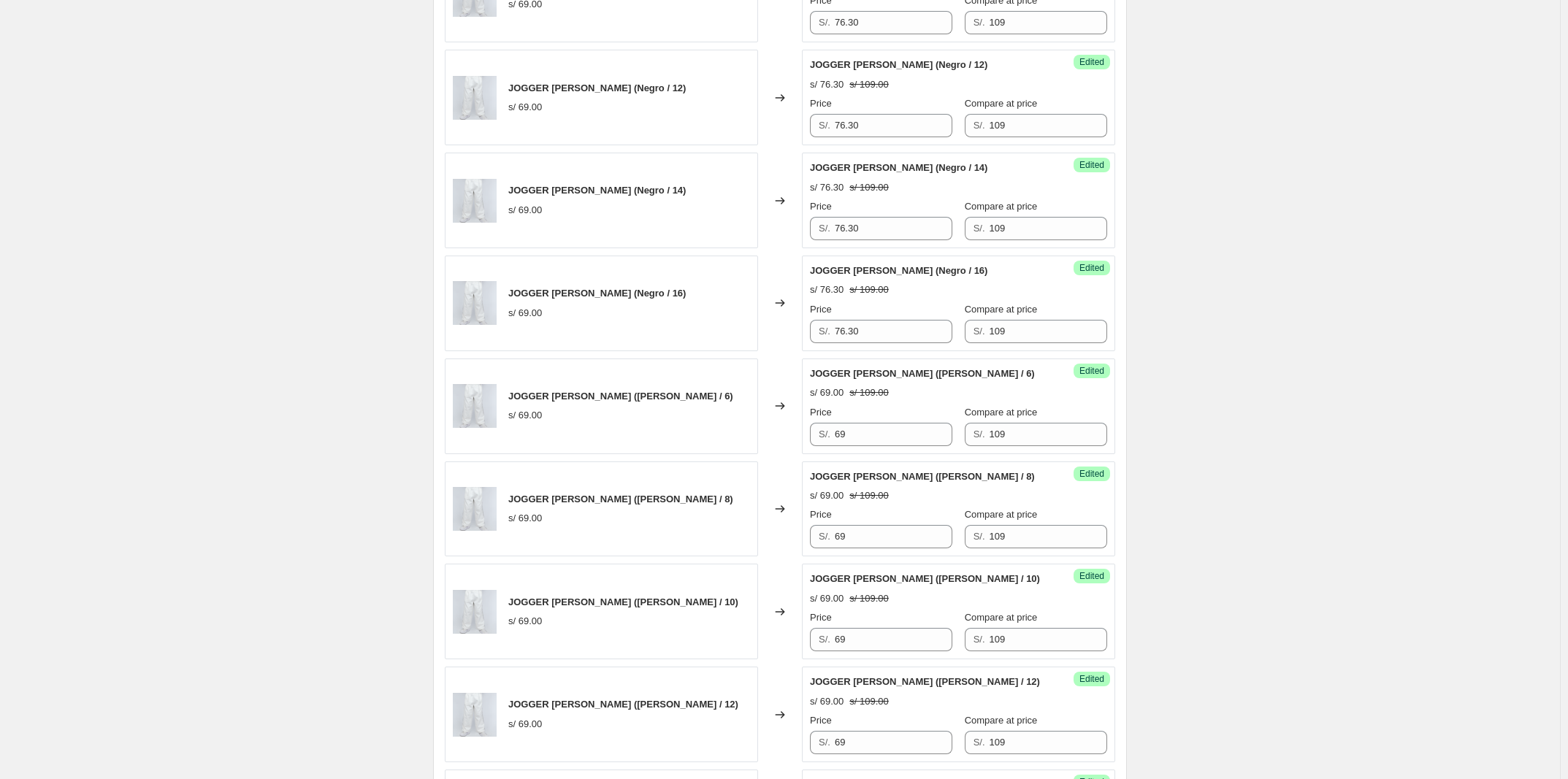
scroll to position [1643, 0]
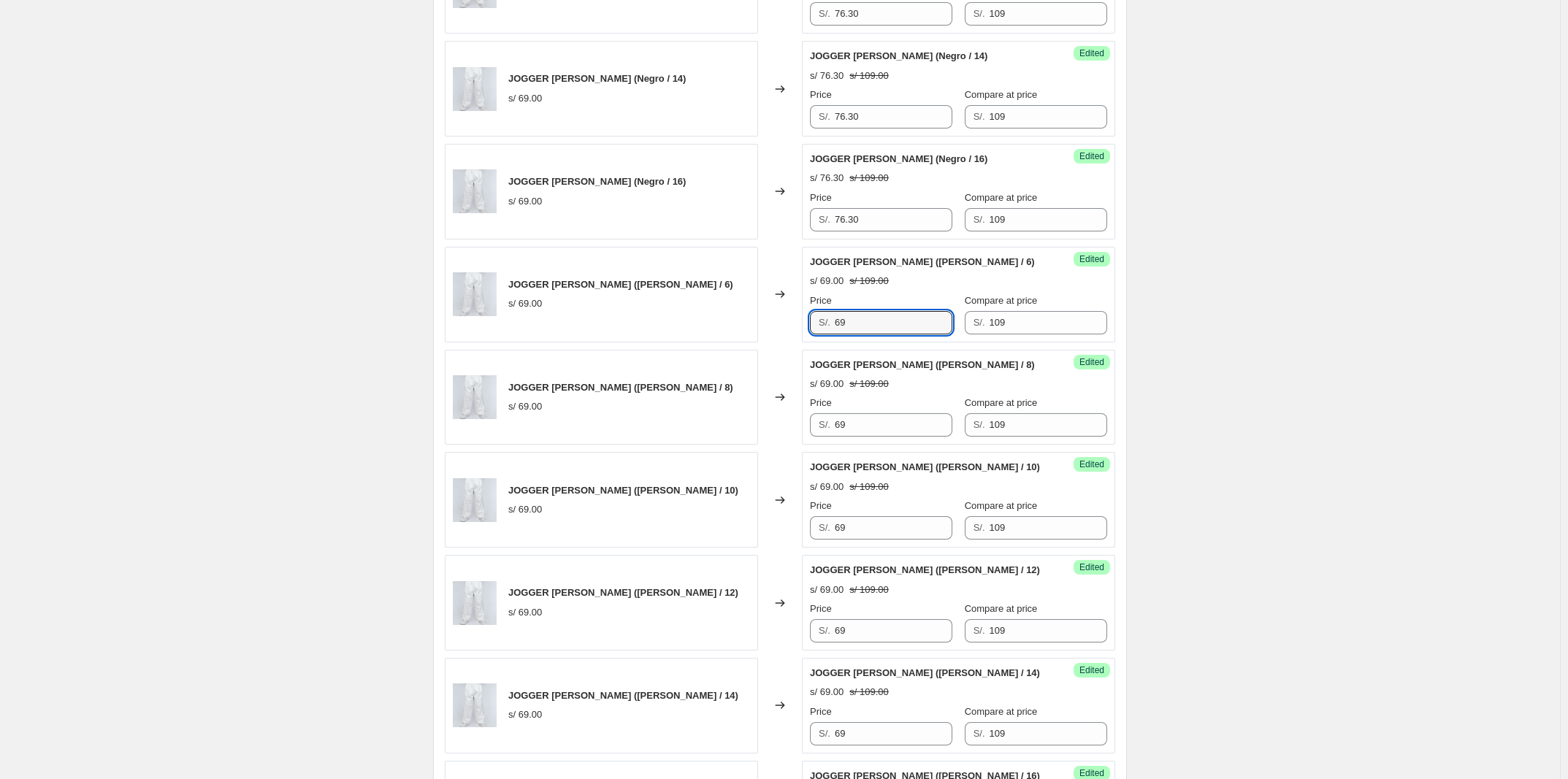
click at [523, 327] on div "S/. 69" at bounding box center [881, 323] width 142 height 23
paste input "76.30"
type input "76.30"
click at [523, 428] on div "JOGGER [PERSON_NAME] ([PERSON_NAME] / 8) s/ 69.00 Changed to Success Edited [PE…" at bounding box center [780, 398] width 670 height 96
paste input "76.30"
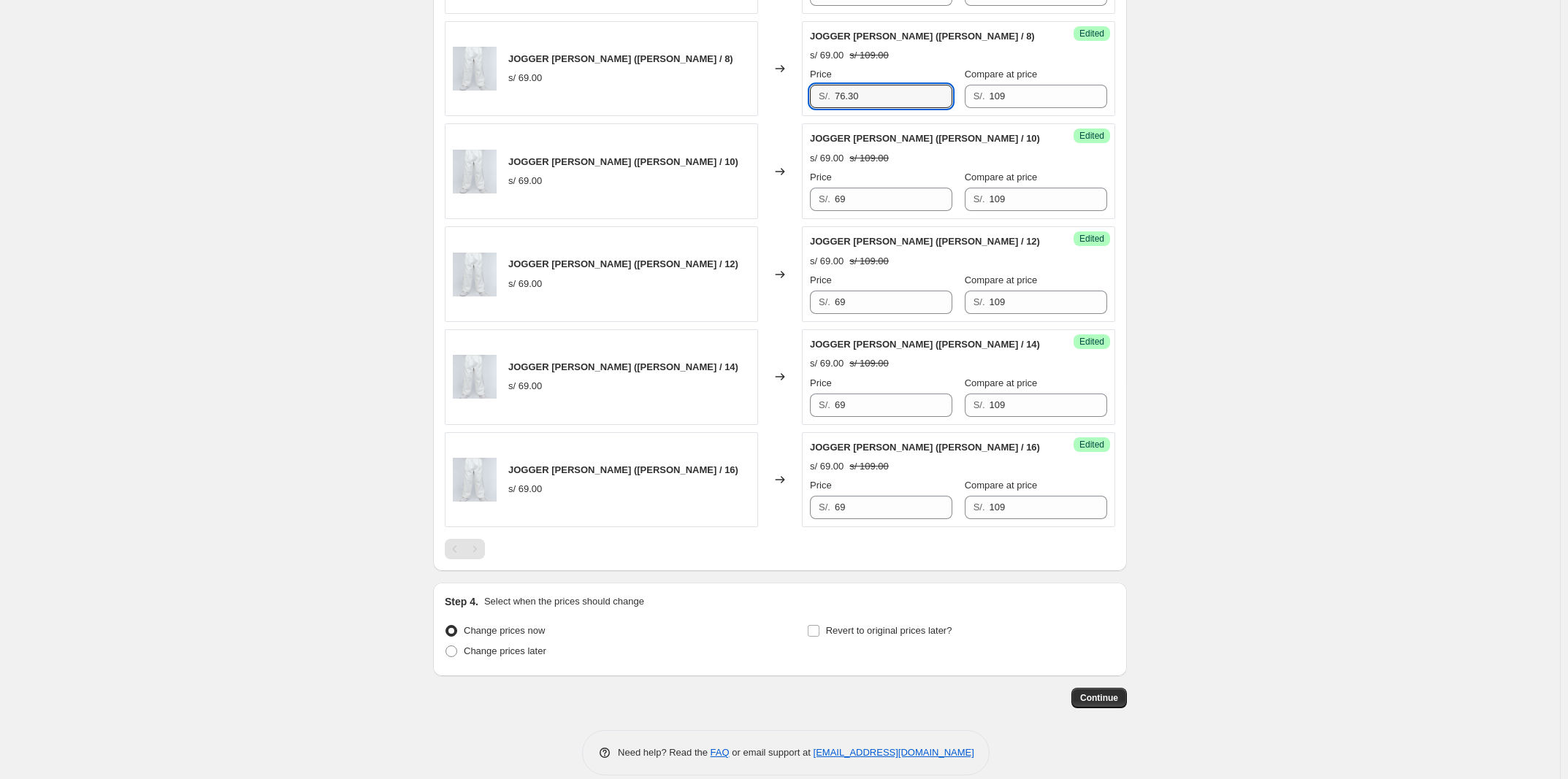
scroll to position [1996, 0]
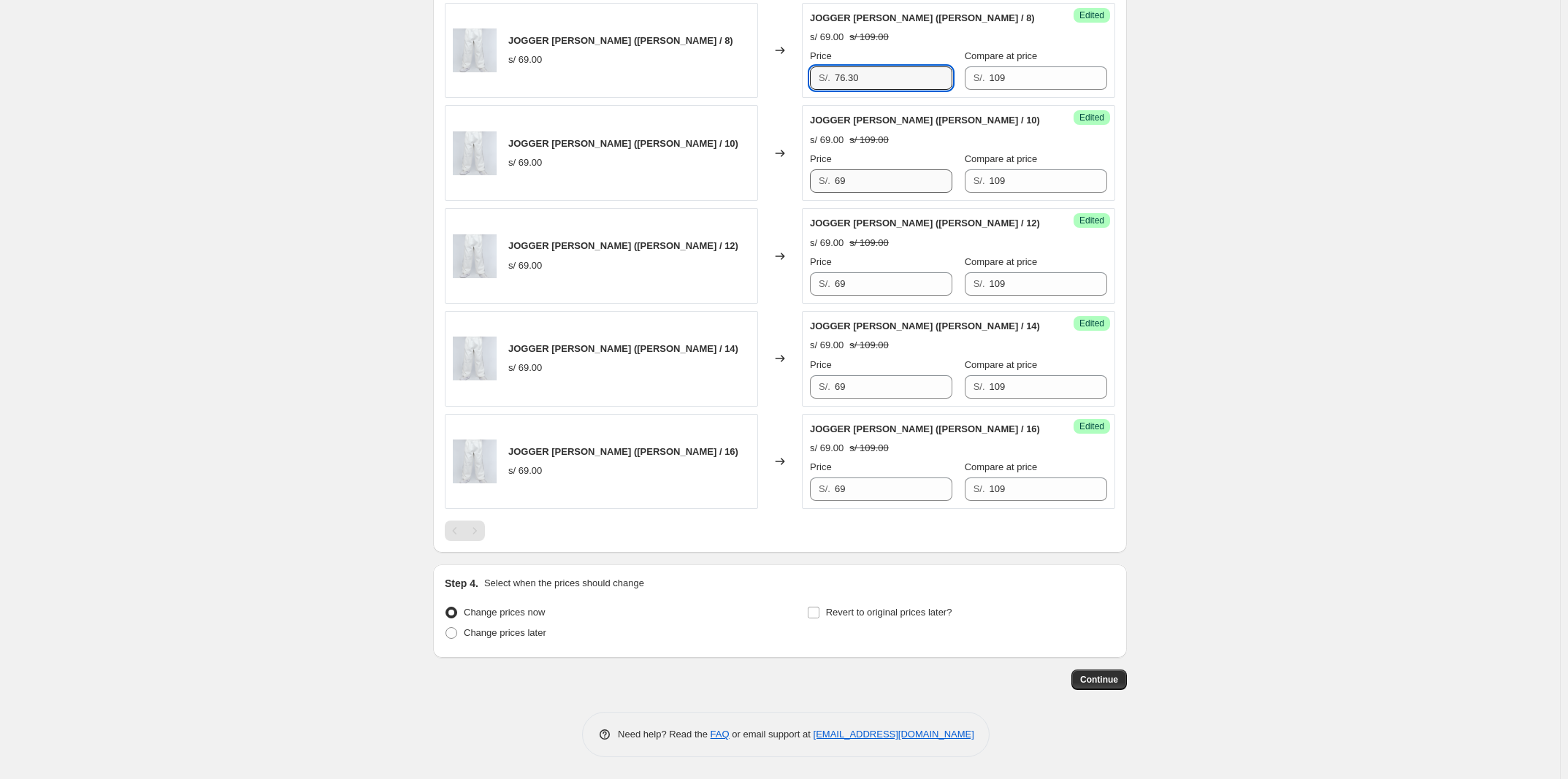
type input "76.30"
click at [523, 188] on div "JOGGER [PERSON_NAME] ([PERSON_NAME] / 10) s/ 69.00 Changed to Success Edited [P…" at bounding box center [780, 153] width 670 height 96
paste
type input "76.30"
click at [523, 279] on div "JOGGER [PERSON_NAME] ([PERSON_NAME] / 12) s/ 69.00 Changed to Success Edited [P…" at bounding box center [780, 256] width 670 height 96
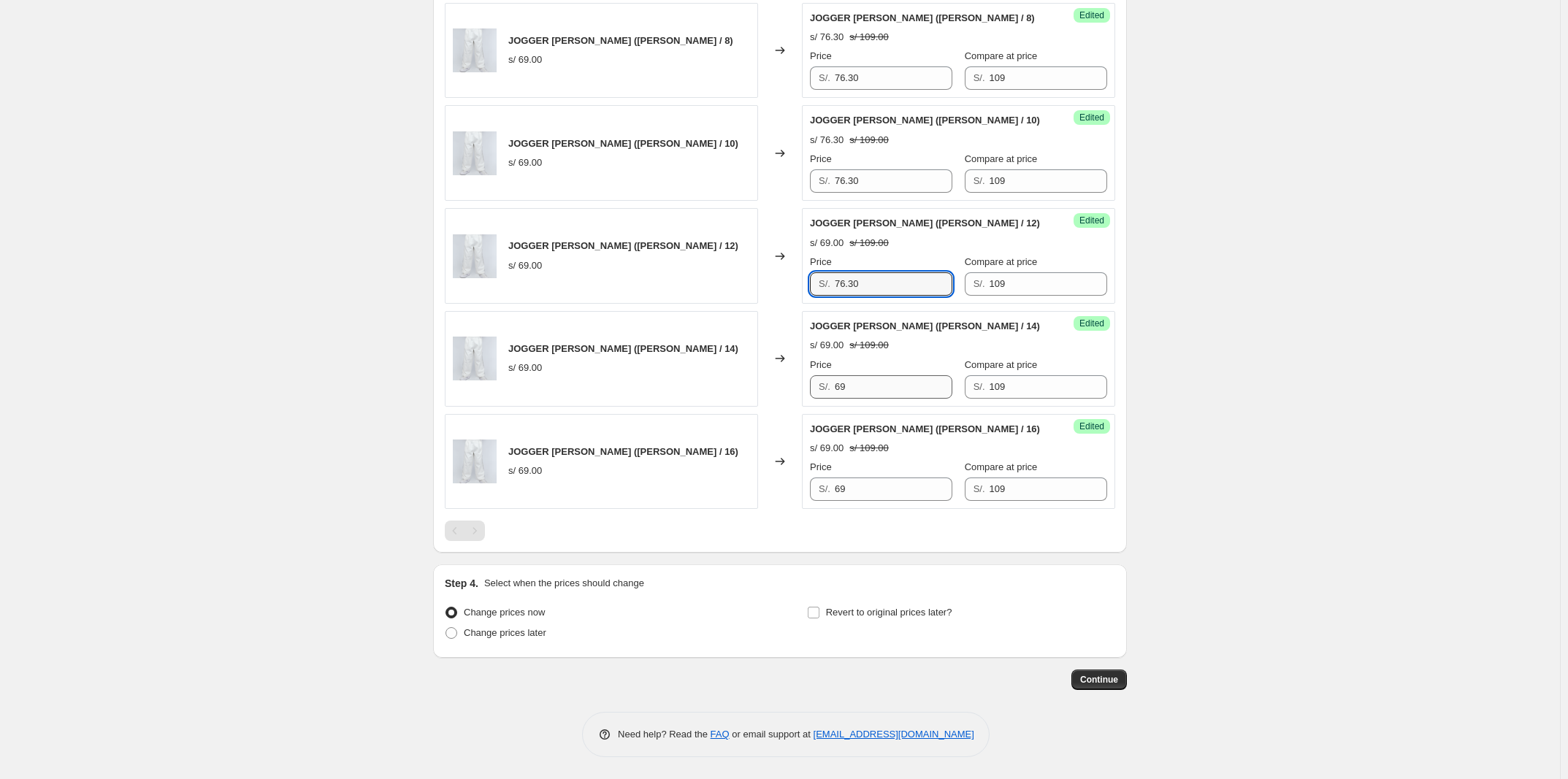
type input "76.30"
click at [523, 396] on div "JOGGER [PERSON_NAME] ([PERSON_NAME] / 14) s/ 69.00 Changed to Success Edited [P…" at bounding box center [780, 359] width 670 height 96
type input "76.30"
click at [523, 493] on div "JOGGER [PERSON_NAME] ([PERSON_NAME] / 16) s/ 69.00 Changed to Success Edited [P…" at bounding box center [780, 462] width 670 height 96
type input "76.30"
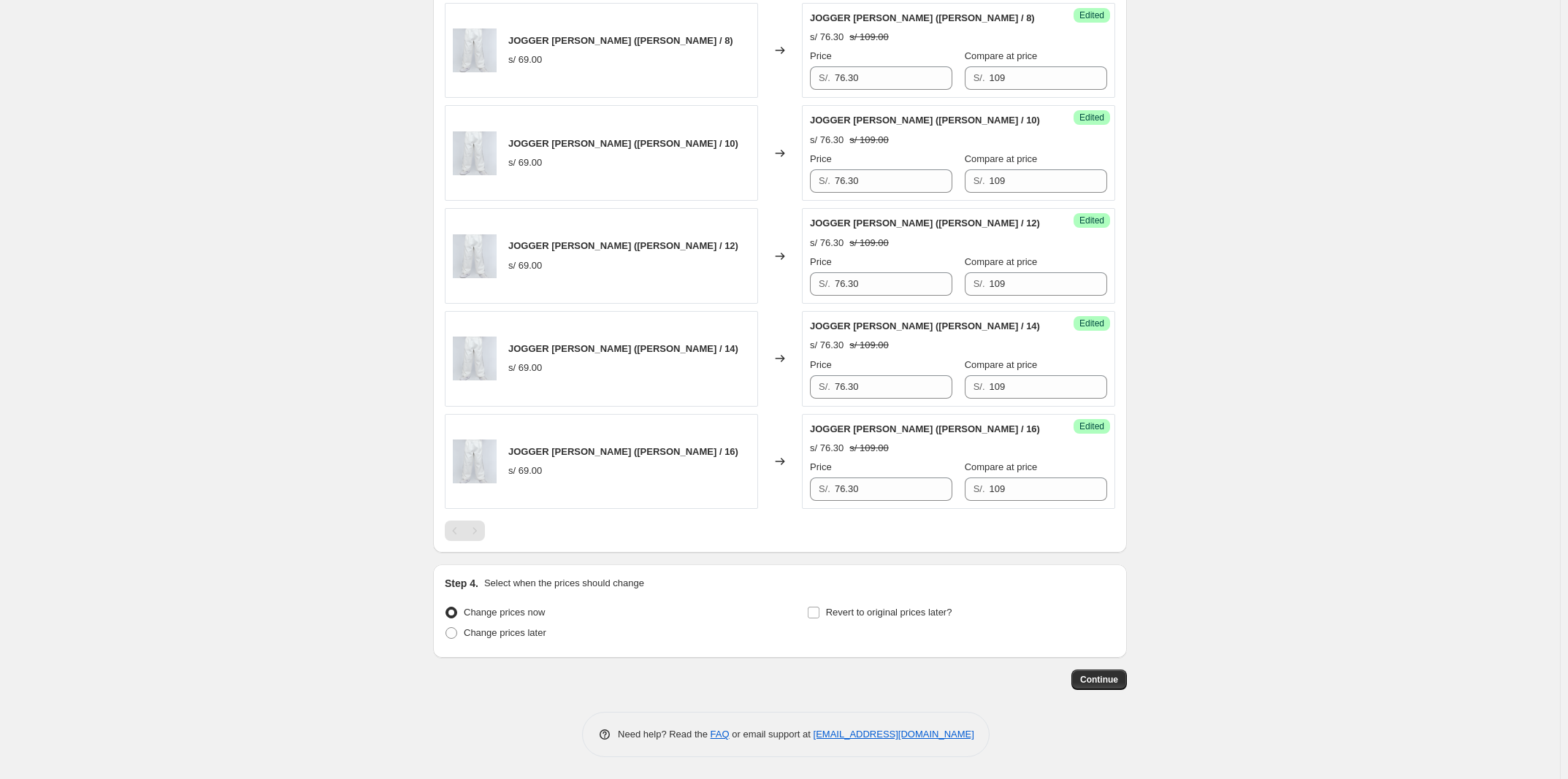
click at [483, 530] on div "Pagination" at bounding box center [475, 530] width 20 height 20
click at [482, 530] on div "Pagination" at bounding box center [475, 530] width 20 height 20
click at [523, 606] on div "Change prices later" at bounding box center [598, 633] width 308 height 20
click at [523, 606] on span "Revert to original prices later?" at bounding box center [889, 612] width 127 height 11
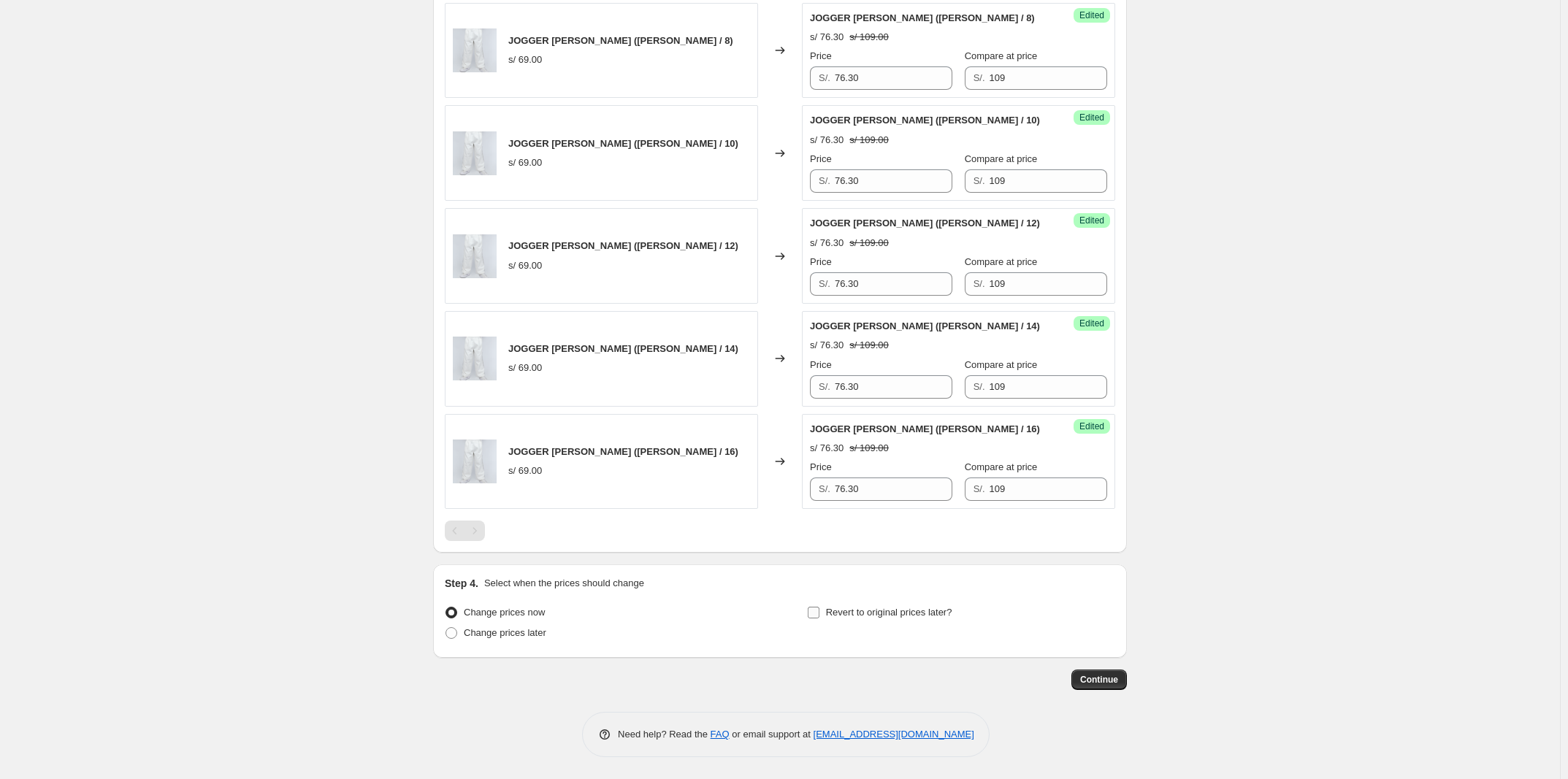
click at [523, 606] on input "Revert to original prices later?" at bounding box center [813, 612] width 12 height 12
checkbox input "true"
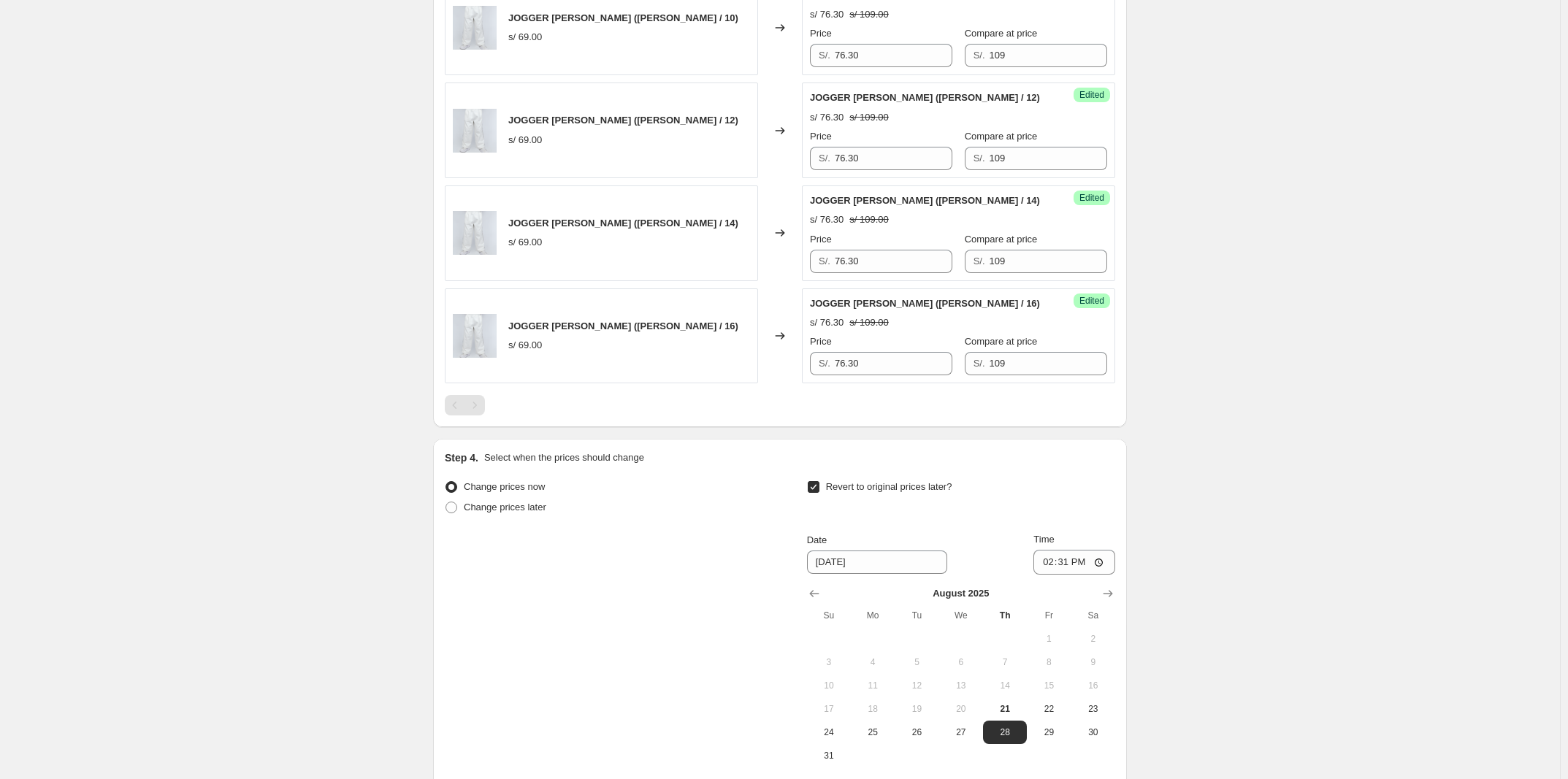
scroll to position [2269, 0]
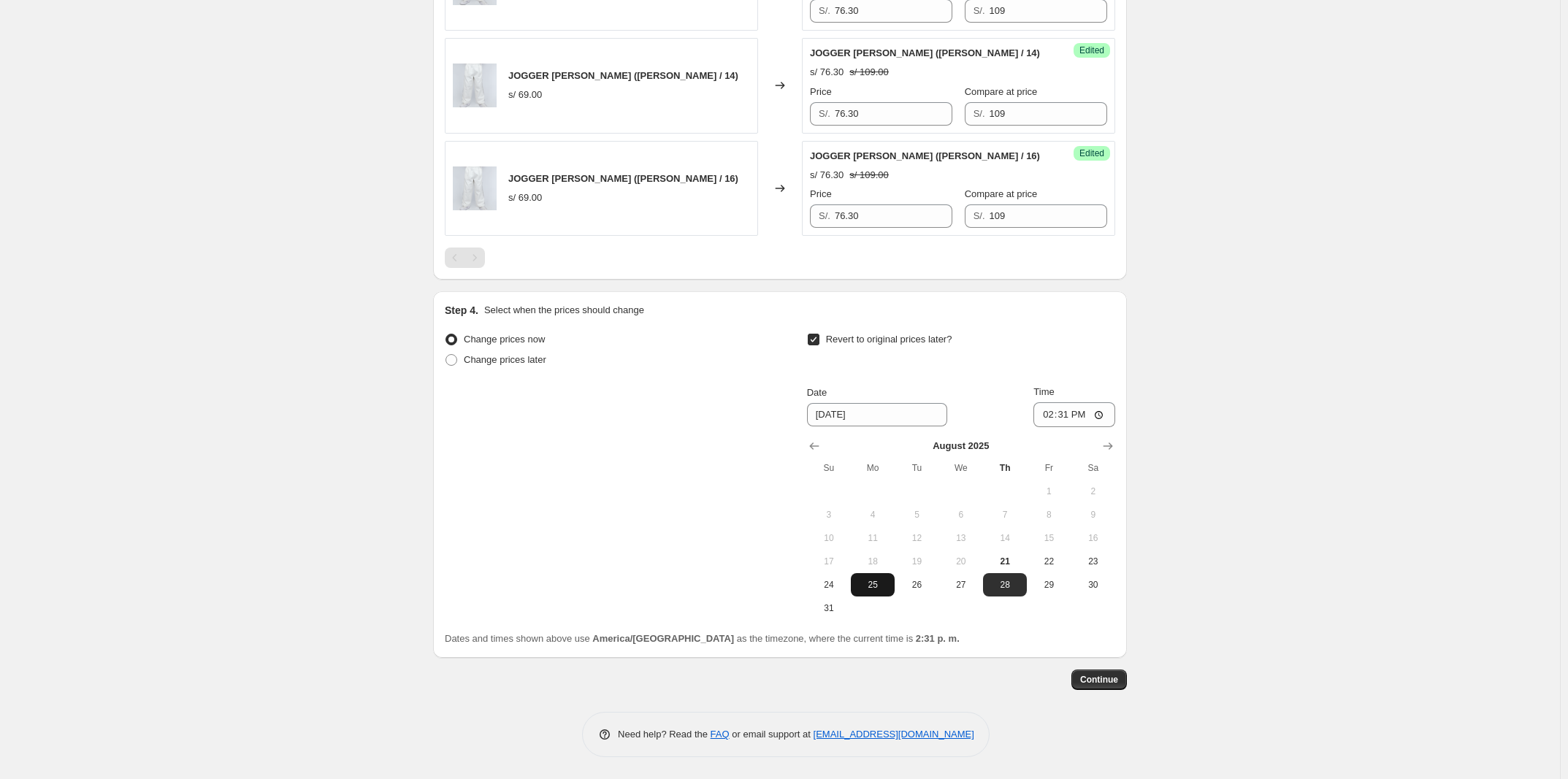
click at [523, 590] on span "25" at bounding box center [873, 584] width 32 height 12
type input "[DATE]"
click at [523, 418] on input "14:31" at bounding box center [1074, 415] width 82 height 25
type input "00:01"
click at [523, 606] on span "Continue" at bounding box center [1099, 679] width 38 height 12
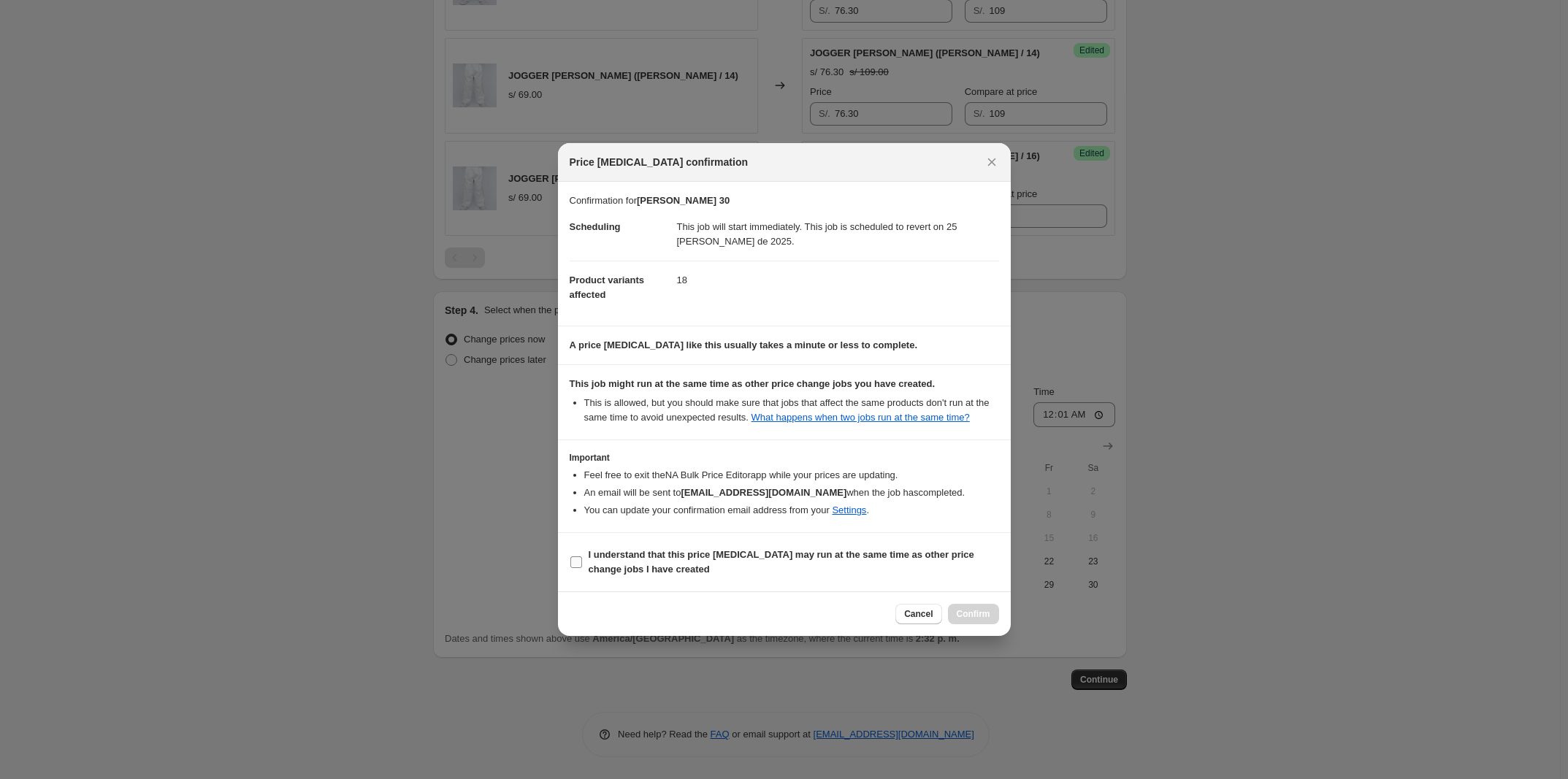
click at [523, 555] on b "I understand that this price [MEDICAL_DATA] may run at the same time as other p…" at bounding box center [781, 561] width 385 height 25
click at [523, 557] on input "I understand that this price [MEDICAL_DATA] may run at the same time as other p…" at bounding box center [576, 562] width 12 height 12
checkbox input "true"
click at [523, 606] on span "Confirm" at bounding box center [974, 614] width 34 height 12
